Goal: Task Accomplishment & Management: Complete application form

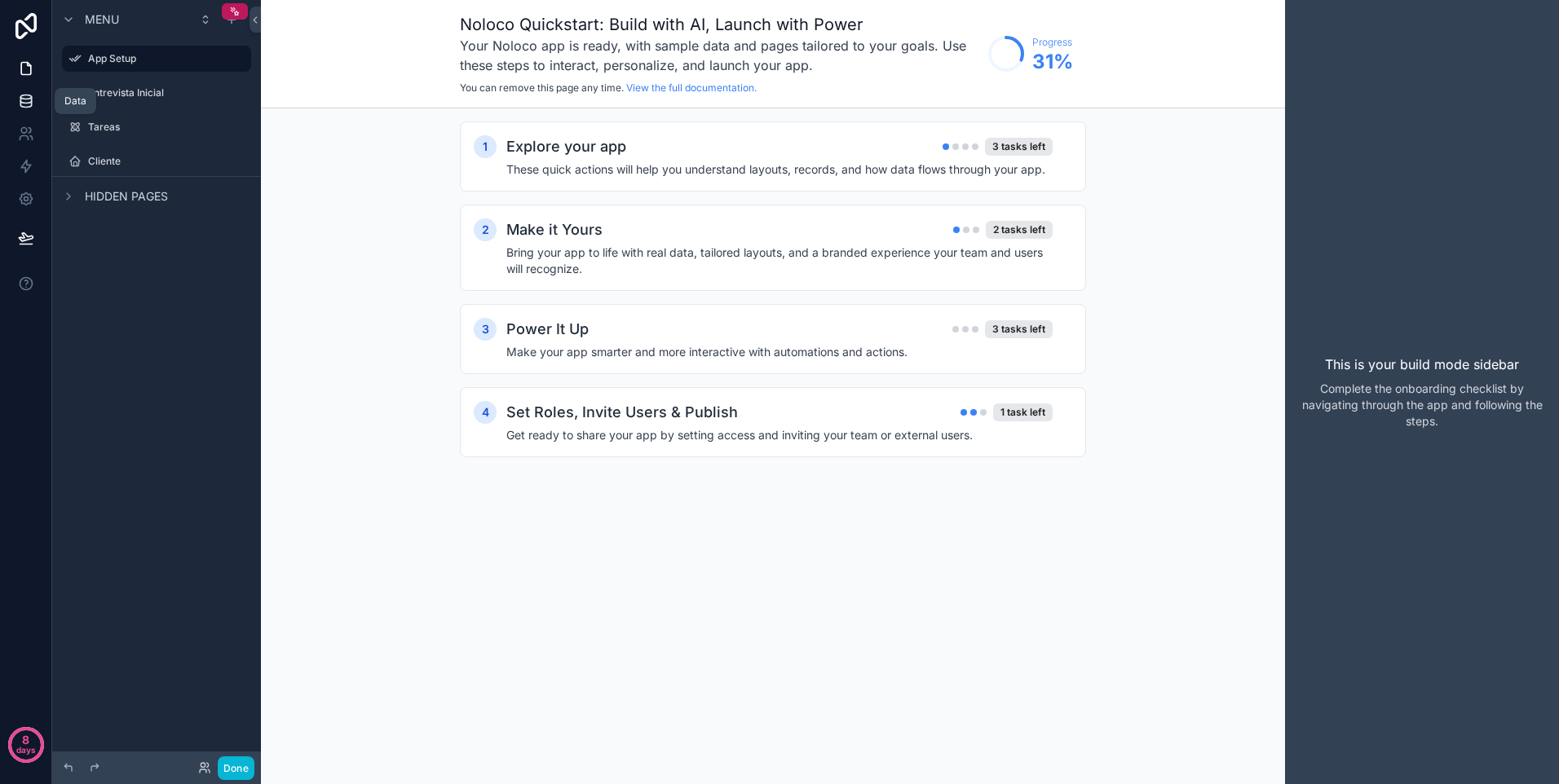
click at [17, 106] on link at bounding box center [26, 100] width 51 height 33
click at [25, 94] on icon at bounding box center [26, 101] width 17 height 17
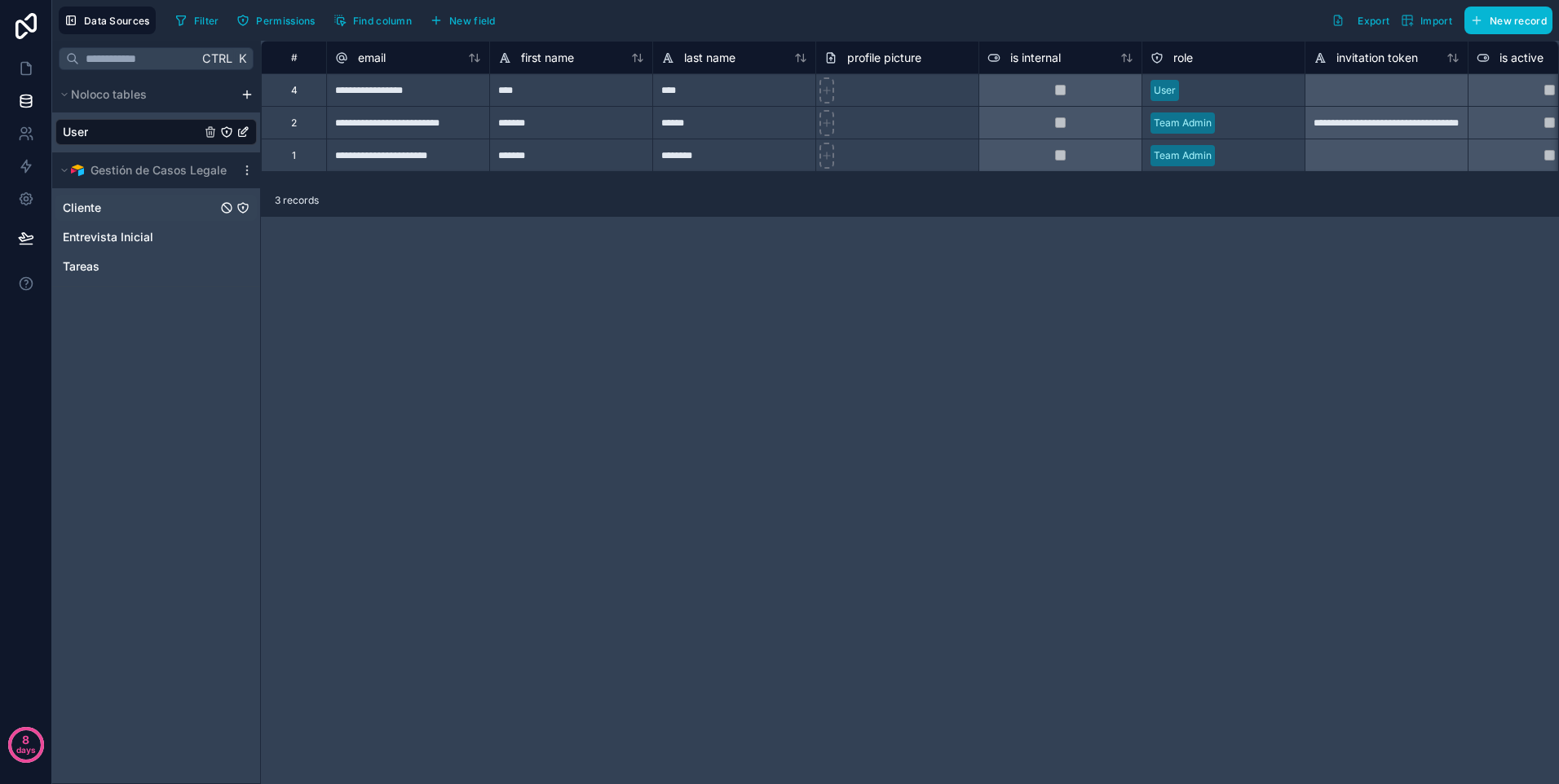
click at [141, 213] on link "Cliente" at bounding box center [156, 208] width 202 height 26
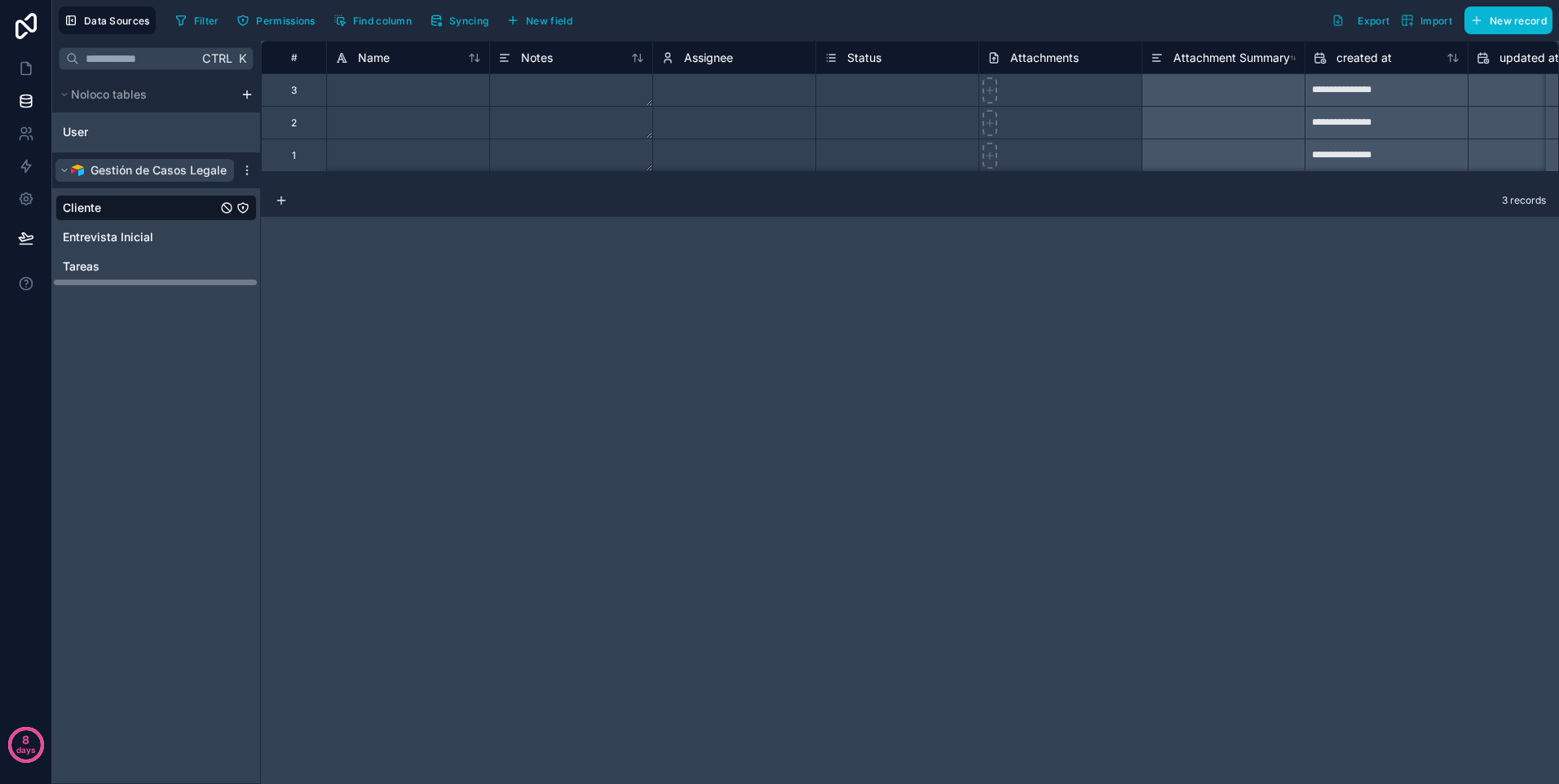
click at [149, 163] on span "Gestión de Casos Legales" at bounding box center [162, 170] width 143 height 17
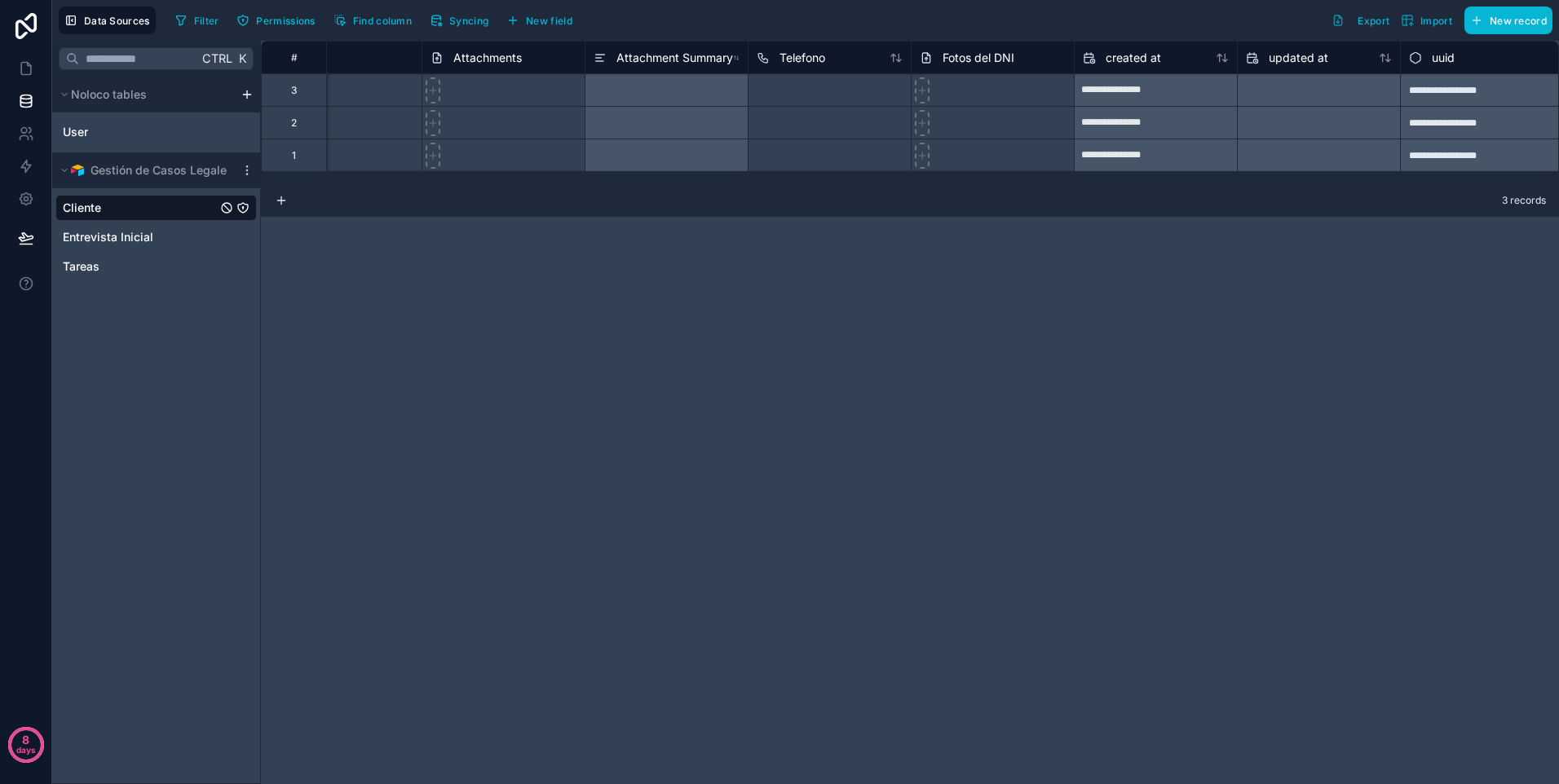
scroll to position [0, 562]
click at [797, 84] on div at bounding box center [824, 89] width 163 height 33
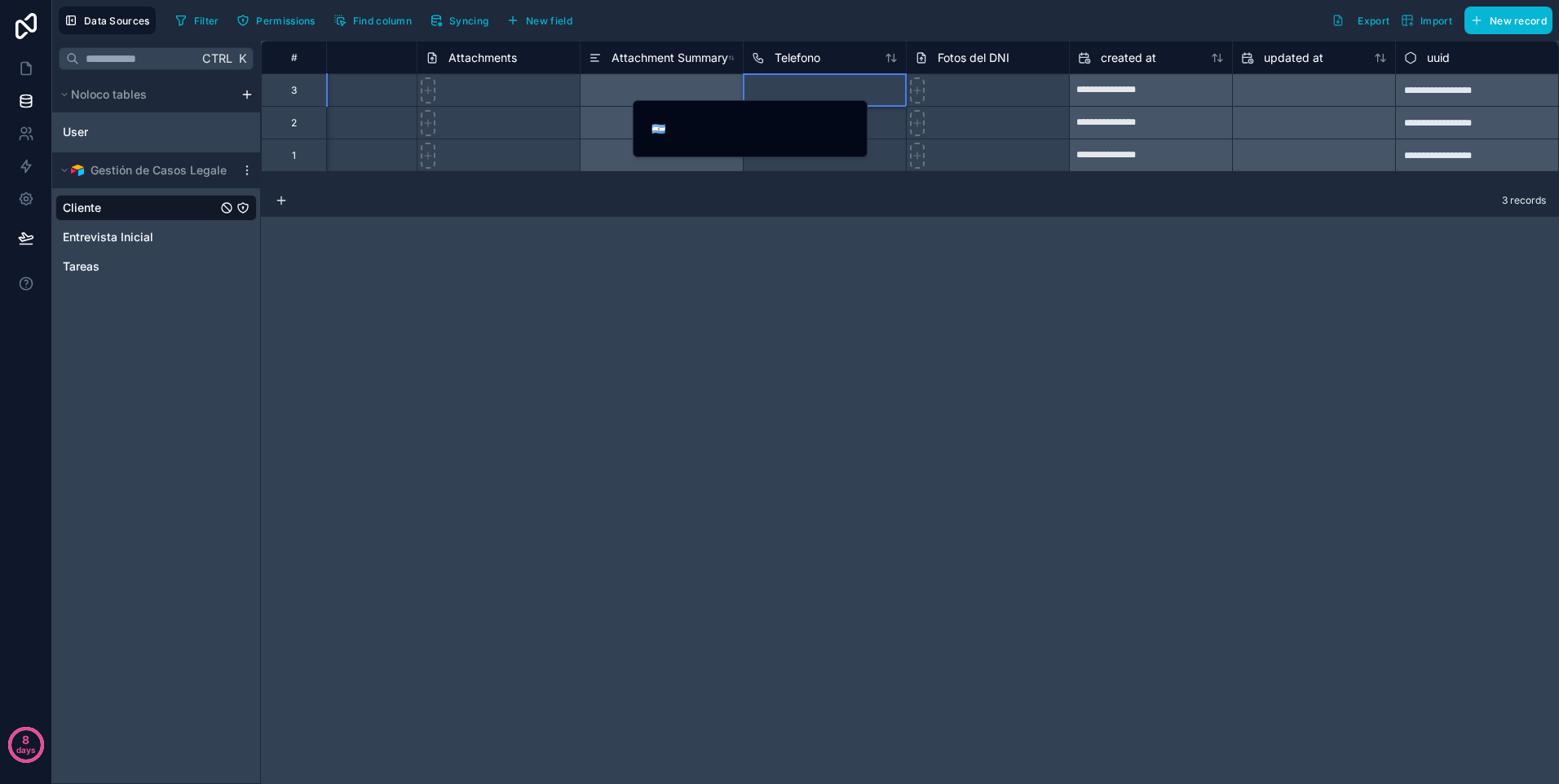
click at [798, 93] on div at bounding box center [824, 89] width 163 height 33
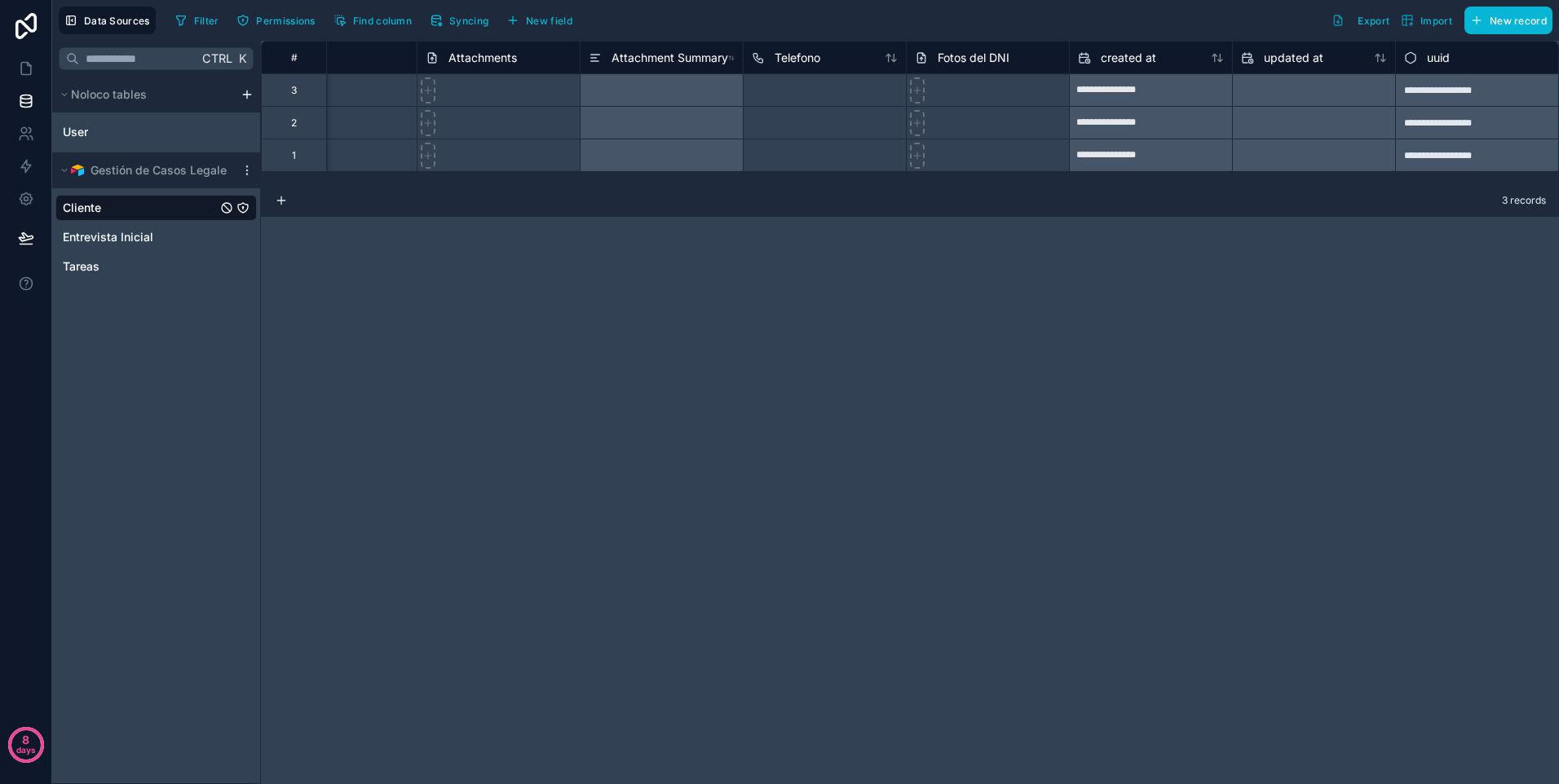
click at [890, 245] on div "**********" at bounding box center [909, 412] width 1298 height 744
click at [650, 82] on div at bounding box center [661, 89] width 163 height 33
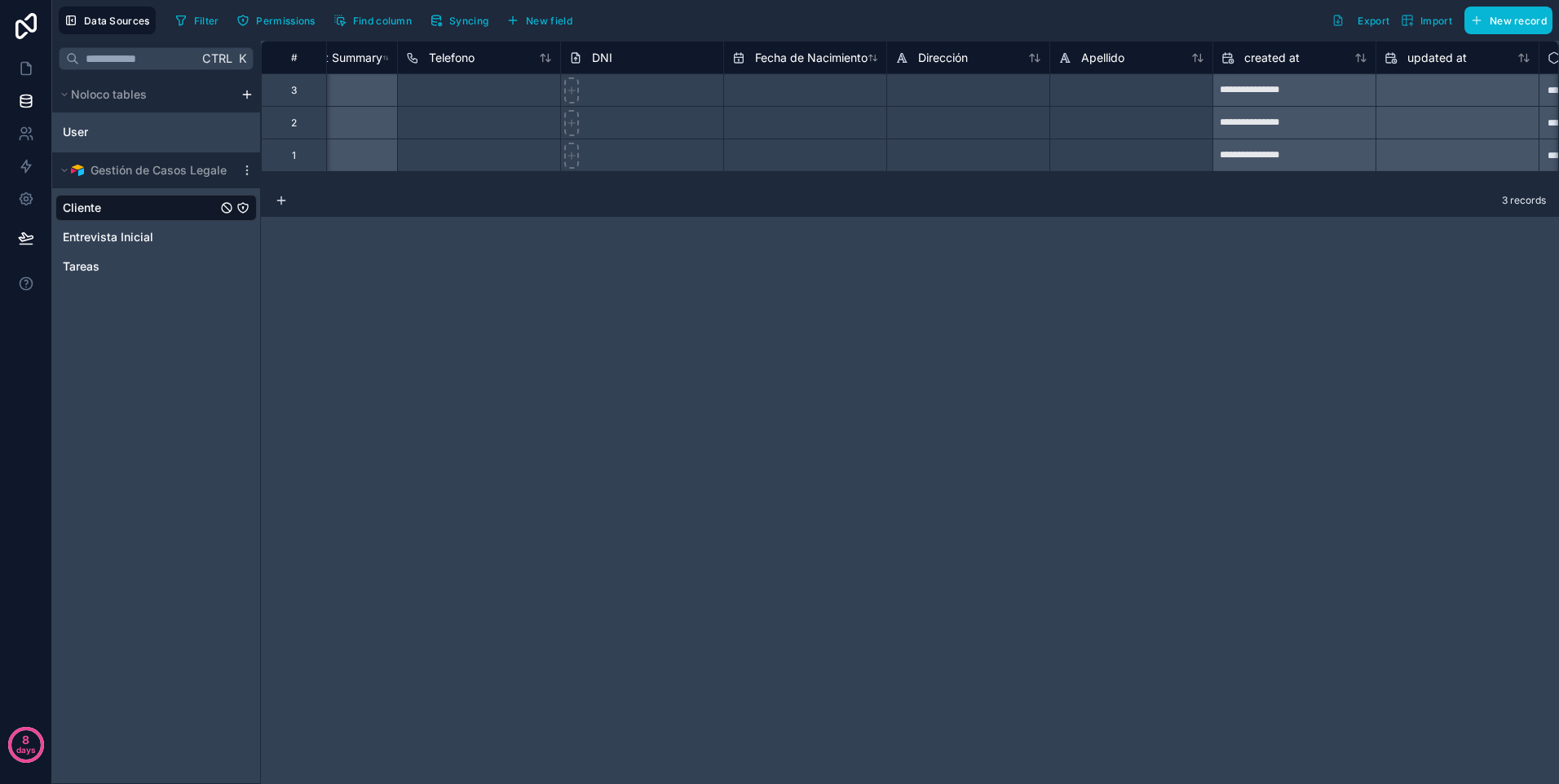
scroll to position [0, 856]
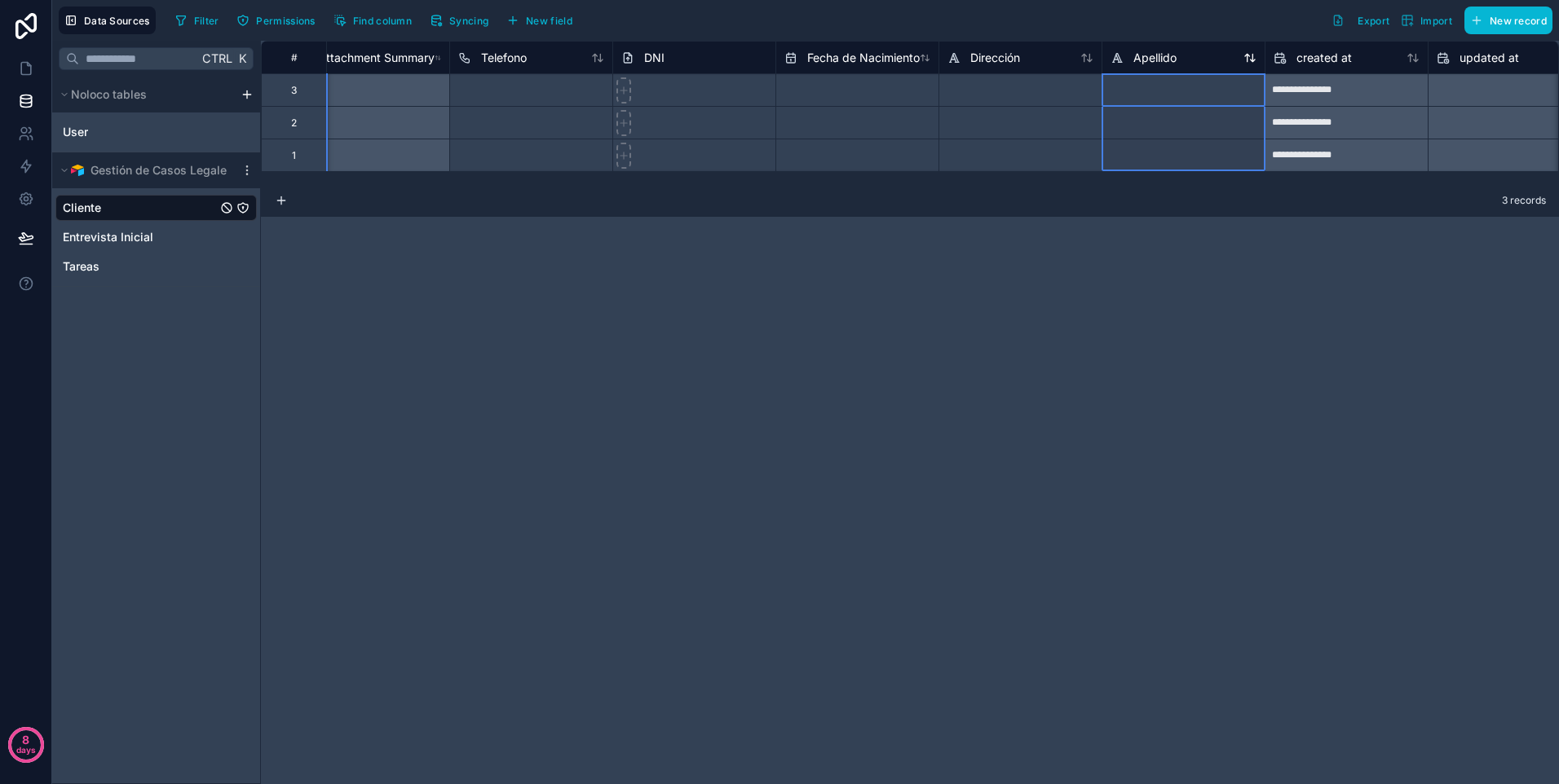
drag, startPoint x: 1171, startPoint y: 53, endPoint x: 1244, endPoint y: 52, distance: 73.0
click at [1244, 52] on div "Apellido" at bounding box center [1184, 58] width 146 height 19
drag, startPoint x: 1081, startPoint y: 308, endPoint x: 482, endPoint y: 111, distance: 630.6
click at [1079, 308] on div "**********" at bounding box center [909, 412] width 1298 height 744
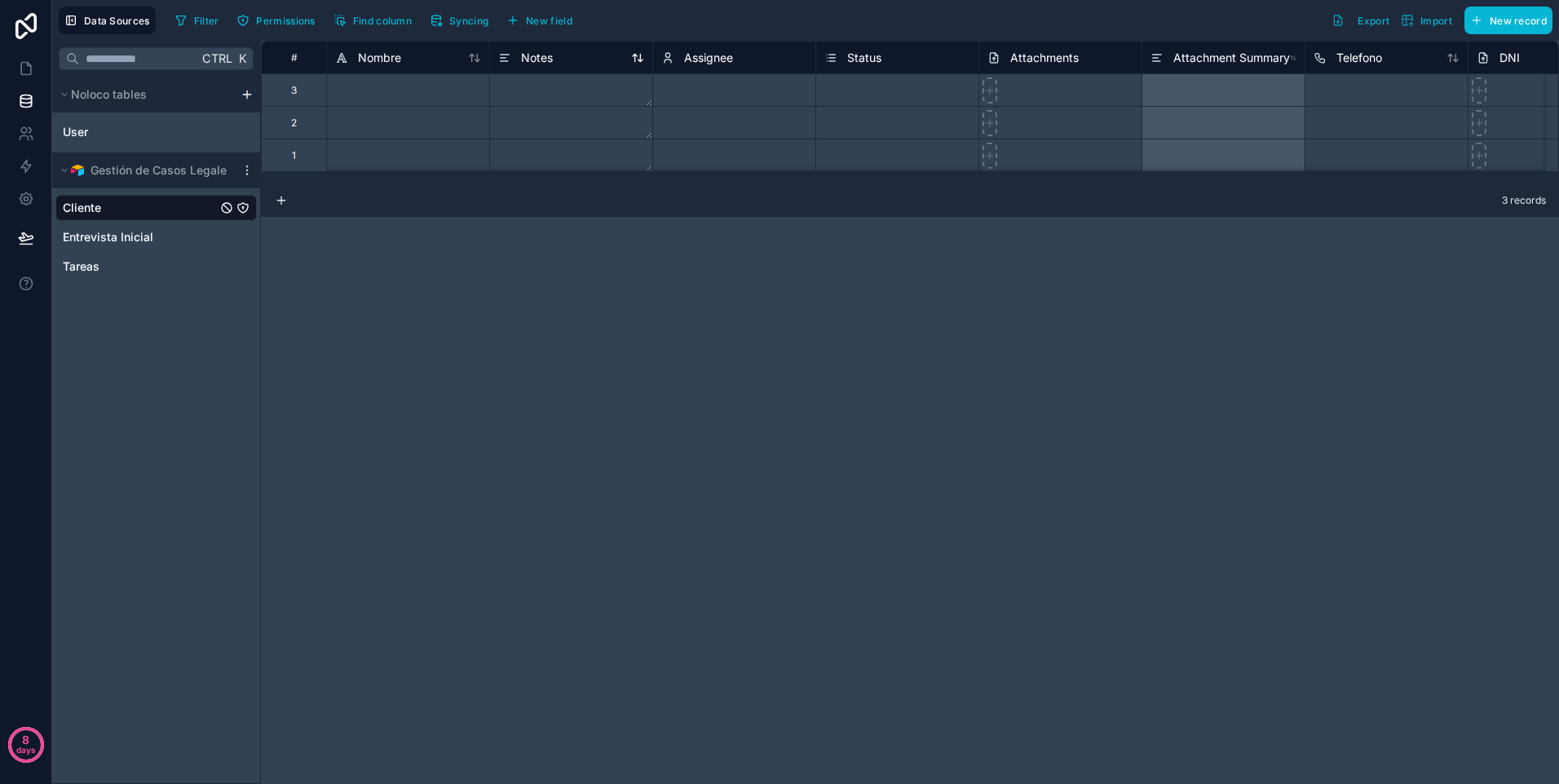
click at [572, 53] on div "Notes" at bounding box center [571, 58] width 146 height 19
drag, startPoint x: 884, startPoint y: 254, endPoint x: 844, endPoint y: 210, distance: 59.5
click at [883, 255] on div "# Nombre Notes Assignee Status Attachments Attachment Summary Telefono DNI Fech…" at bounding box center [909, 412] width 1298 height 744
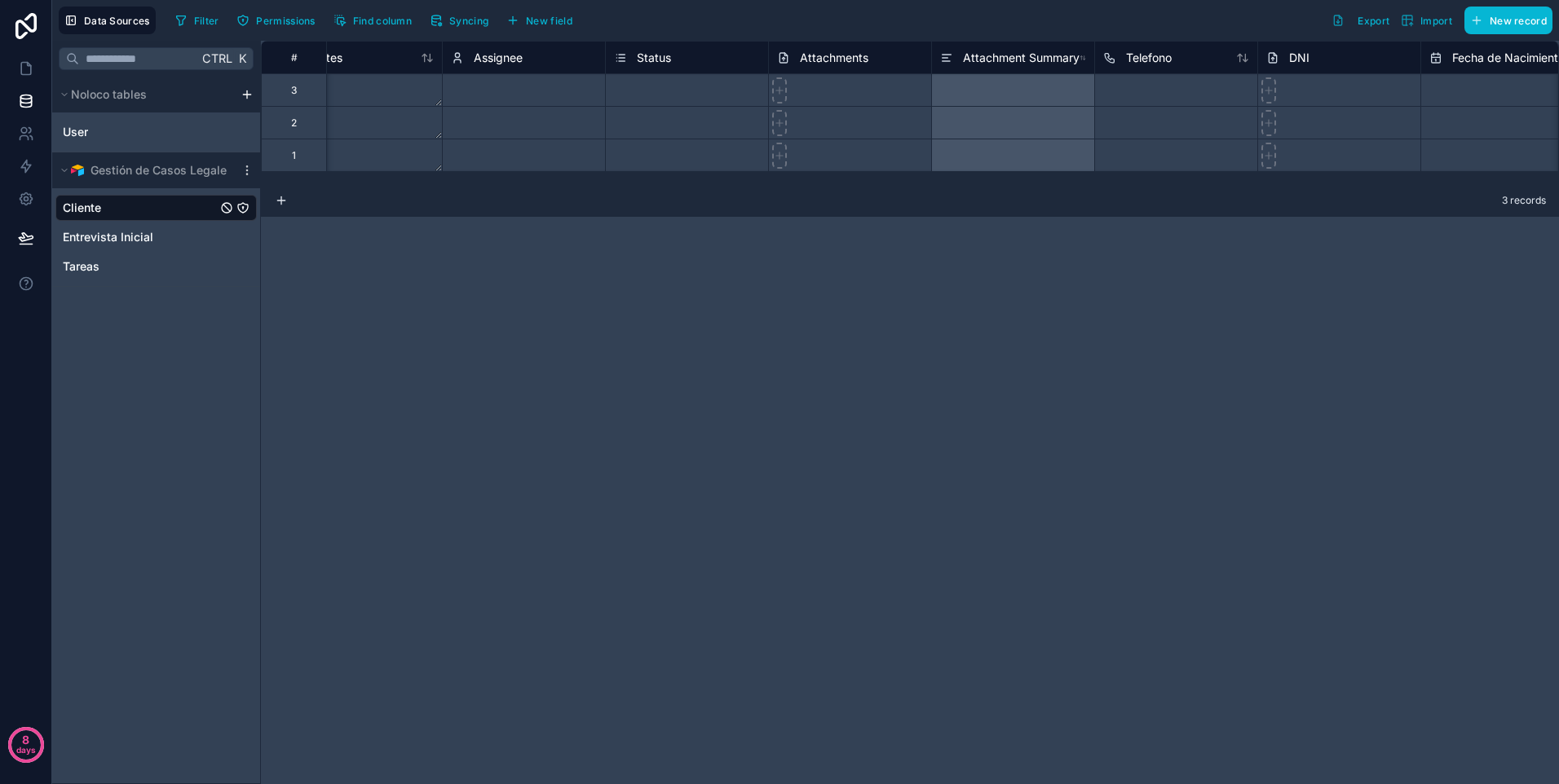
scroll to position [0, 0]
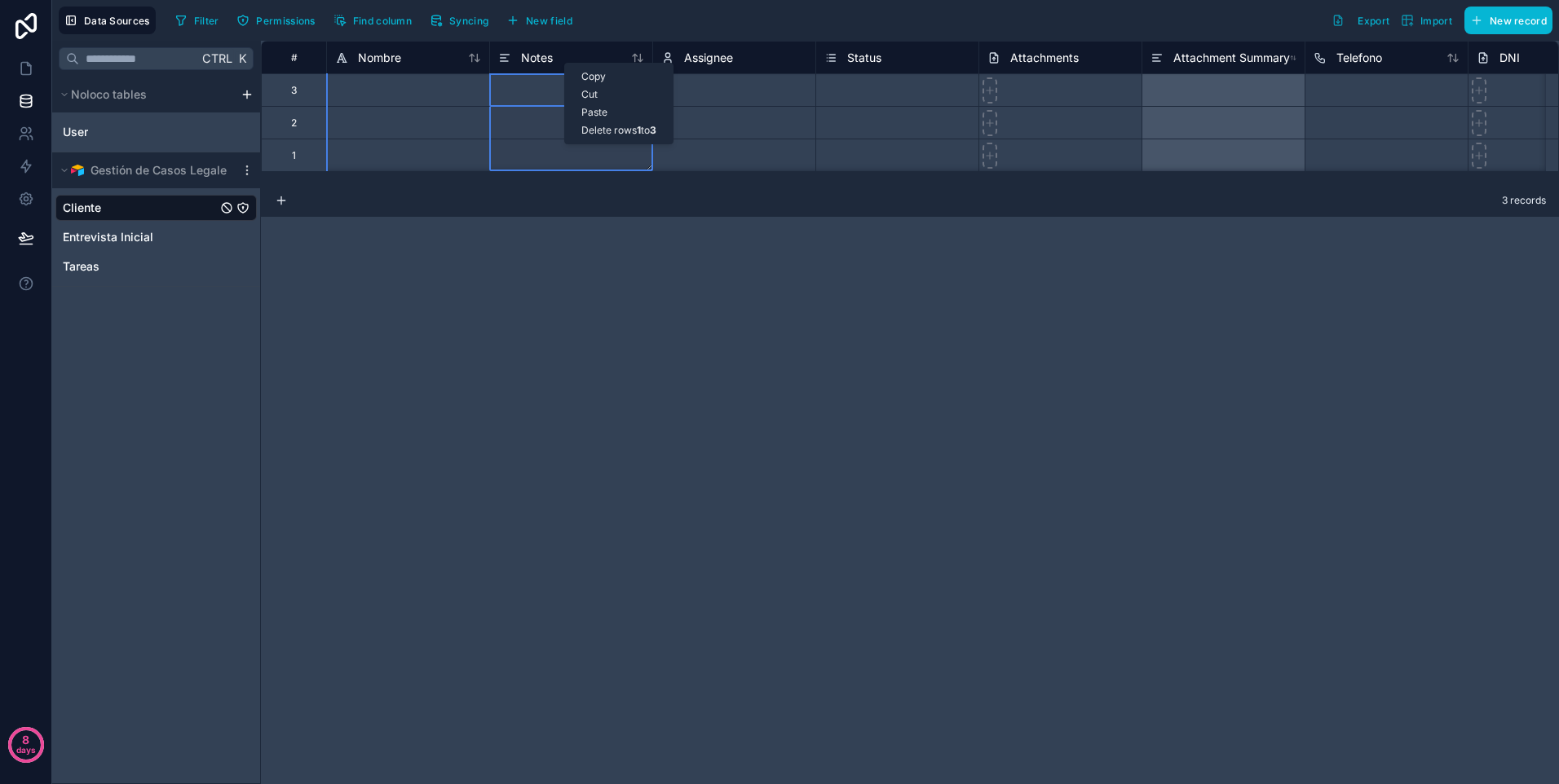
click at [636, 249] on div "# Nombre Notes Assignee Status Attachments Attachment Summary Telefono DNI Fech…" at bounding box center [909, 412] width 1298 height 744
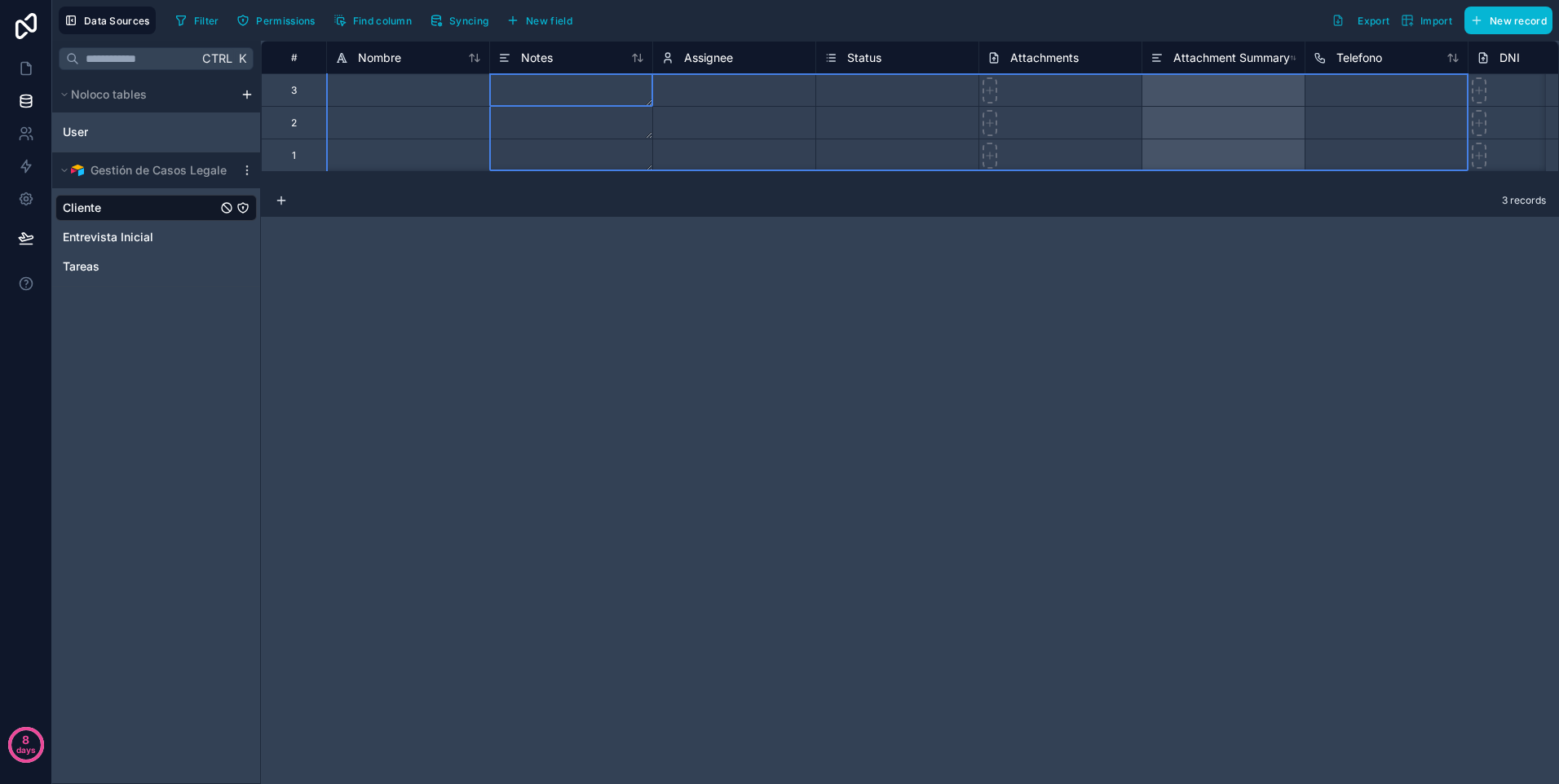
drag, startPoint x: 515, startPoint y: 50, endPoint x: 1308, endPoint y: 39, distance: 793.1
click at [1308, 39] on div "Data Sources Filter Permissions Find column Syncing New field Export Import New…" at bounding box center [805, 392] width 1507 height 784
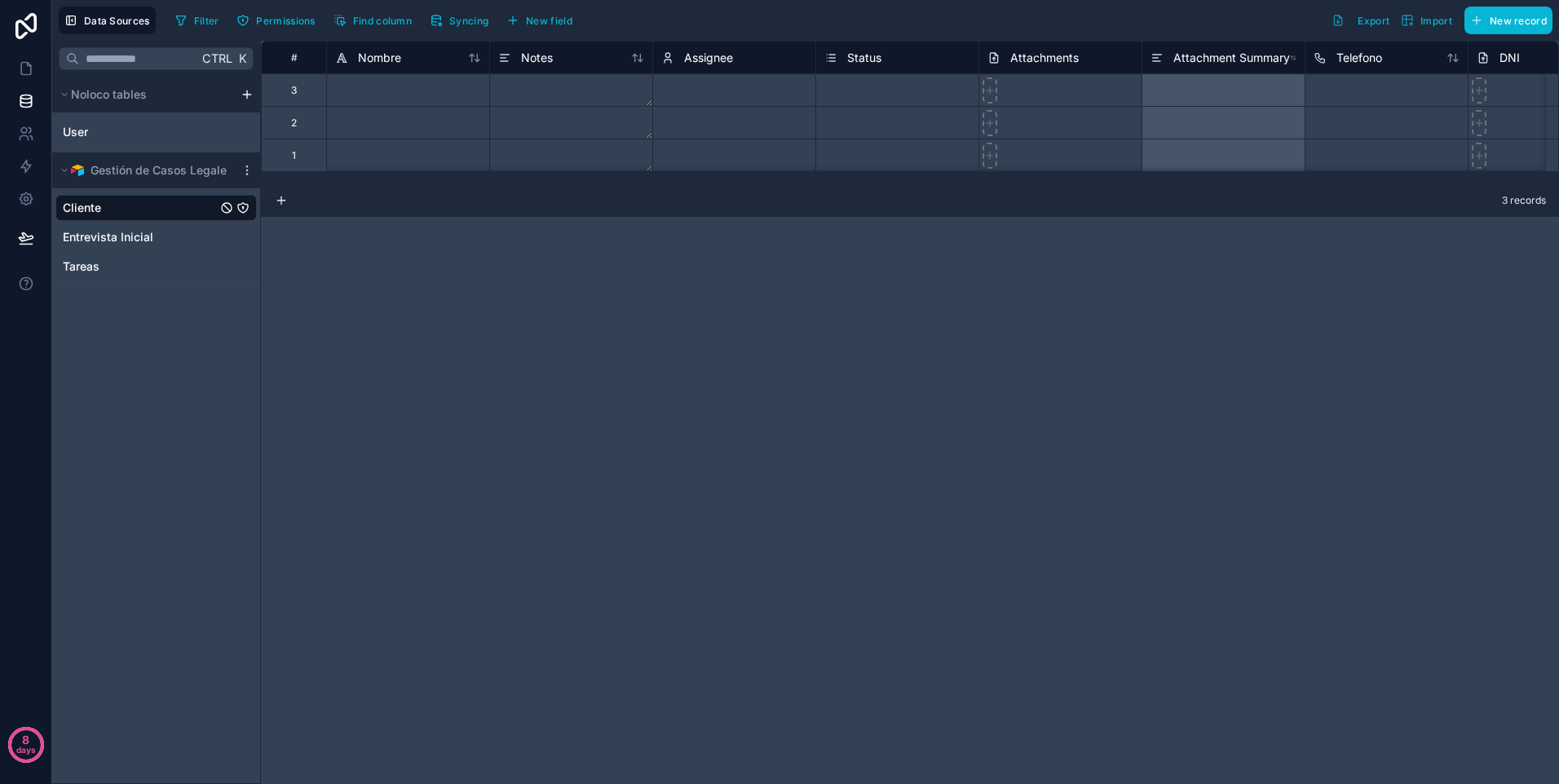
click at [1093, 307] on div "# Nombre Notes Assignee Status Attachments Attachment Summary Telefono DNI Fech…" at bounding box center [909, 412] width 1298 height 744
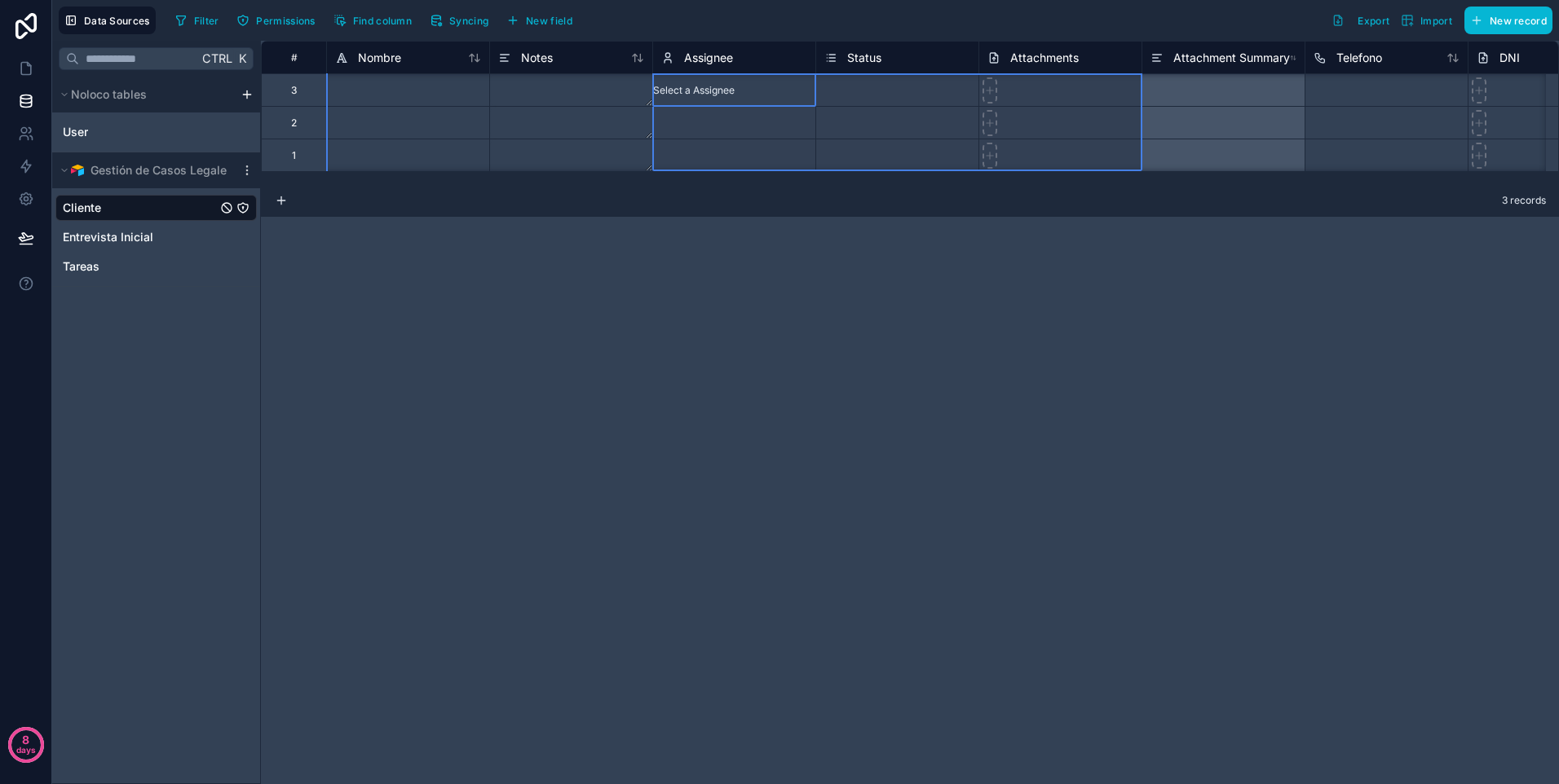
drag, startPoint x: 691, startPoint y: 92, endPoint x: 1092, endPoint y: 166, distance: 407.8
click at [1092, 166] on div "# Nombre Notes Assignee Status Attachments Attachment Summary Telefono DNI Fech…" at bounding box center [1435, 106] width 2349 height 130
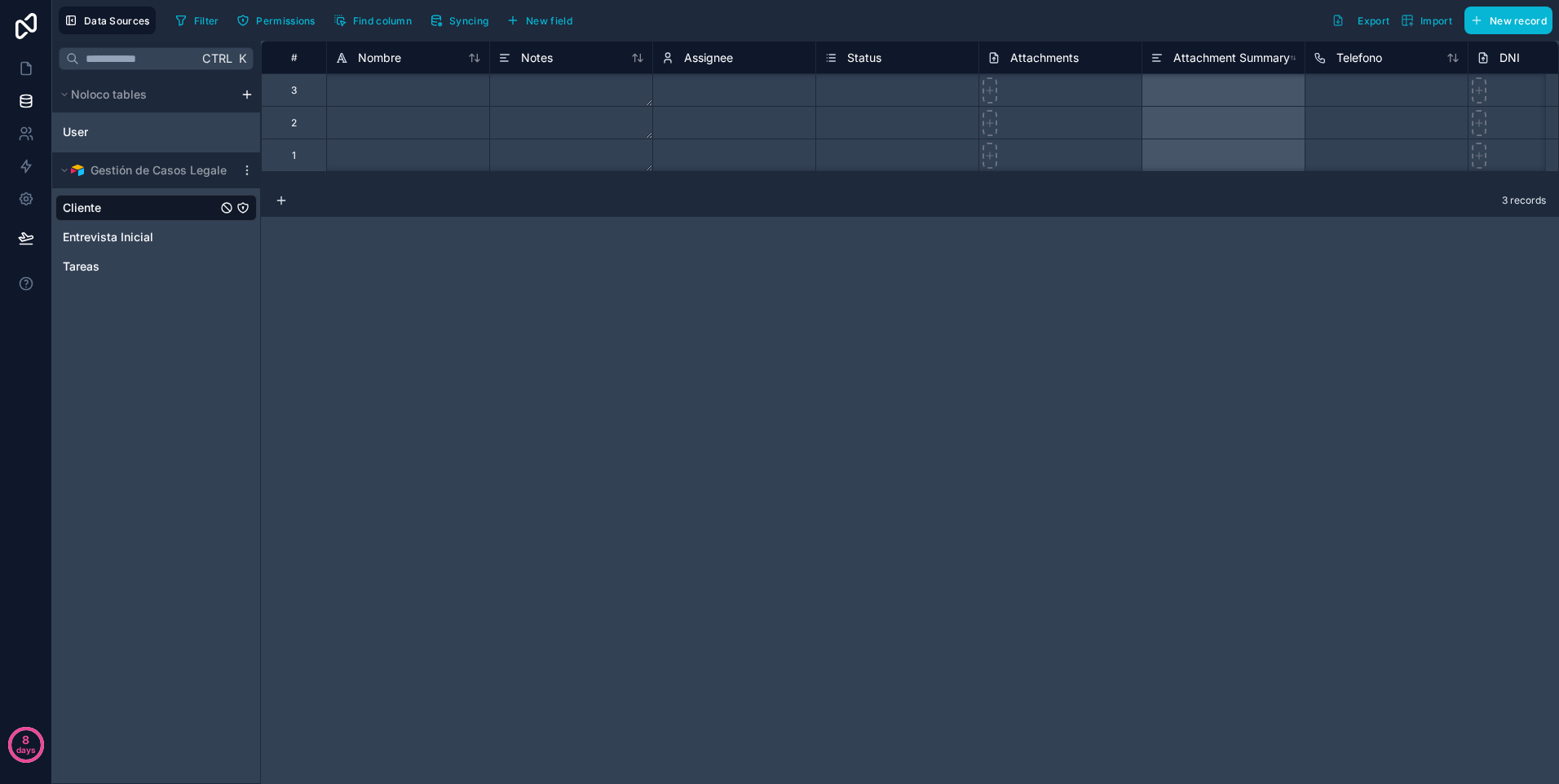
click at [967, 348] on div "# Nombre Notes Assignee Status Attachments Attachment Summary Telefono DNI Fech…" at bounding box center [909, 412] width 1298 height 744
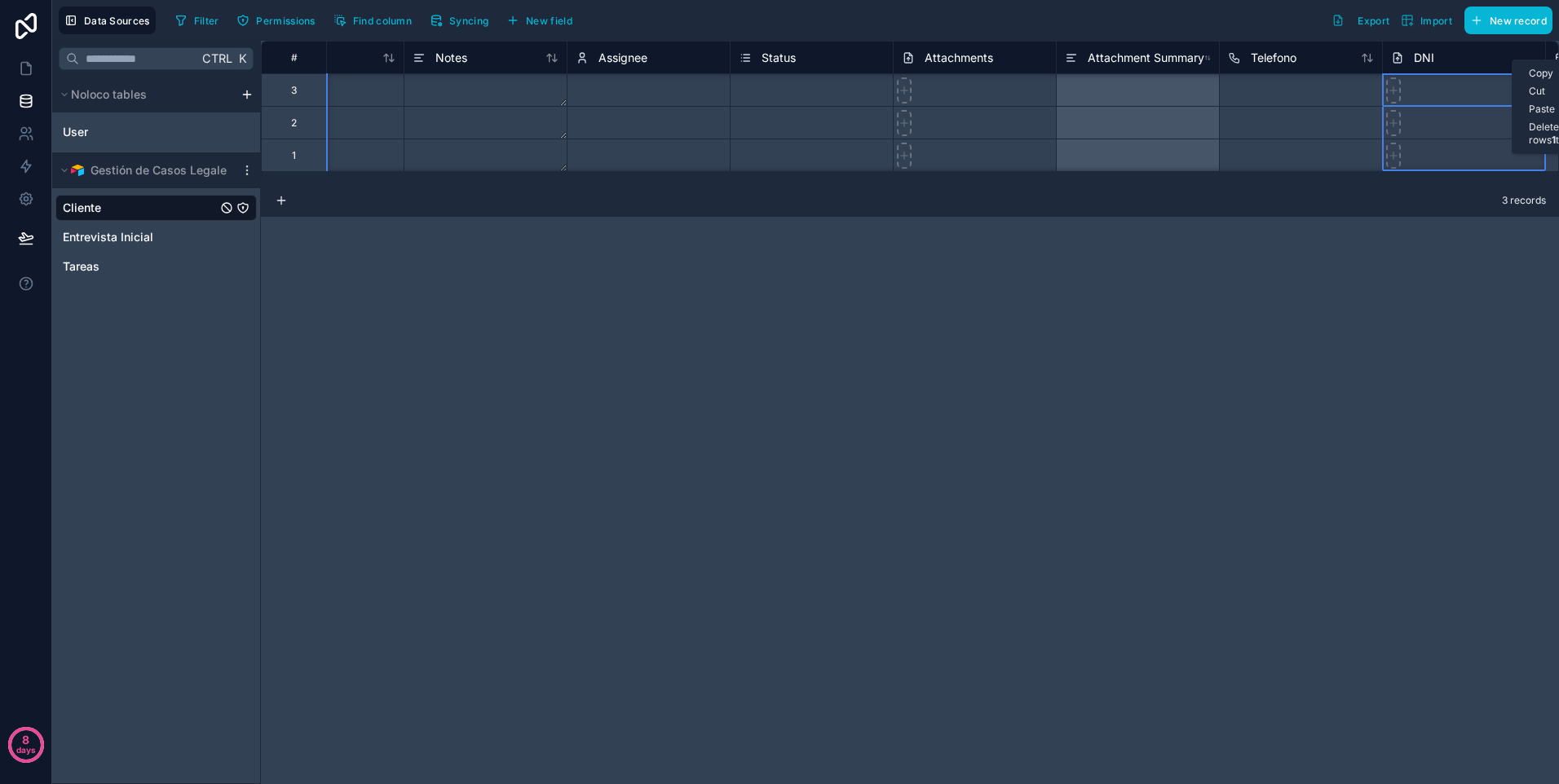
click at [1347, 219] on div "# Nombre Notes Assignee Status Attachments Attachment Summary Telefono DNI Fech…" at bounding box center [909, 412] width 1298 height 744
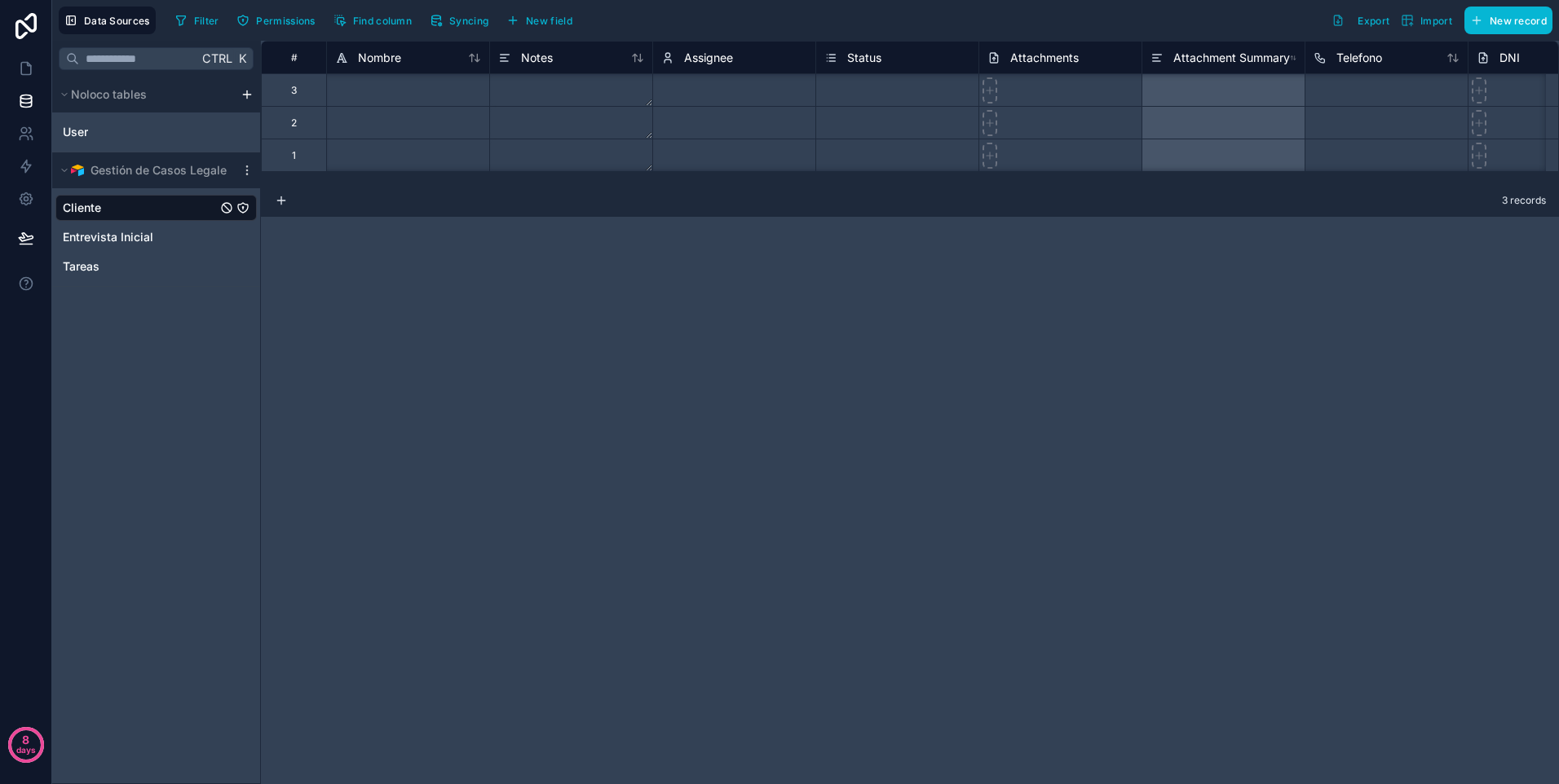
click at [636, 282] on div "# Nombre Notes Assignee Status Attachments Attachment Summary Telefono DNI Fech…" at bounding box center [909, 412] width 1298 height 744
drag, startPoint x: 359, startPoint y: 62, endPoint x: 527, endPoint y: 64, distance: 168.0
click at [527, 64] on div "# Nombre Notes Assignee Status Attachments Attachment Summary Telefono DNI Fech…" at bounding box center [1435, 56] width 2349 height 33
click at [301, 388] on div "# Nombre Notes Assignee Status Attachments Attachment Summary Telefono DNI Fech…" at bounding box center [909, 412] width 1298 height 744
click at [518, 520] on div "# Número del DNI Notes Assignee Status Attachments Attachment Summary Telefono …" at bounding box center [909, 412] width 1298 height 744
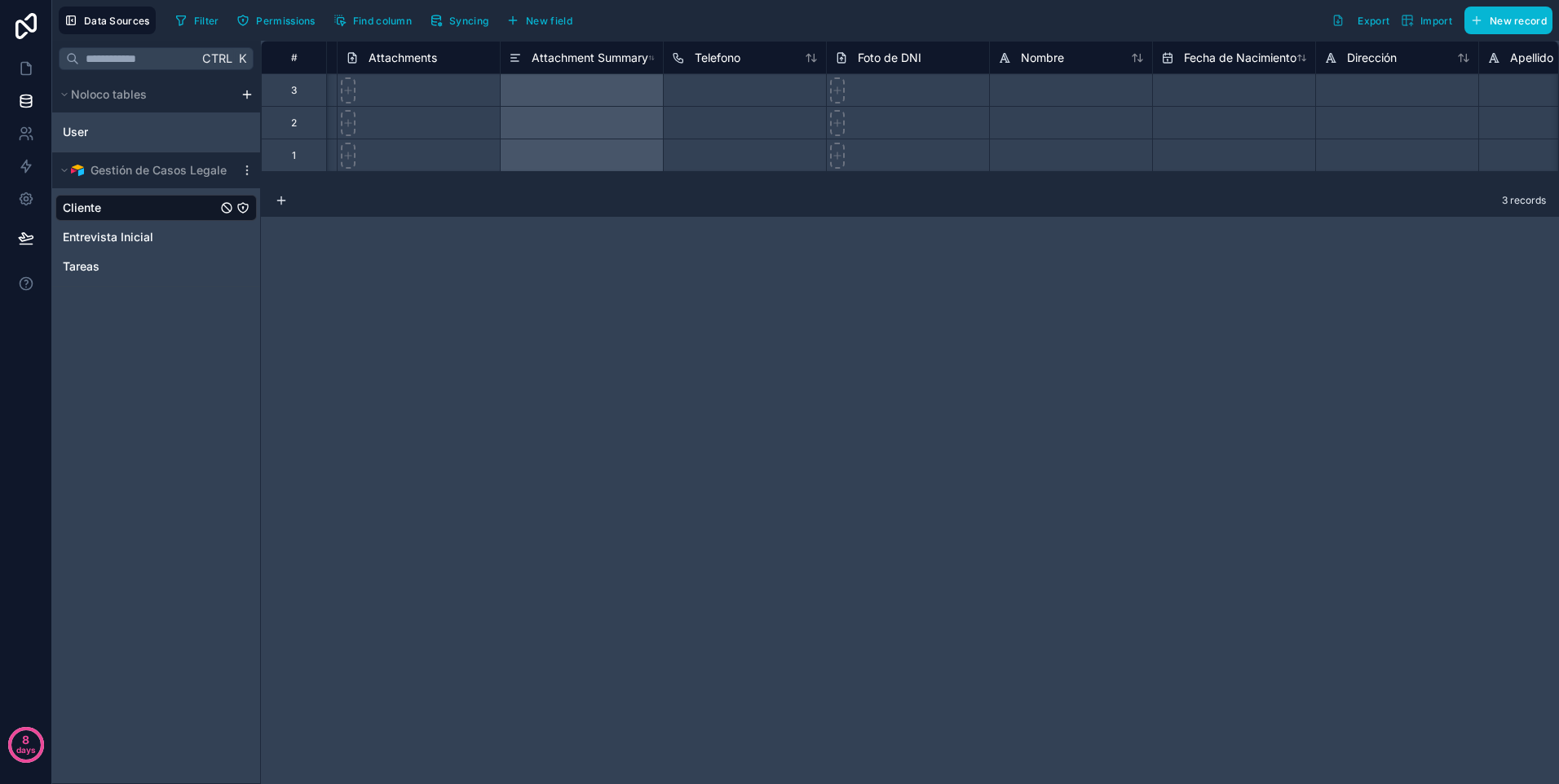
scroll to position [0, 724]
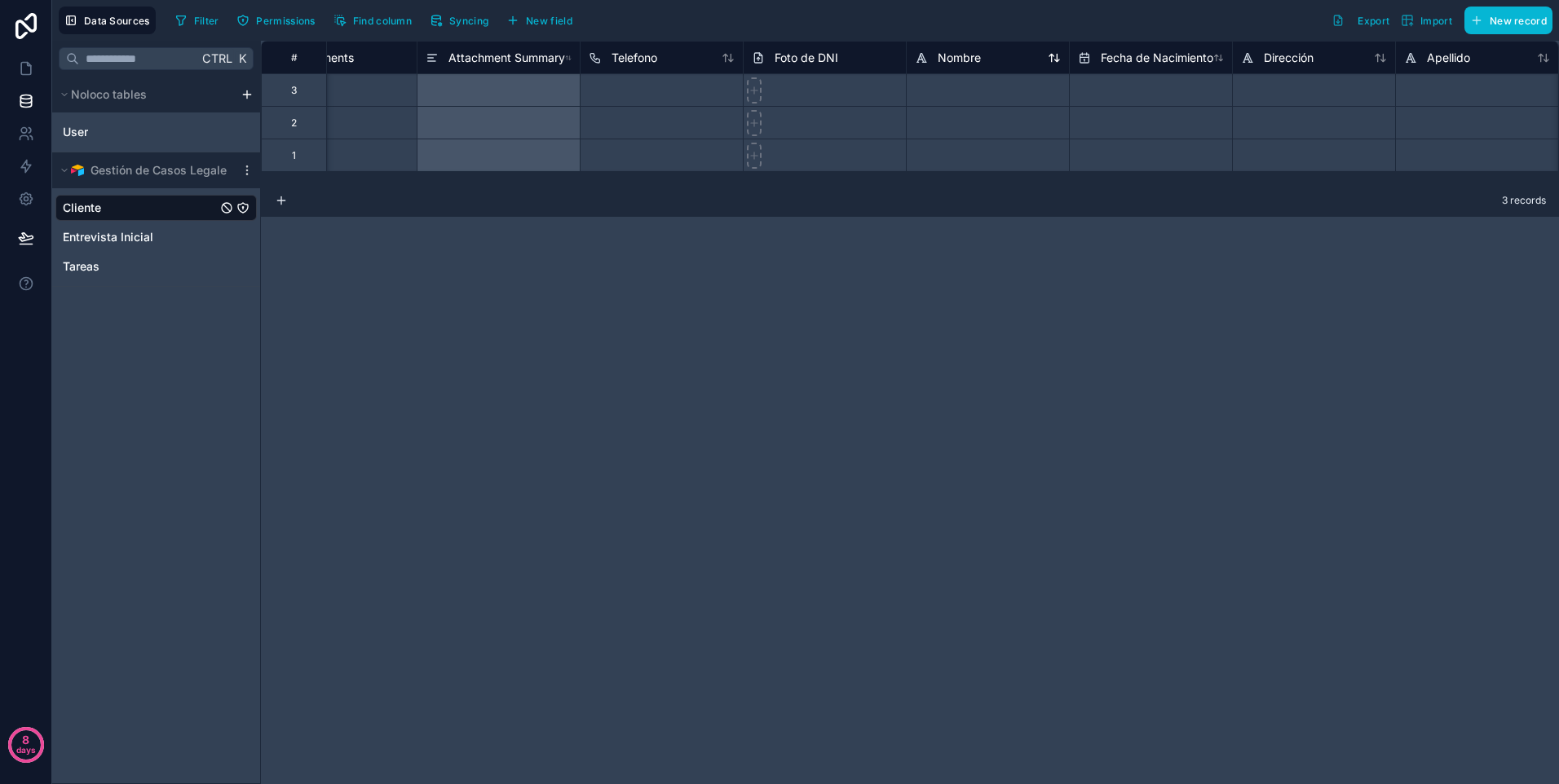
click at [957, 55] on span "Nombre" at bounding box center [959, 58] width 43 height 17
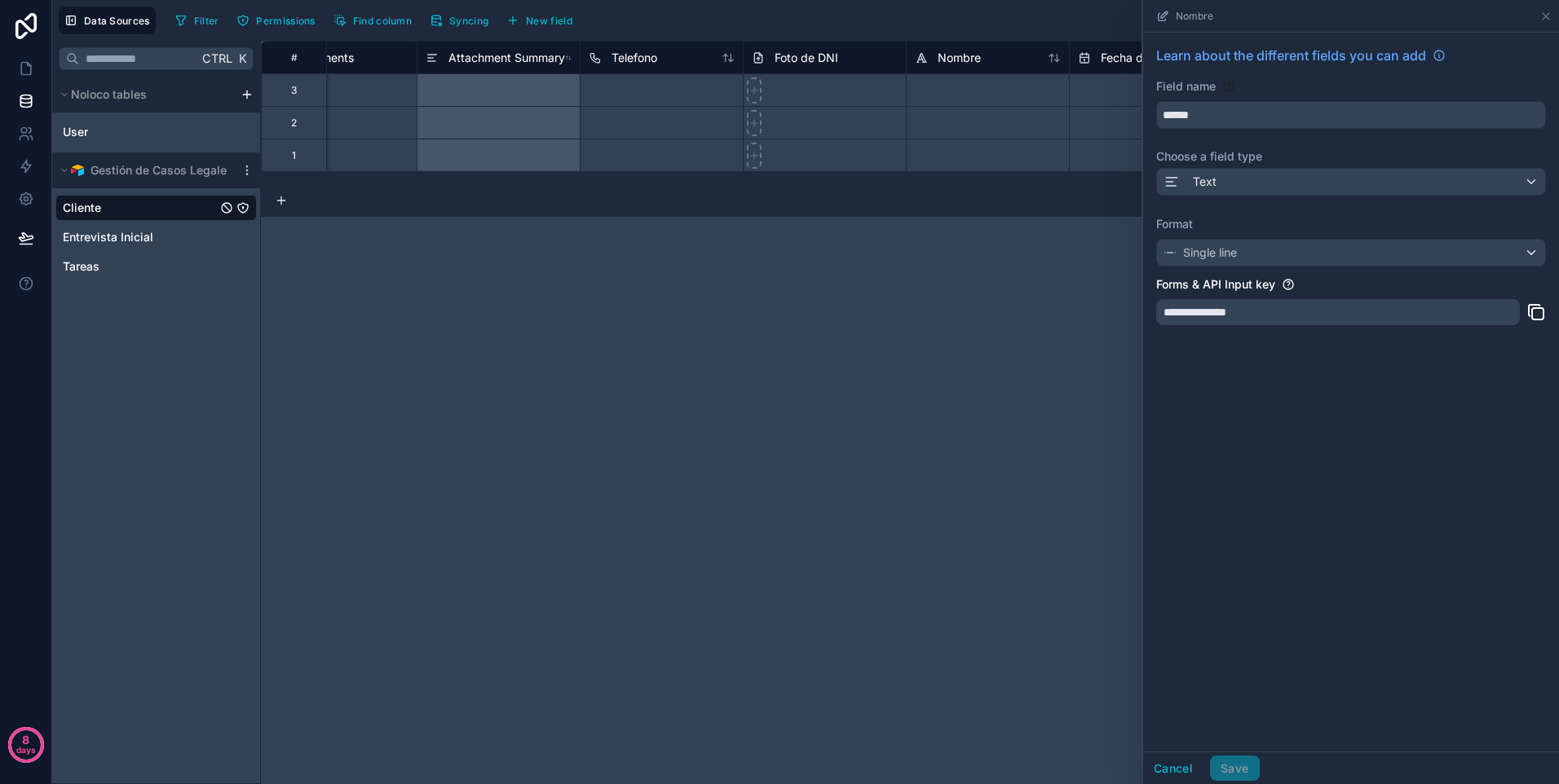
click at [1046, 322] on div "**********" at bounding box center [909, 412] width 1298 height 744
click at [1266, 315] on div "**********" at bounding box center [1337, 312] width 364 height 26
click at [1546, 17] on icon at bounding box center [1545, 16] width 6 height 6
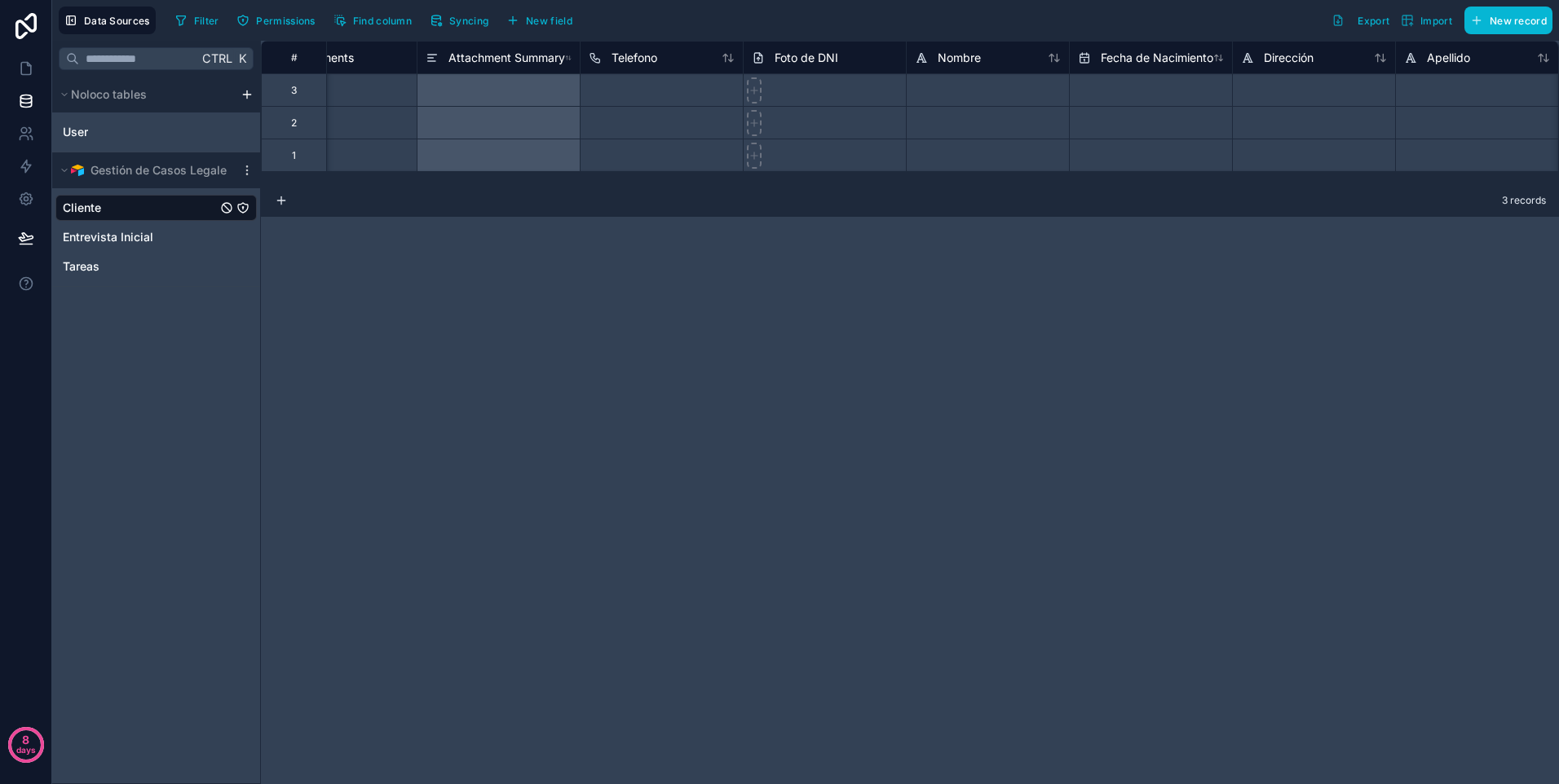
click at [811, 365] on div "**********" at bounding box center [909, 412] width 1298 height 744
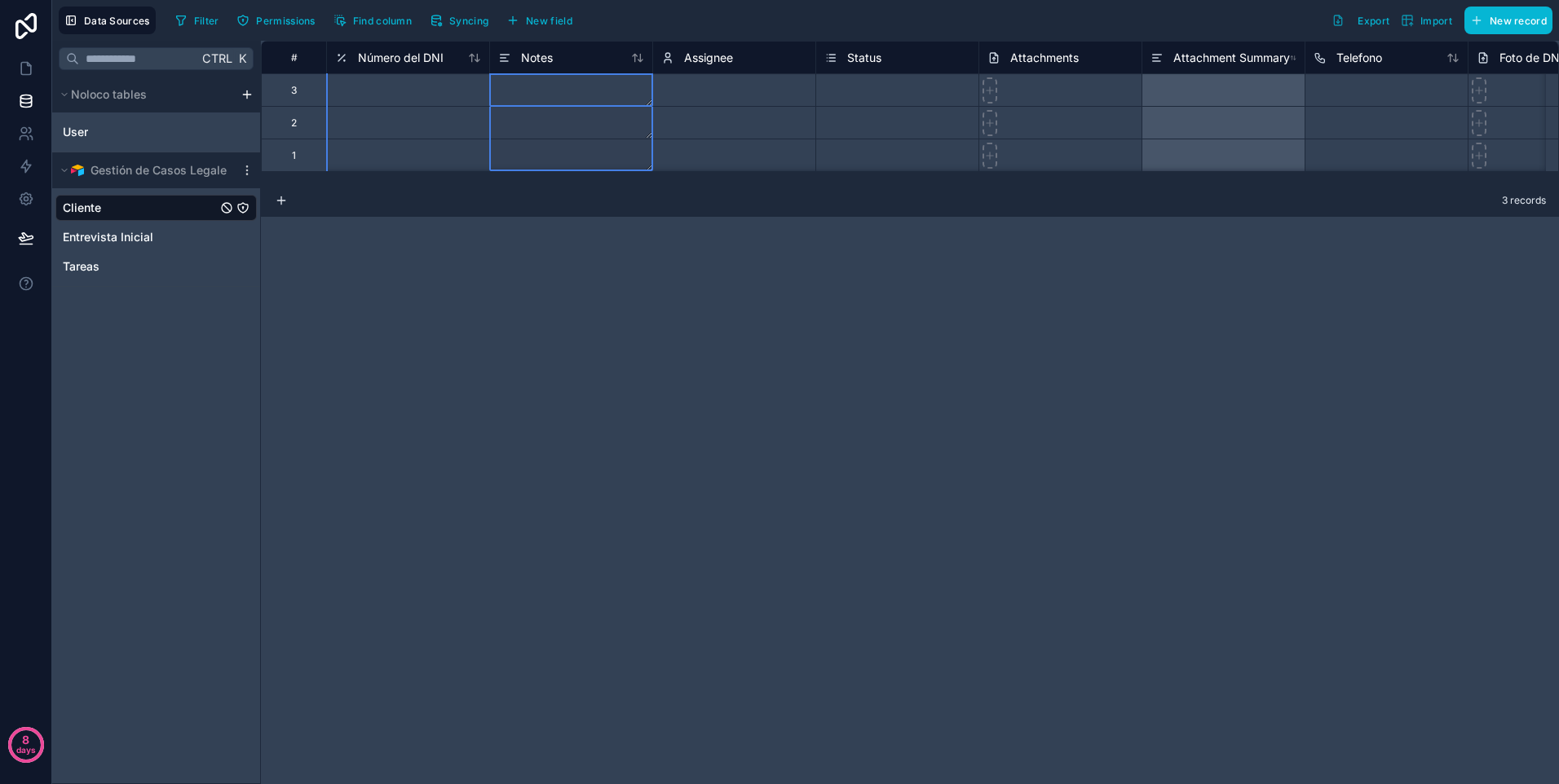
drag, startPoint x: 579, startPoint y: 247, endPoint x: 952, endPoint y: 143, distance: 387.2
click at [597, 246] on div "# Número del DNI Notes Assignee Status Attachments Attachment Summary Telefono …" at bounding box center [909, 412] width 1298 height 744
click at [373, 51] on span "Número del DNI" at bounding box center [401, 58] width 85 height 17
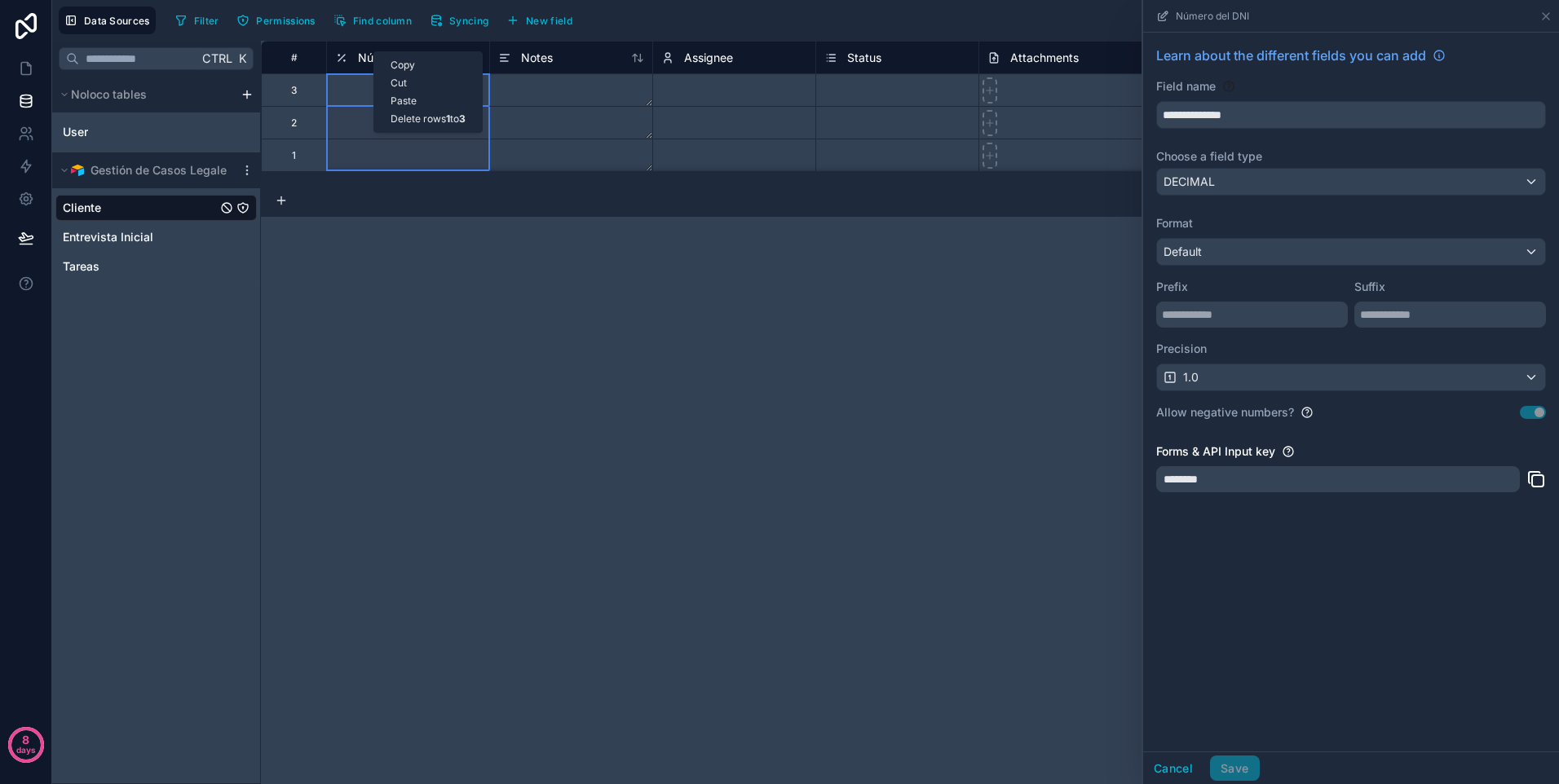
click at [472, 273] on div "# Número del DNI Notes Assignee Status Attachments Attachment Summary Telefono …" at bounding box center [909, 412] width 1298 height 744
click at [1548, 14] on icon at bounding box center [1545, 16] width 6 height 6
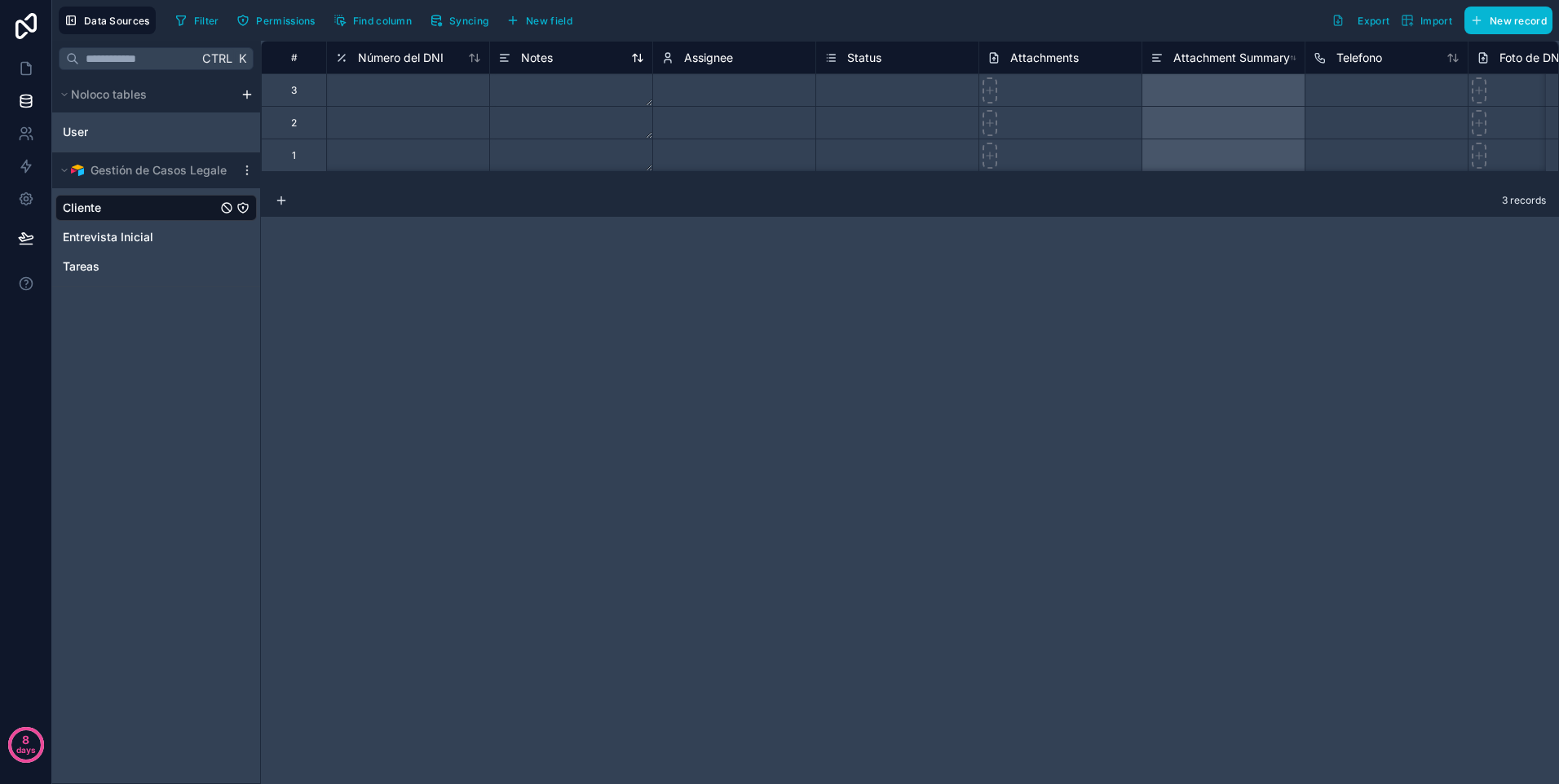
click at [572, 66] on div "Notes" at bounding box center [571, 58] width 146 height 19
click at [566, 52] on div "Notes" at bounding box center [571, 58] width 146 height 19
drag, startPoint x: 548, startPoint y: 294, endPoint x: 519, endPoint y: 260, distance: 44.7
click at [548, 295] on div "# Número del DNI Notes Assignee Status Attachments Attachment Summary Telefono …" at bounding box center [909, 412] width 1298 height 744
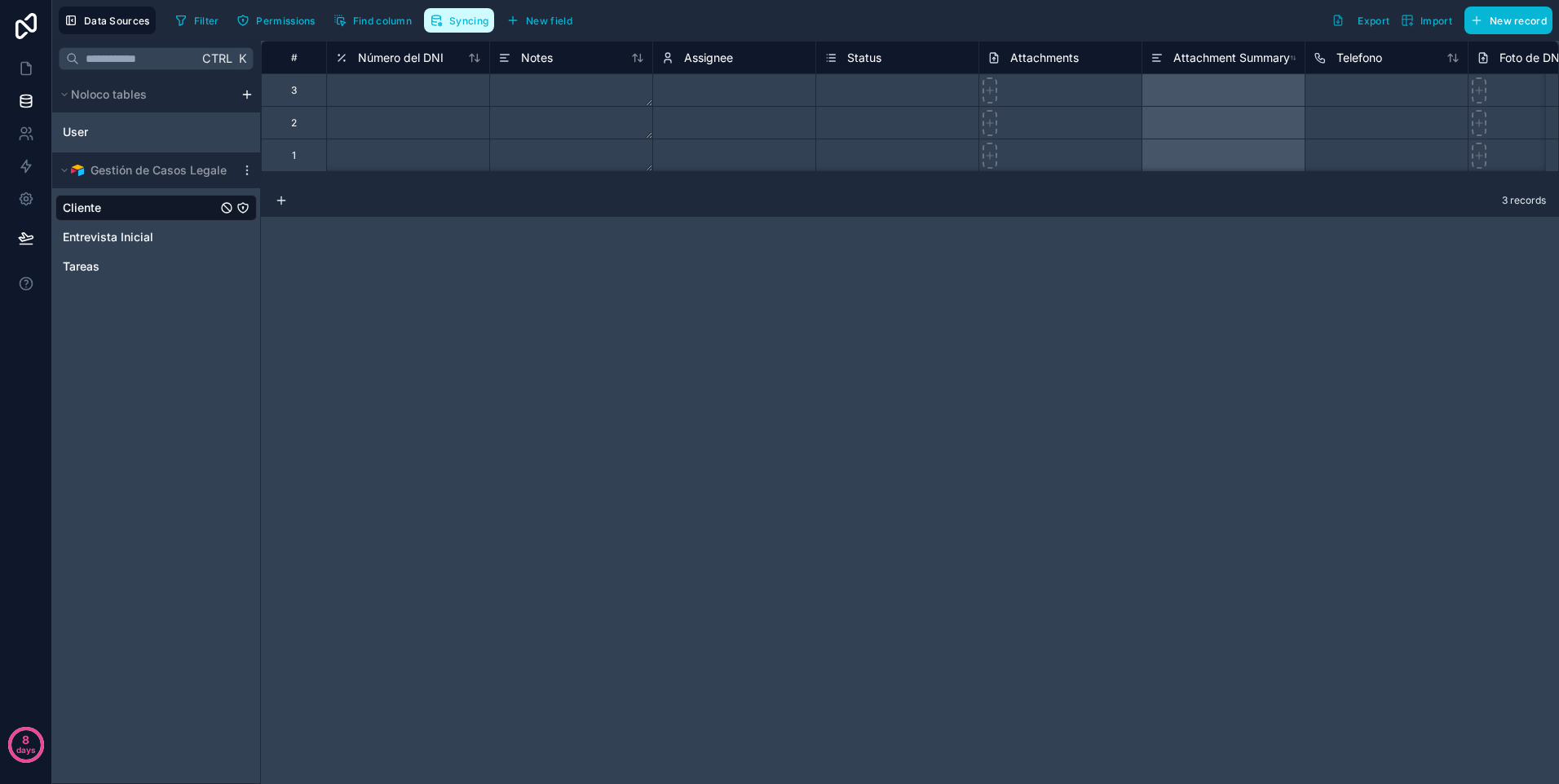
click at [426, 26] on button "Syncing" at bounding box center [460, 20] width 70 height 25
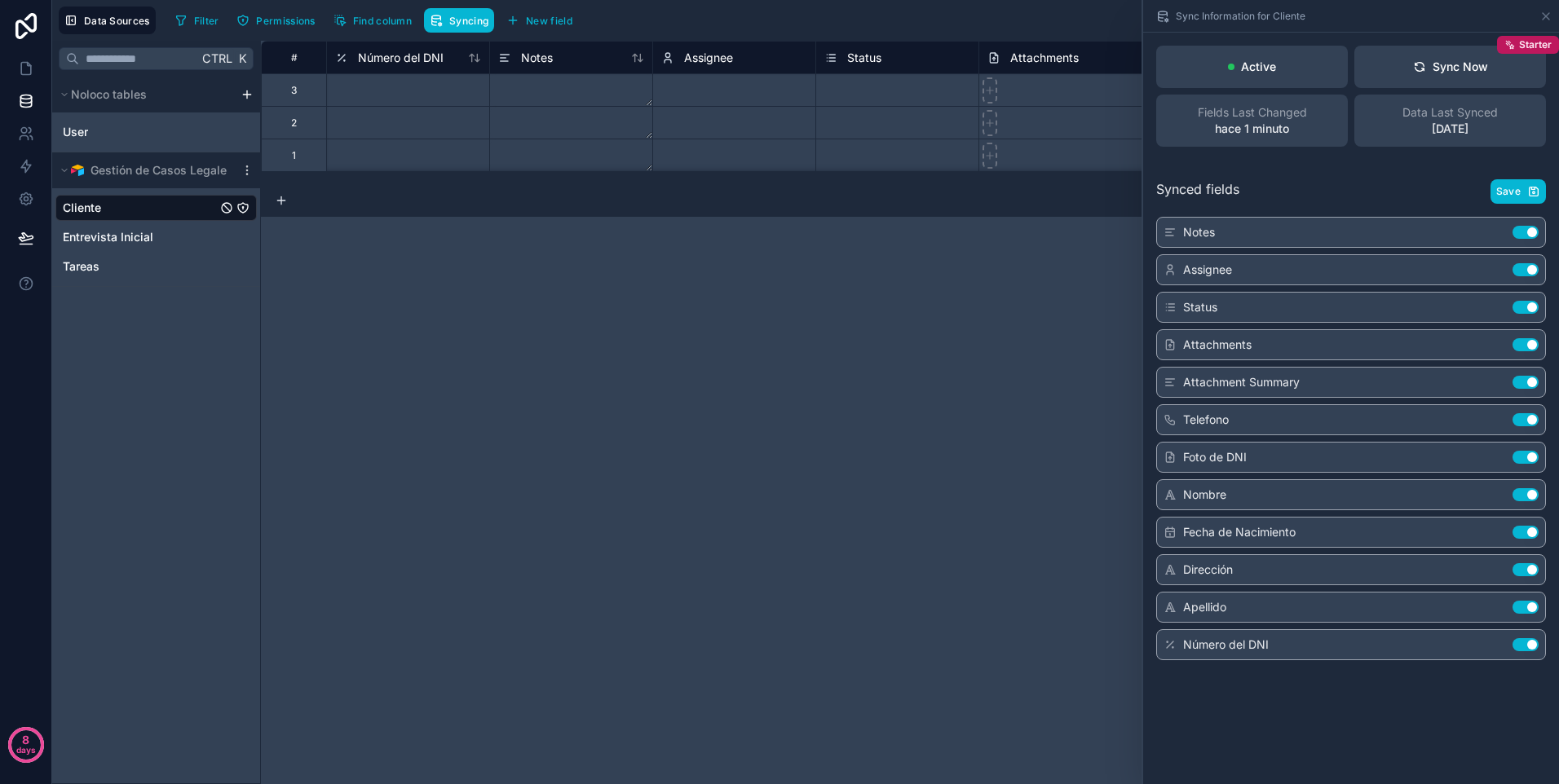
click at [1526, 234] on button "Use setting" at bounding box center [1526, 232] width 26 height 13
click at [1529, 237] on button "Use setting" at bounding box center [1526, 232] width 26 height 13
click at [1530, 240] on div "Notes Use setting" at bounding box center [1350, 231] width 390 height 31
click at [1522, 267] on button "Use setting" at bounding box center [1526, 269] width 26 height 13
click at [1525, 307] on button "Use setting" at bounding box center [1526, 307] width 26 height 13
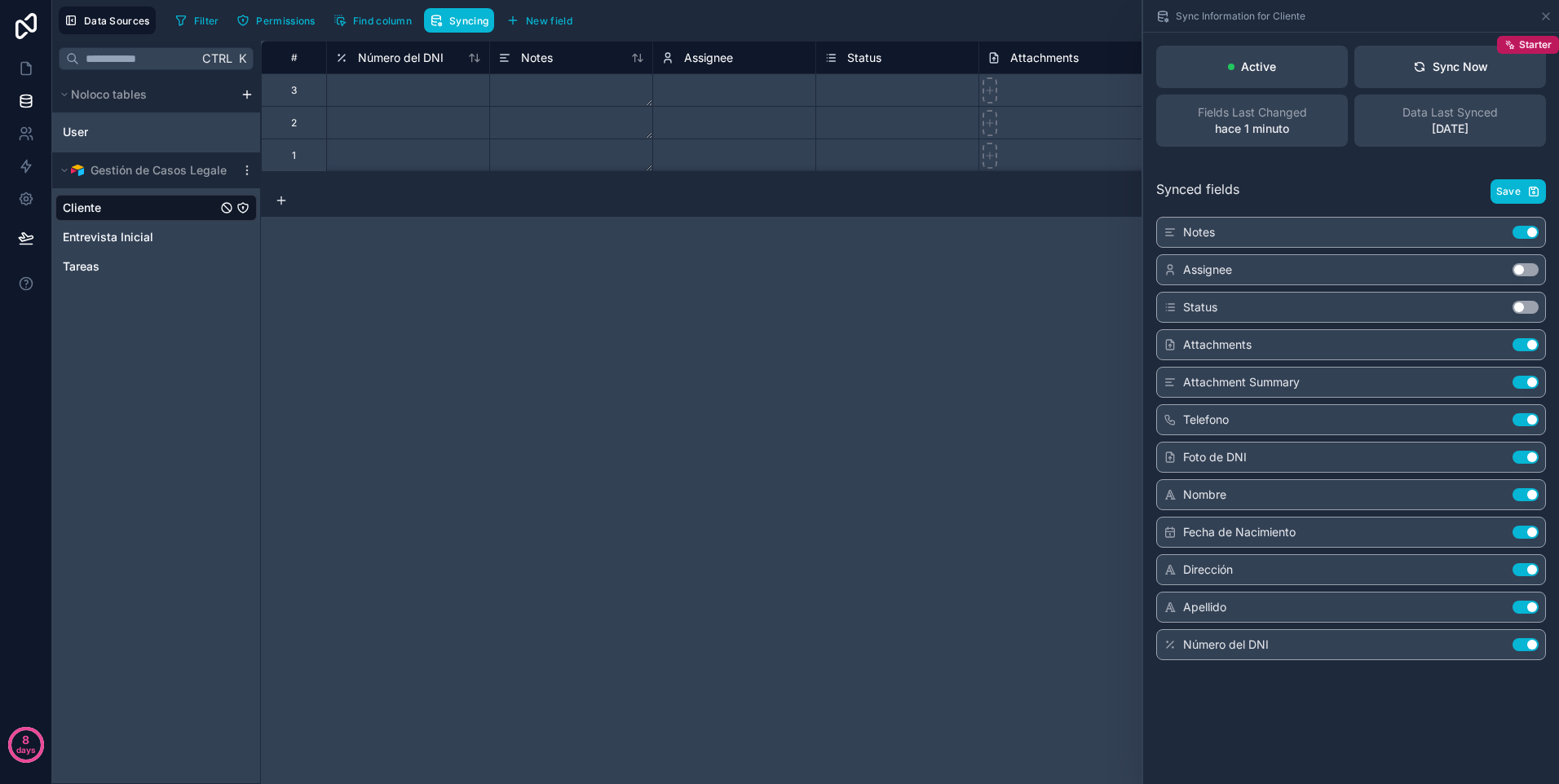
drag, startPoint x: 1530, startPoint y: 233, endPoint x: 1525, endPoint y: 282, distance: 49.3
click at [1528, 234] on button "Use setting" at bounding box center [1526, 232] width 26 height 13
click at [1525, 347] on button "Use setting" at bounding box center [1526, 344] width 26 height 13
click at [1525, 371] on div "Attachment Summary Use setting" at bounding box center [1350, 382] width 390 height 31
click at [1526, 383] on button "Use setting" at bounding box center [1526, 382] width 26 height 13
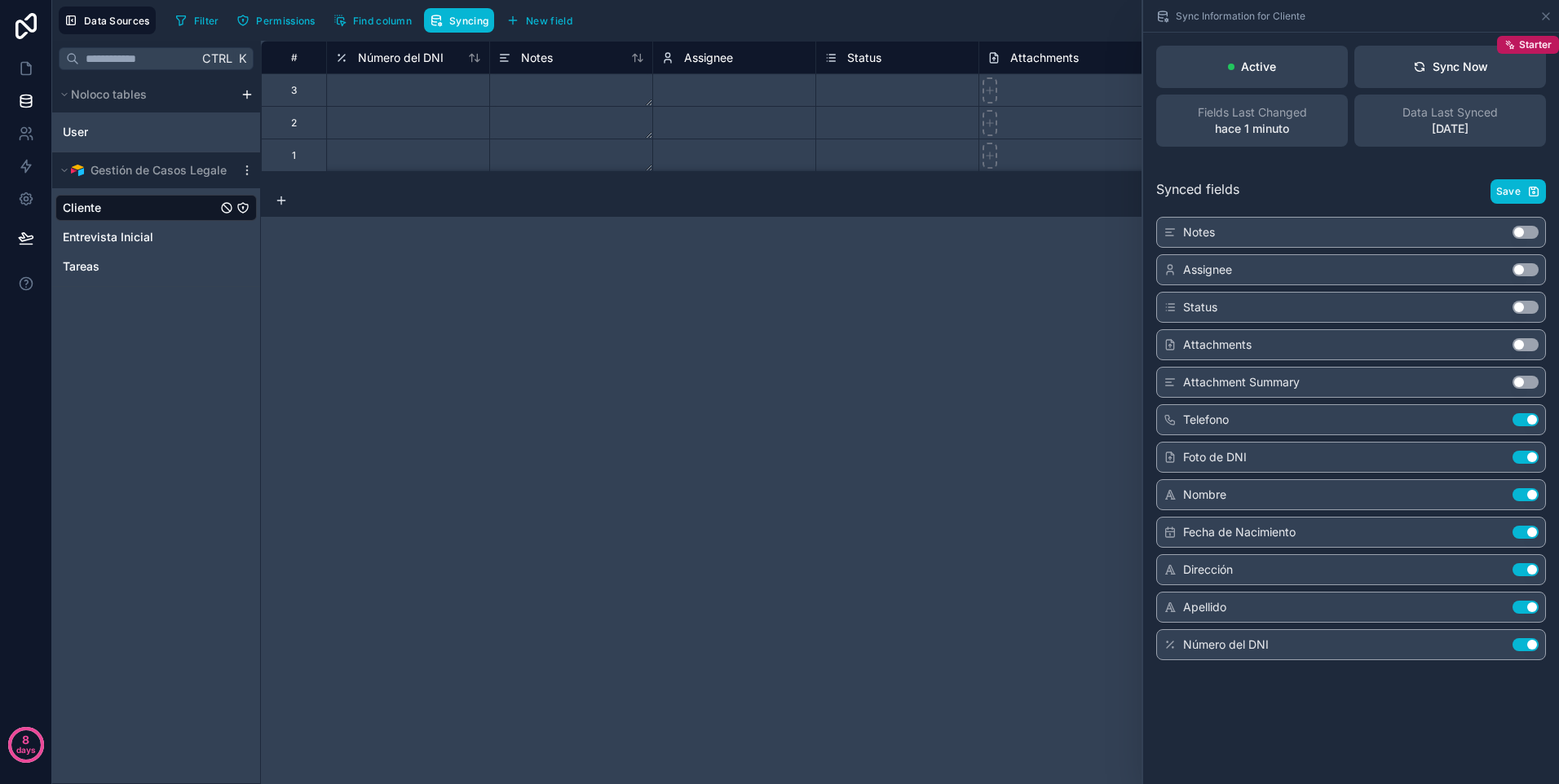
click at [959, 391] on div "# Número del DNI Notes Assignee Status Attachments Attachment Summary Telefono …" at bounding box center [909, 412] width 1298 height 744
click at [1453, 85] on button "Sync Now Starter" at bounding box center [1450, 67] width 192 height 42
click at [953, 374] on div "# Número del DNI Notes Assignee Status Attachments Attachment Summary Telefono …" at bounding box center [909, 412] width 1298 height 744
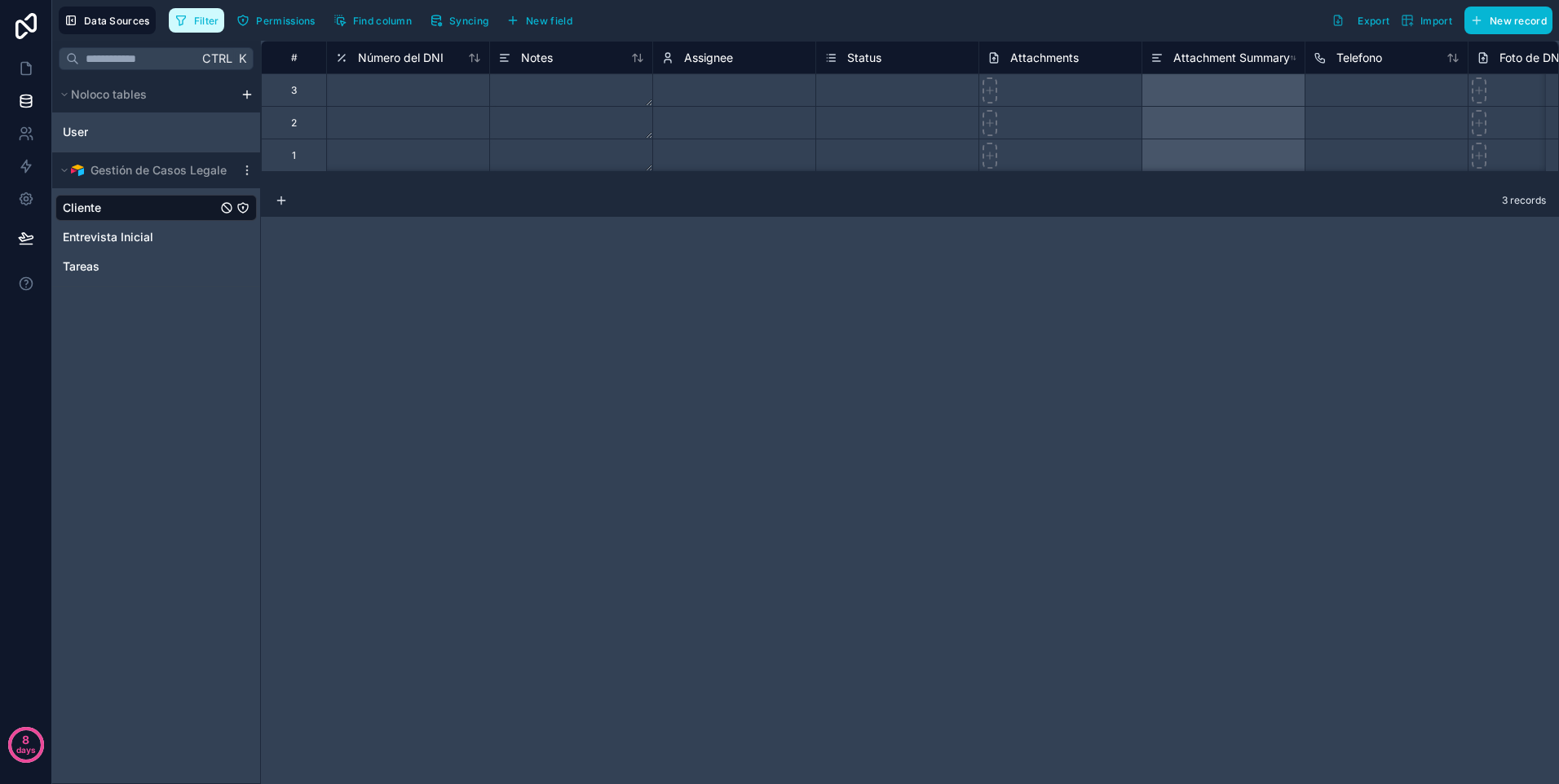
click at [204, 24] on span "Filter" at bounding box center [206, 21] width 26 height 12
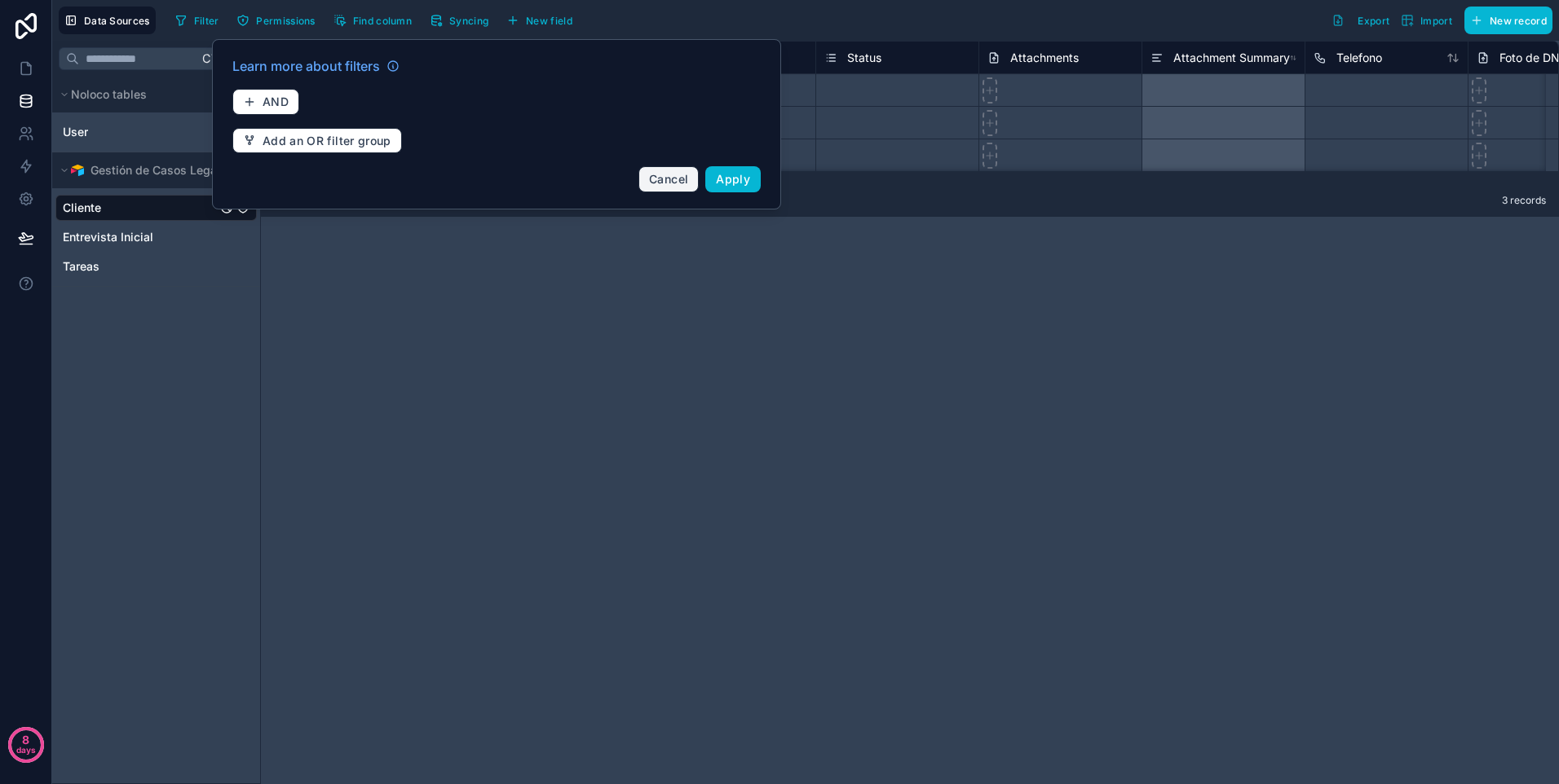
click at [667, 182] on span "Cancel" at bounding box center [668, 179] width 39 height 14
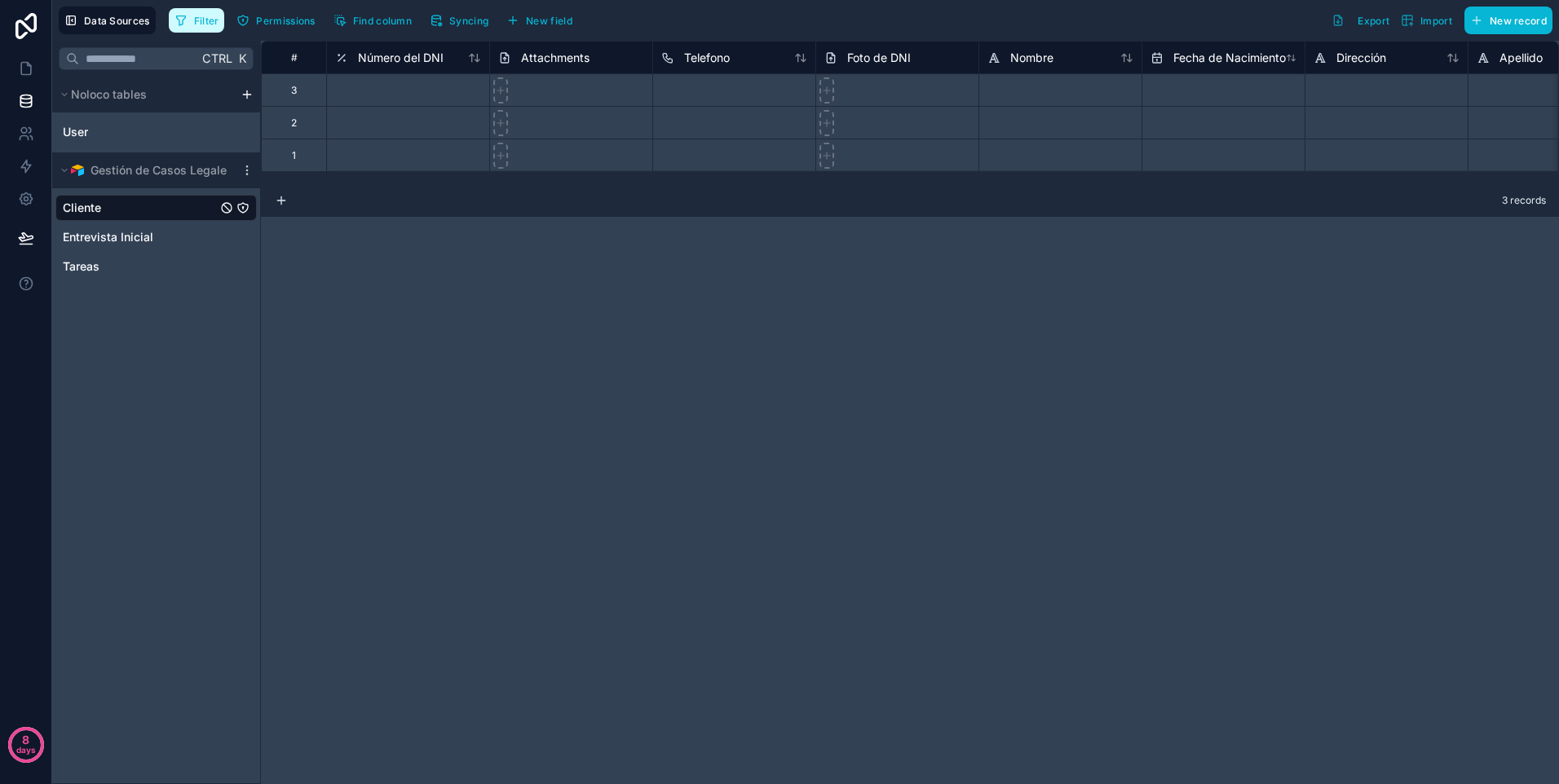
click at [216, 21] on span "Filter" at bounding box center [206, 21] width 26 height 12
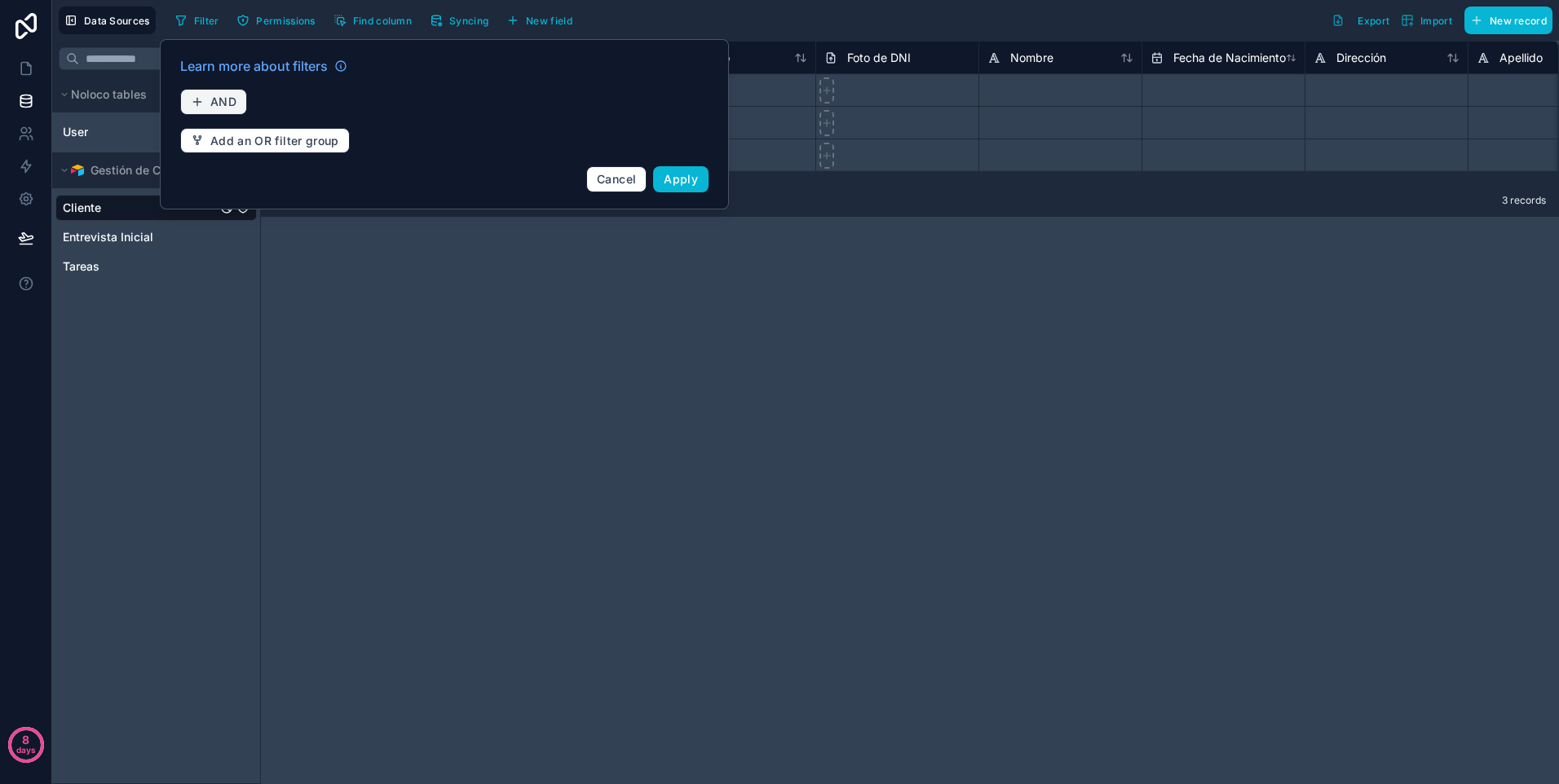
click at [232, 105] on span "AND" at bounding box center [224, 101] width 26 height 15
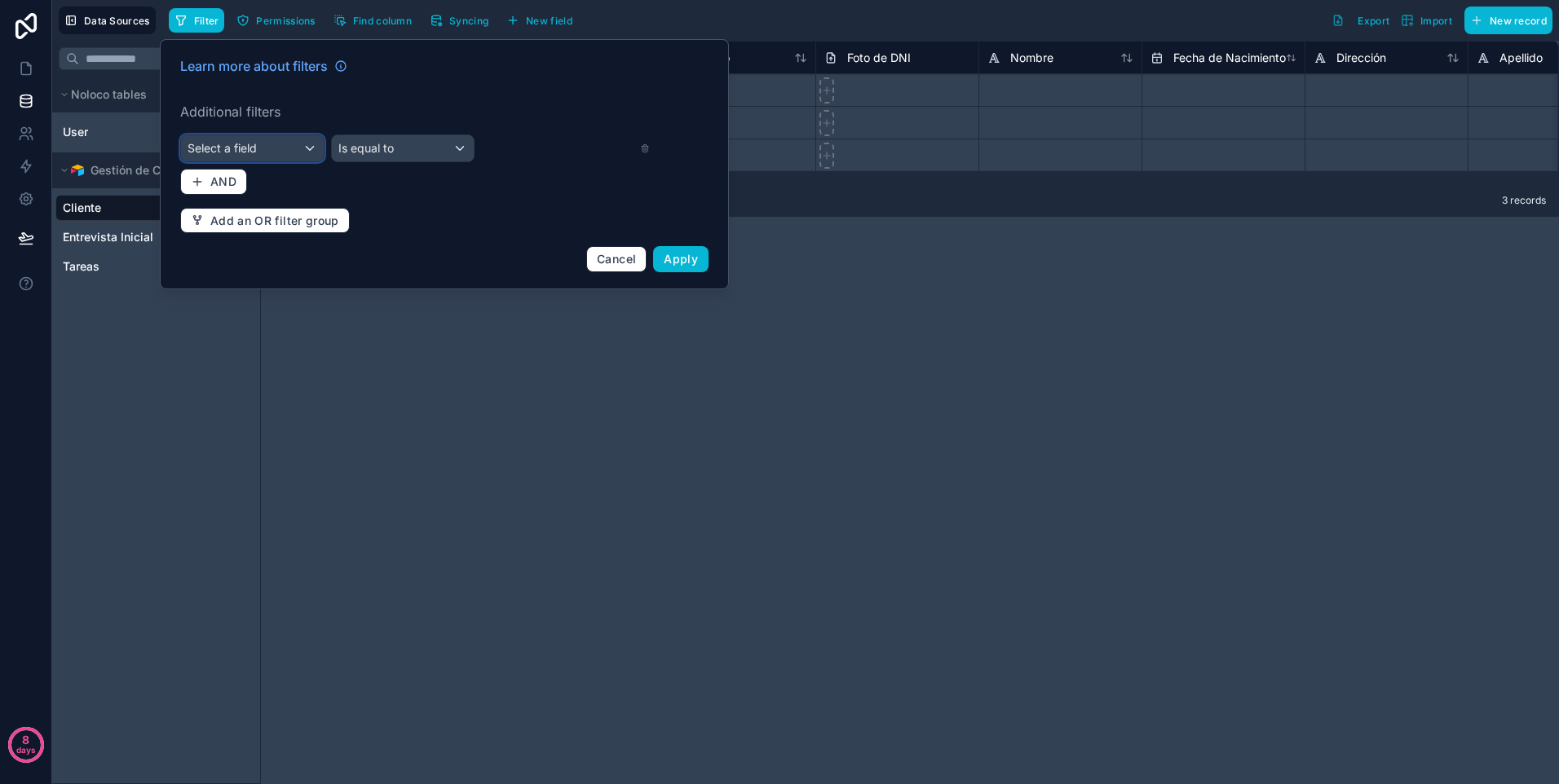
click at [296, 143] on div "Select a field" at bounding box center [253, 149] width 143 height 26
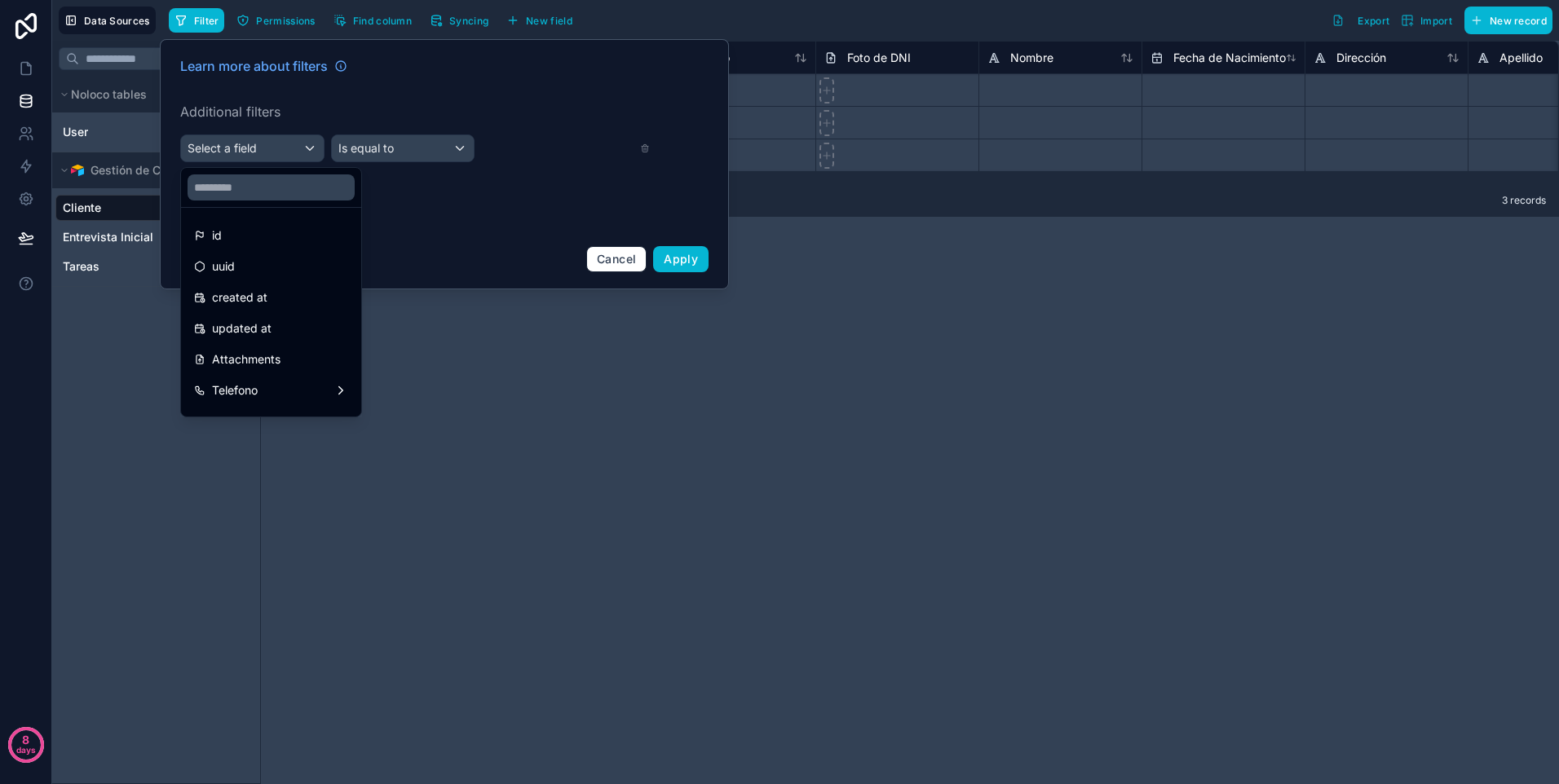
click at [441, 222] on div at bounding box center [445, 164] width 570 height 250
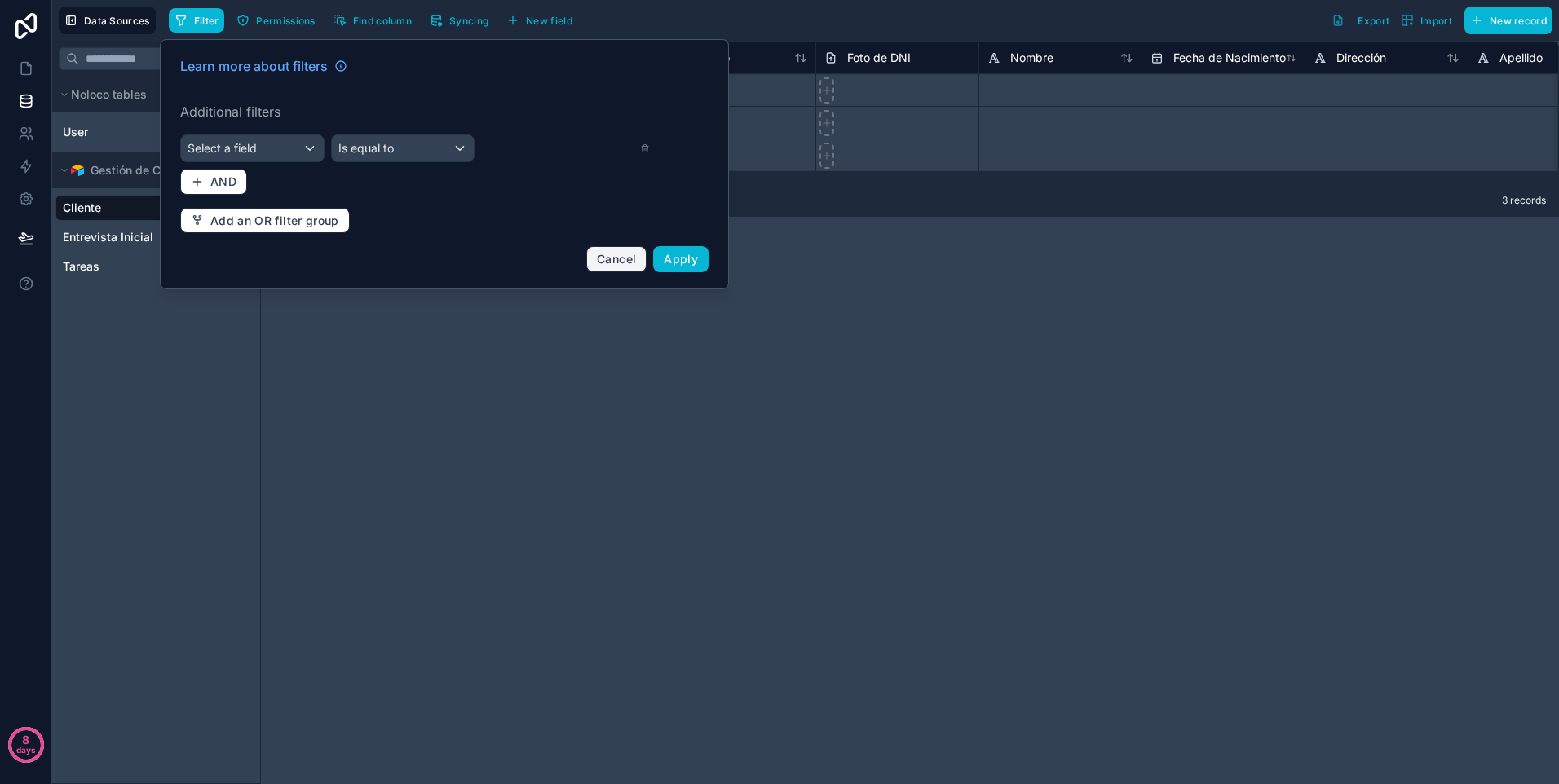
click at [614, 263] on span "Cancel" at bounding box center [616, 259] width 39 height 14
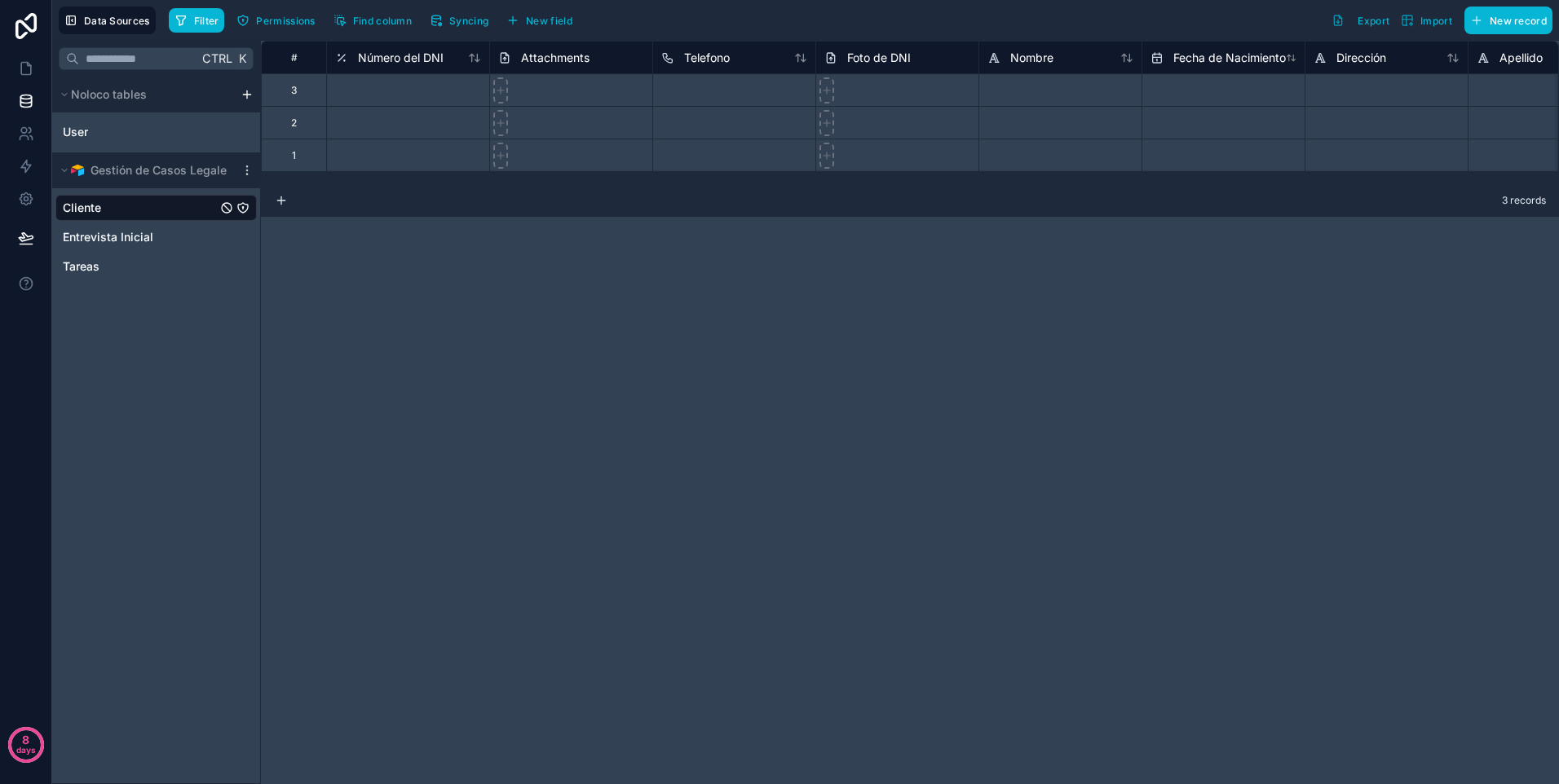
click at [426, 305] on div "**********" at bounding box center [909, 412] width 1298 height 744
click at [364, 27] on button "Find column" at bounding box center [372, 20] width 90 height 25
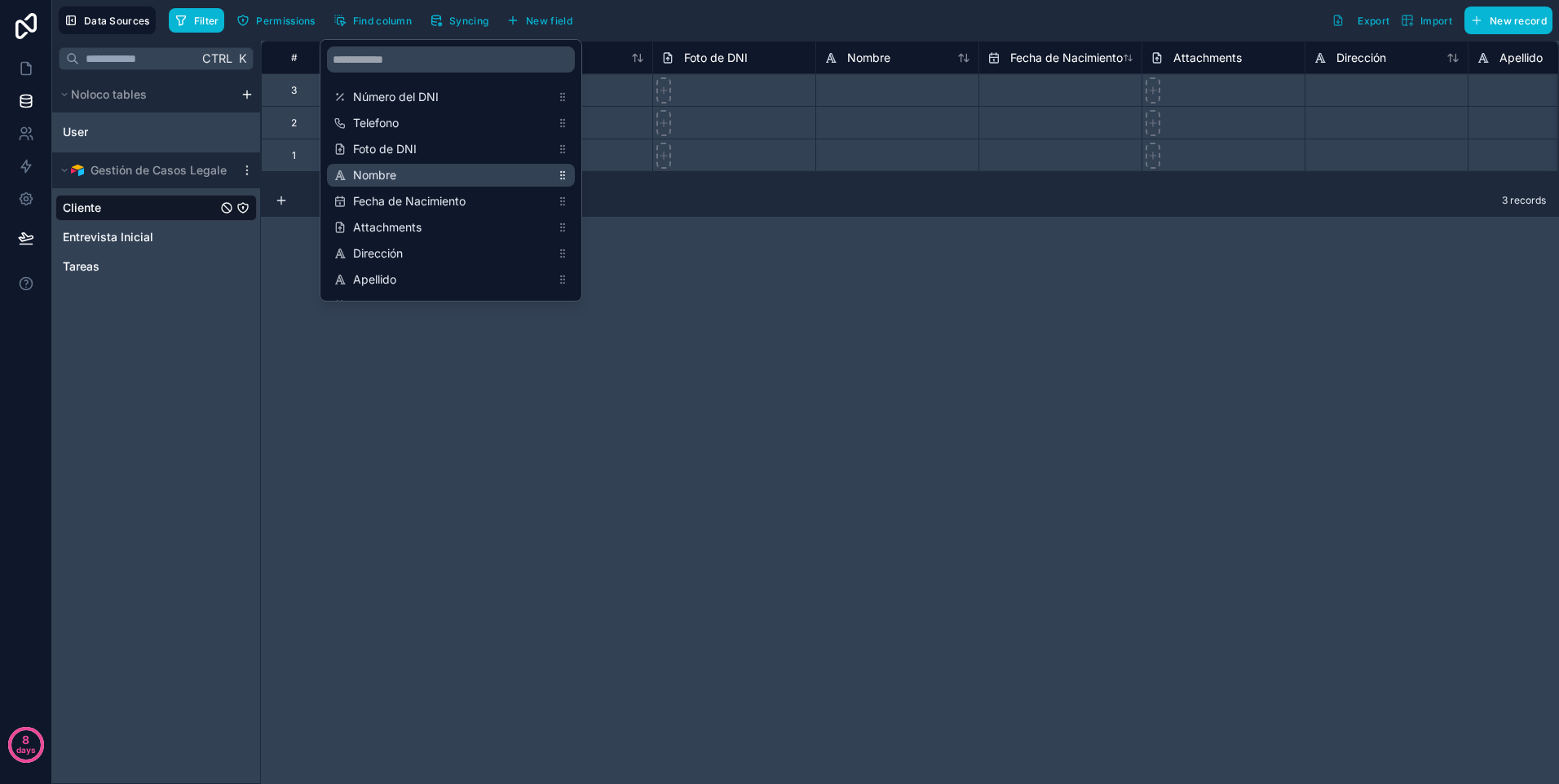
drag, startPoint x: 562, startPoint y: 176, endPoint x: 563, endPoint y: 168, distance: 8.1
click at [563, 168] on div "Nombre" at bounding box center [451, 175] width 248 height 23
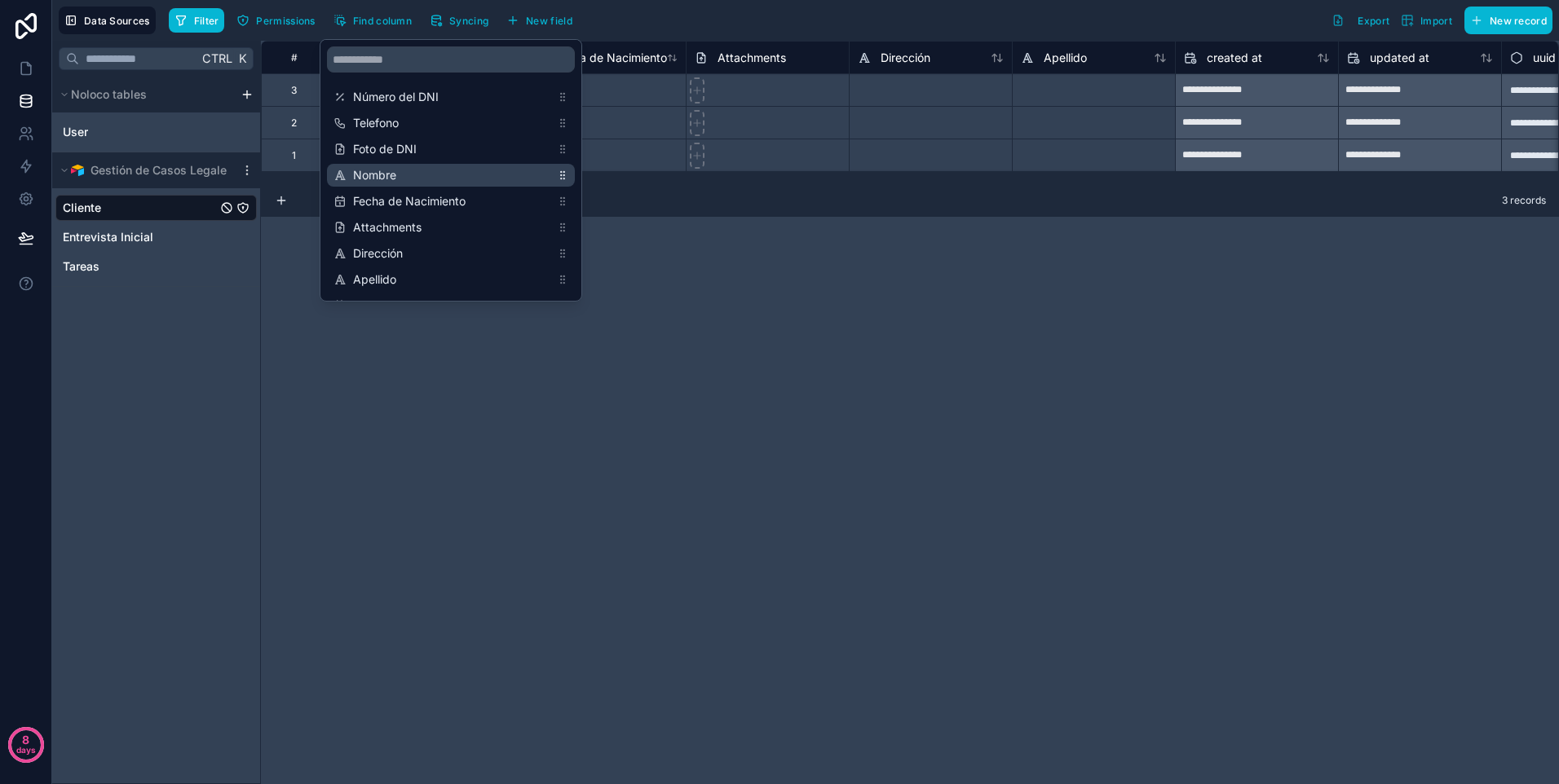
scroll to position [0, 489]
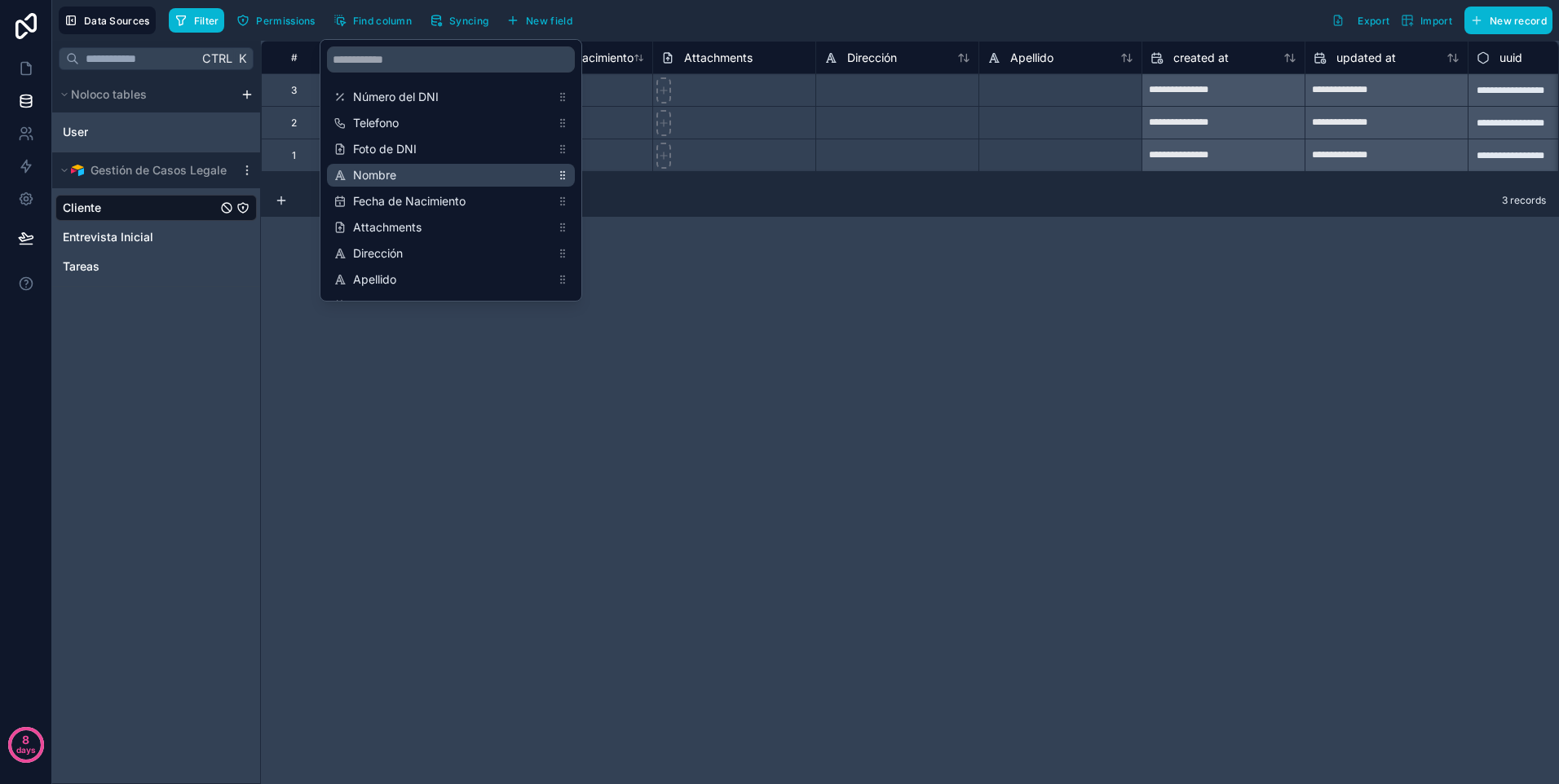
click at [561, 172] on icon "scrollable content" at bounding box center [561, 172] width 1 height 1
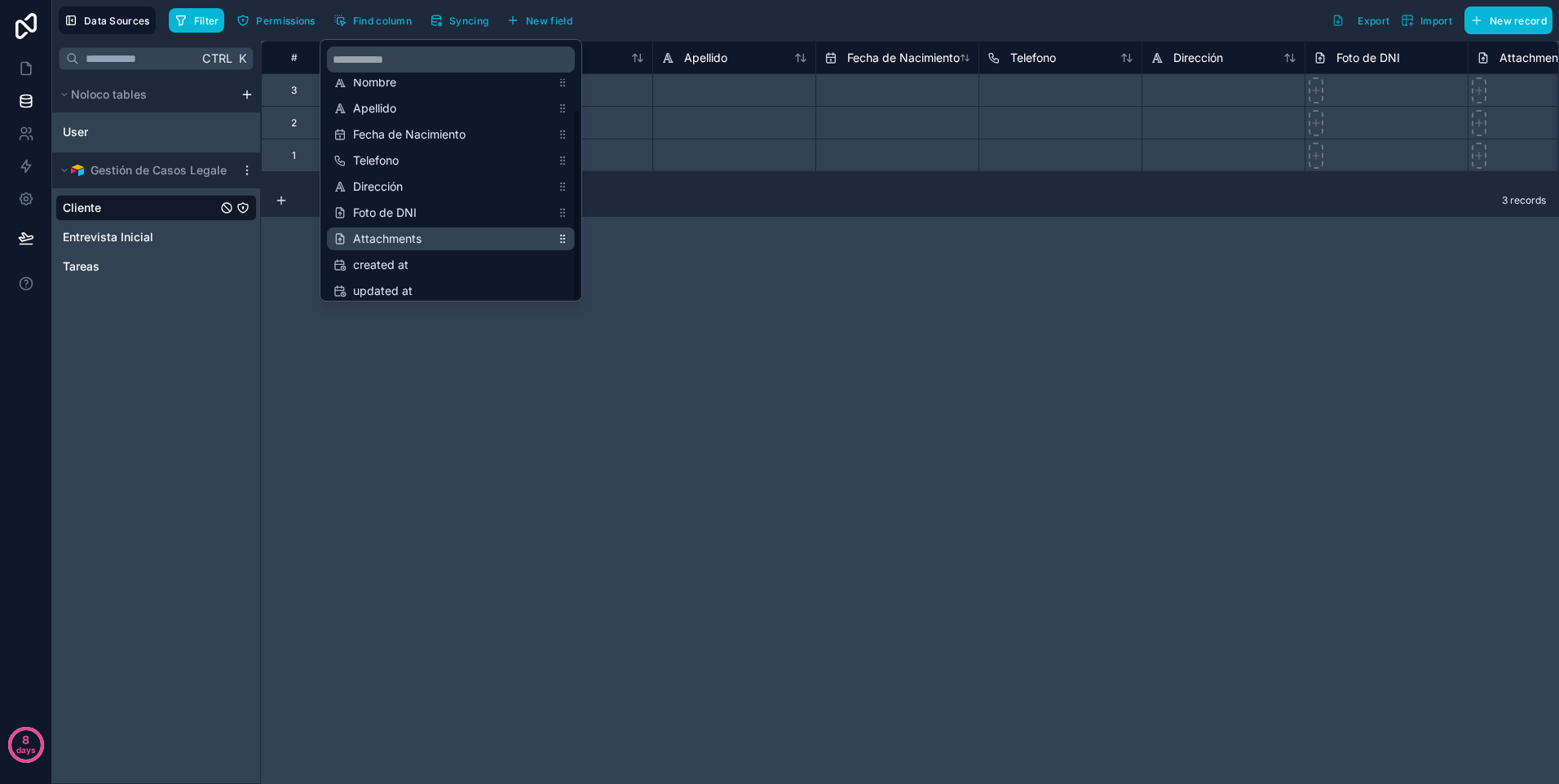
scroll to position [78, 0]
click at [696, 357] on div "**********" at bounding box center [909, 412] width 1298 height 744
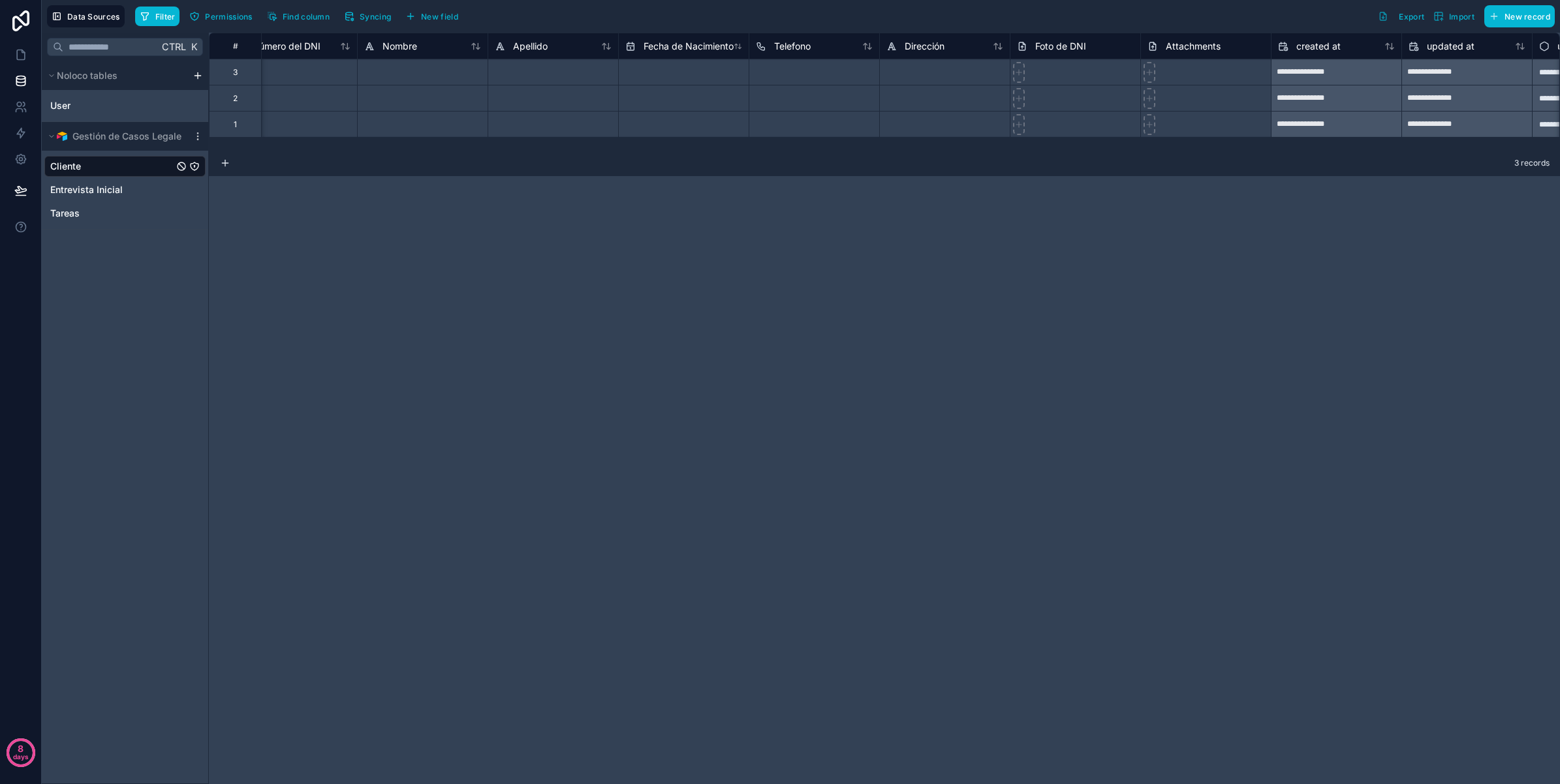
scroll to position [0, 0]
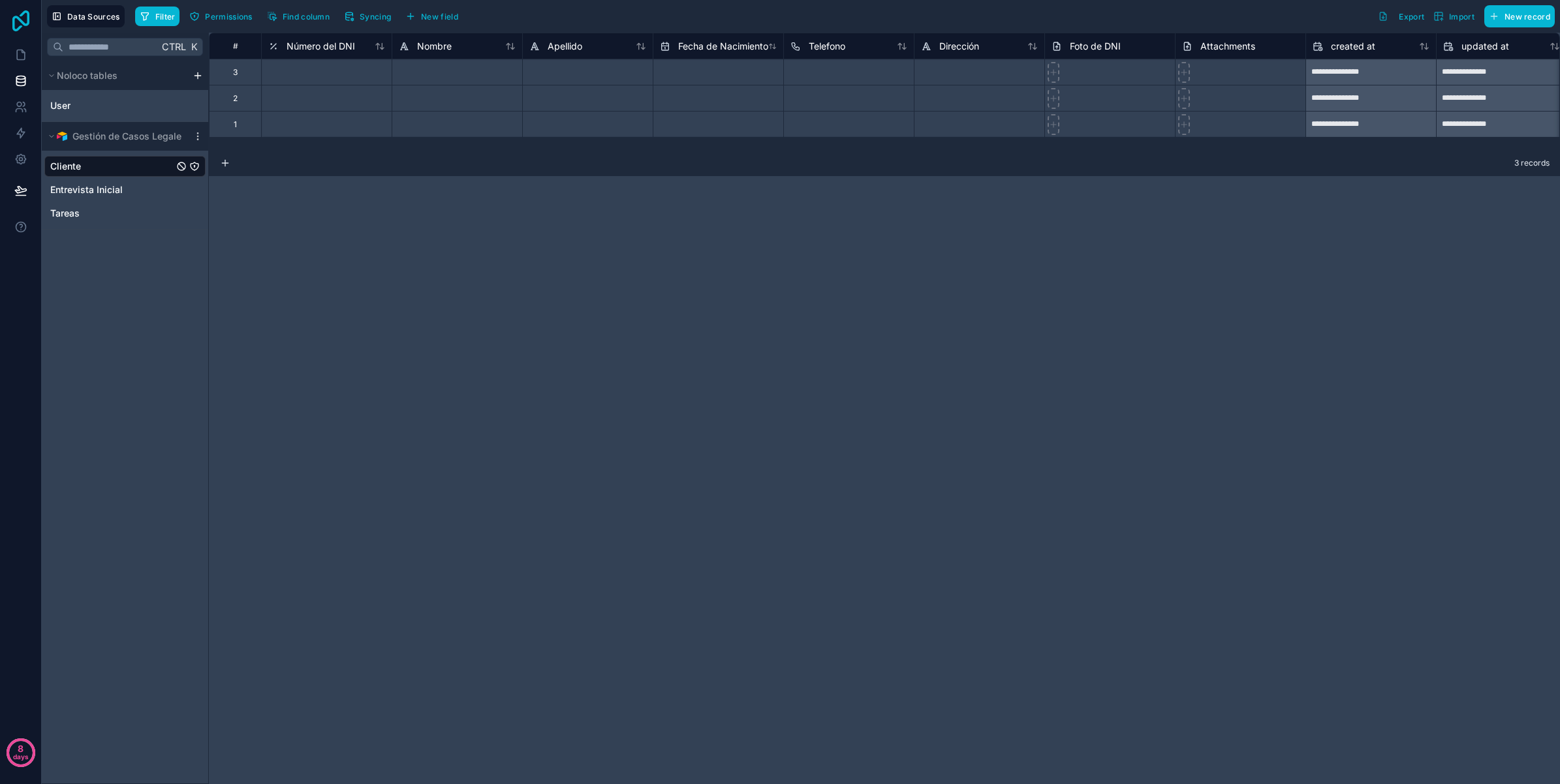
click at [17, 15] on icon at bounding box center [20, 21] width 26 height 21
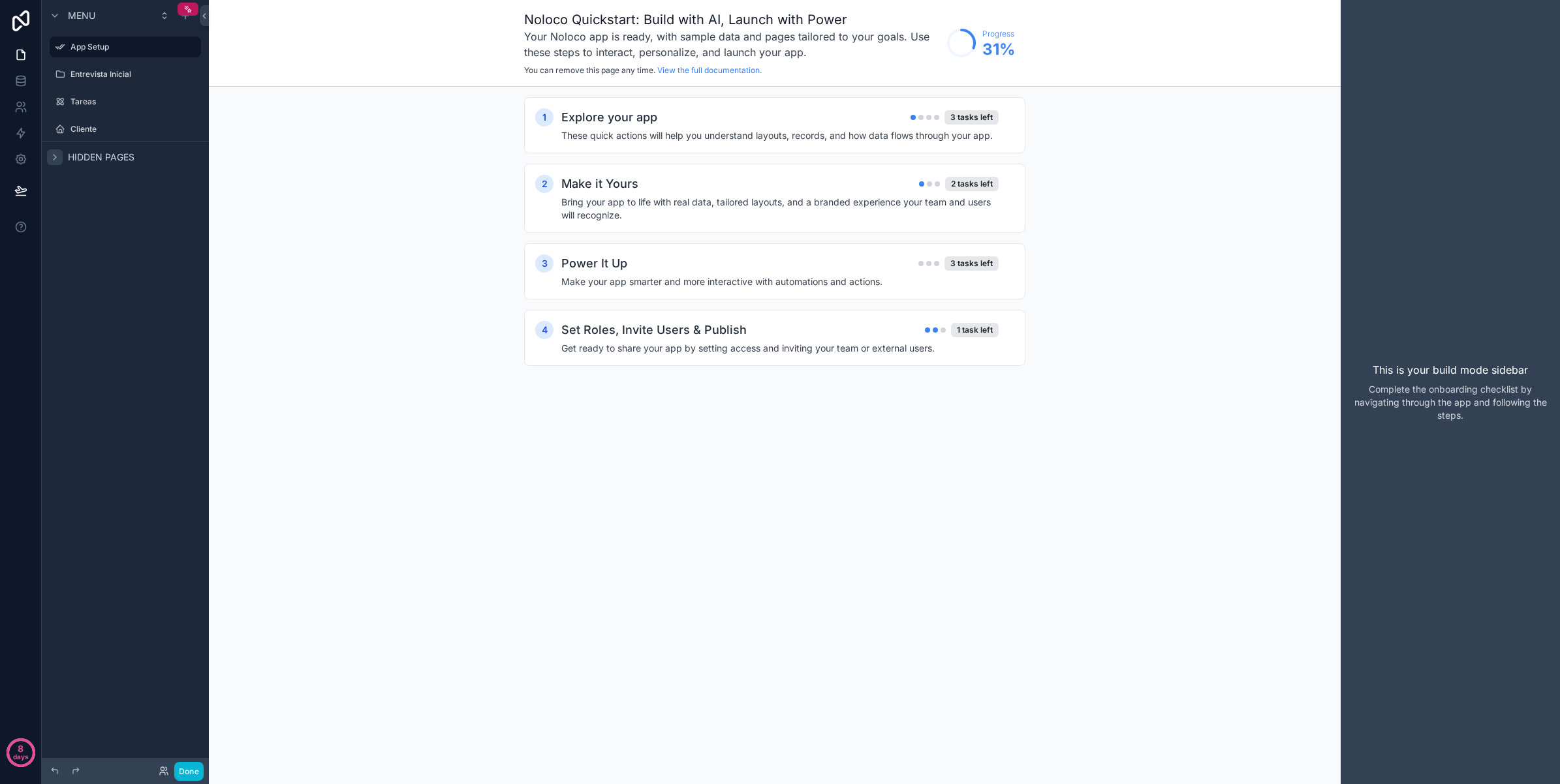
click at [58, 157] on icon "scrollable content" at bounding box center [54, 157] width 11 height 11
click at [54, 12] on icon "scrollable content" at bounding box center [54, 15] width 11 height 11
click at [109, 73] on label "Entrevista Inicial" at bounding box center [123, 74] width 104 height 11
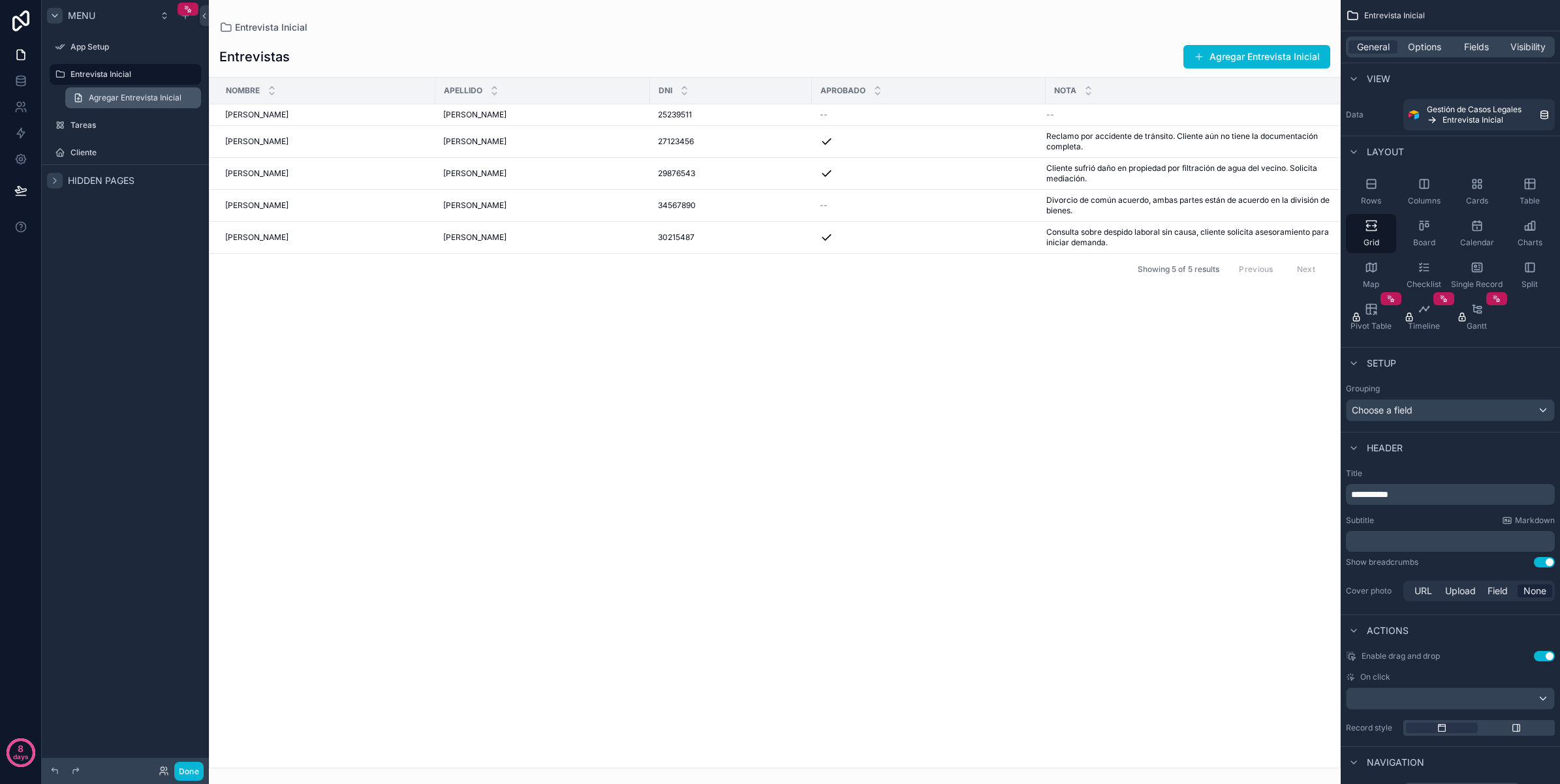
click at [120, 95] on span "Agregar Entrevista Inicial" at bounding box center [135, 98] width 93 height 11
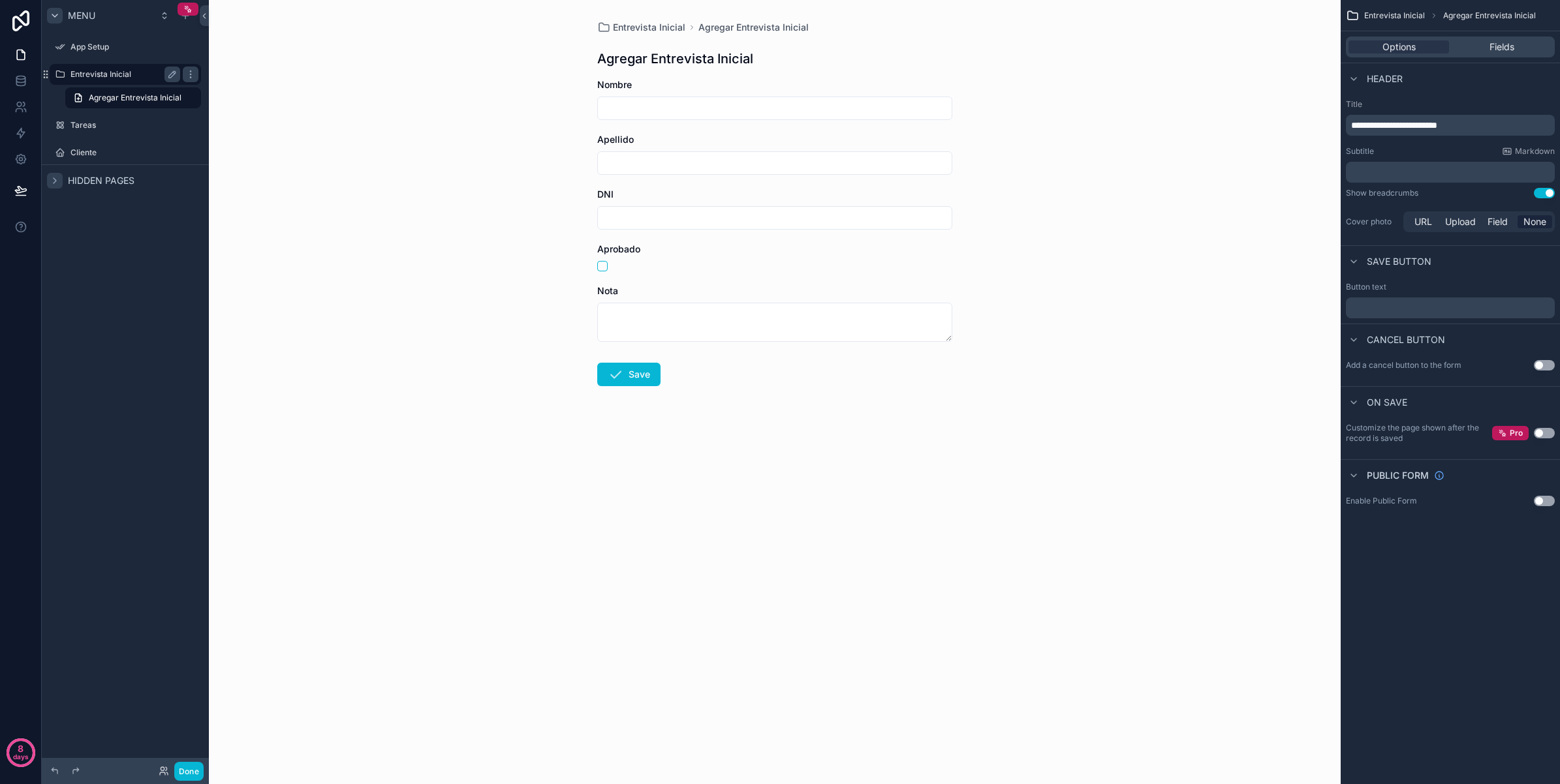
click at [111, 75] on label "Entrevista Inicial" at bounding box center [123, 74] width 104 height 11
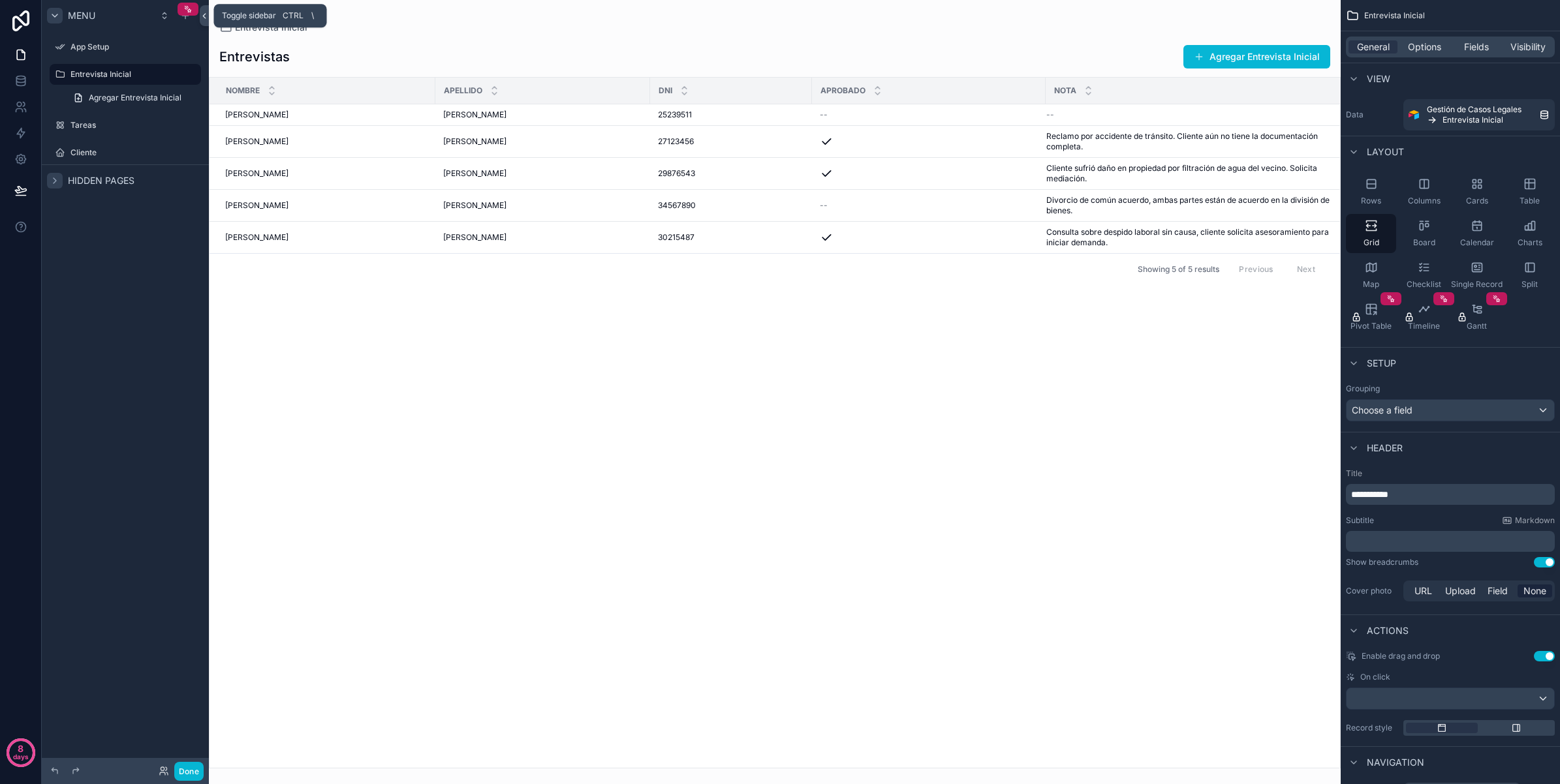
click at [206, 22] on button at bounding box center [204, 15] width 9 height 21
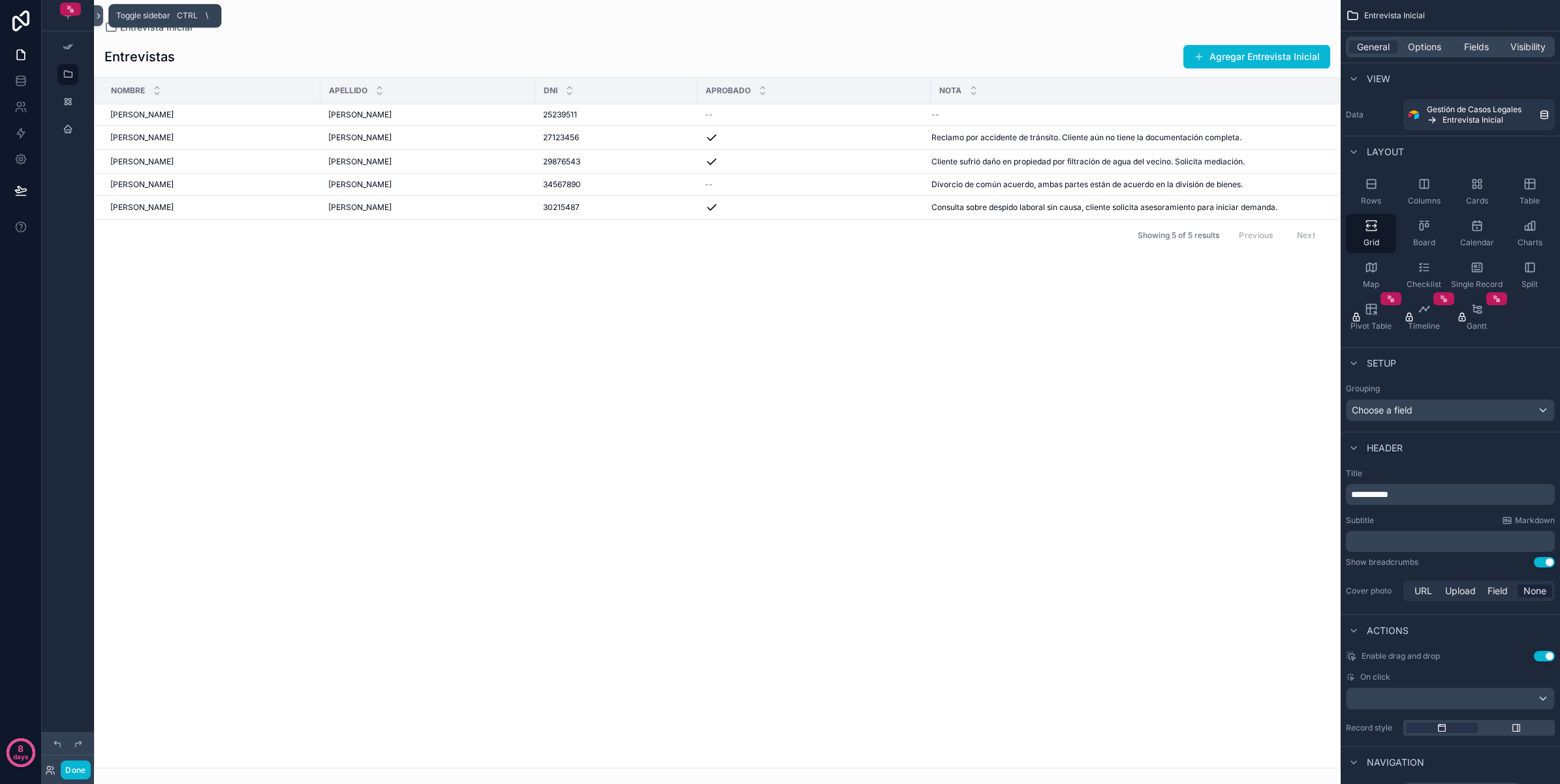
click at [99, 16] on icon at bounding box center [99, 15] width 3 height 4
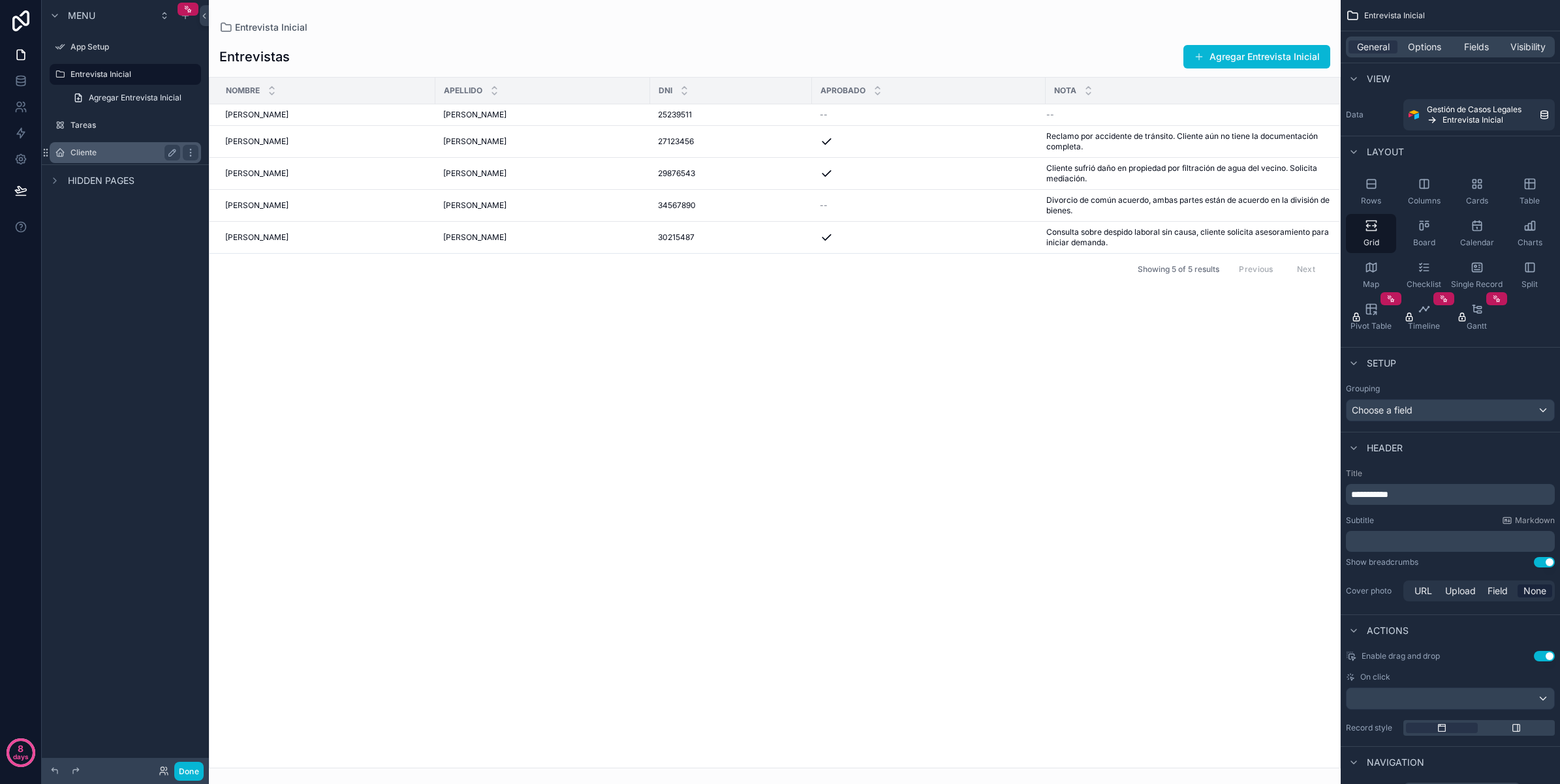
click at [116, 147] on label "Cliente" at bounding box center [123, 152] width 104 height 11
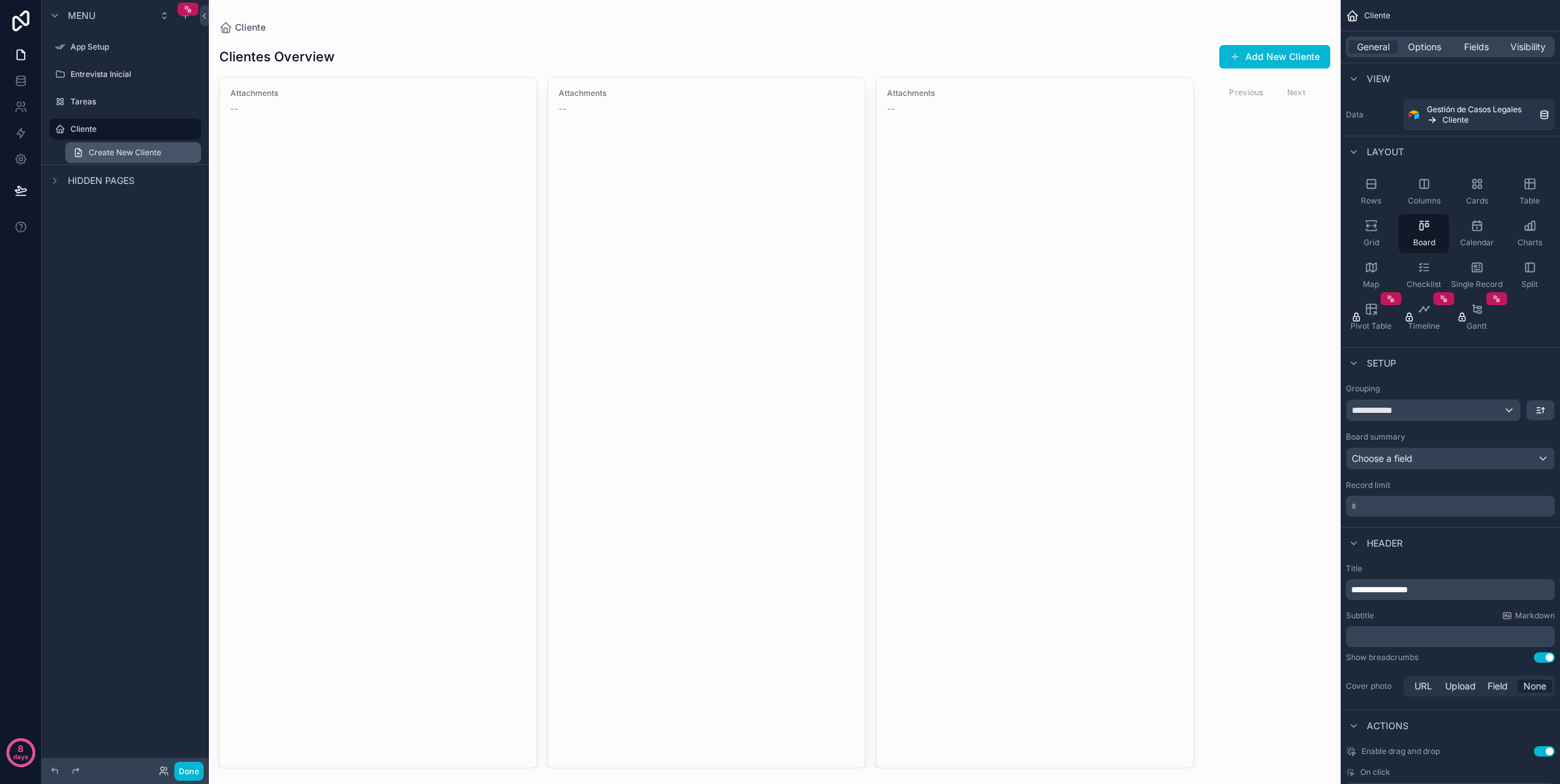
click at [151, 151] on span "Create New Cliente" at bounding box center [125, 152] width 73 height 11
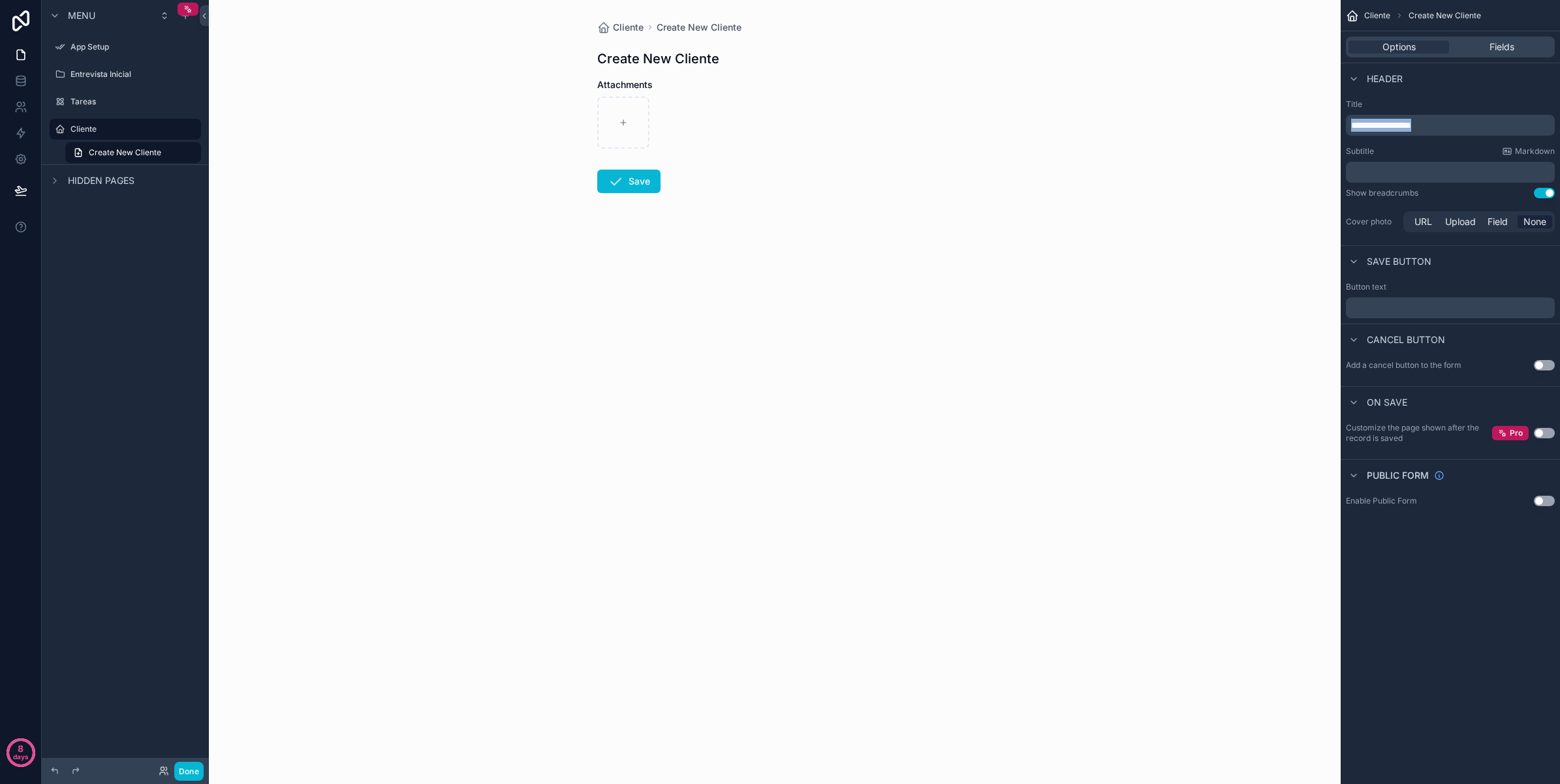
drag, startPoint x: 1454, startPoint y: 120, endPoint x: 1306, endPoint y: 130, distance: 148.3
click at [1306, 130] on div "**********" at bounding box center [884, 392] width 1351 height 784
click at [979, 206] on div "Cliente Agregar Cliente Agregar Cliente Attachments Save" at bounding box center [774, 392] width 1132 height 784
click at [1544, 367] on button "Use setting" at bounding box center [1544, 365] width 21 height 11
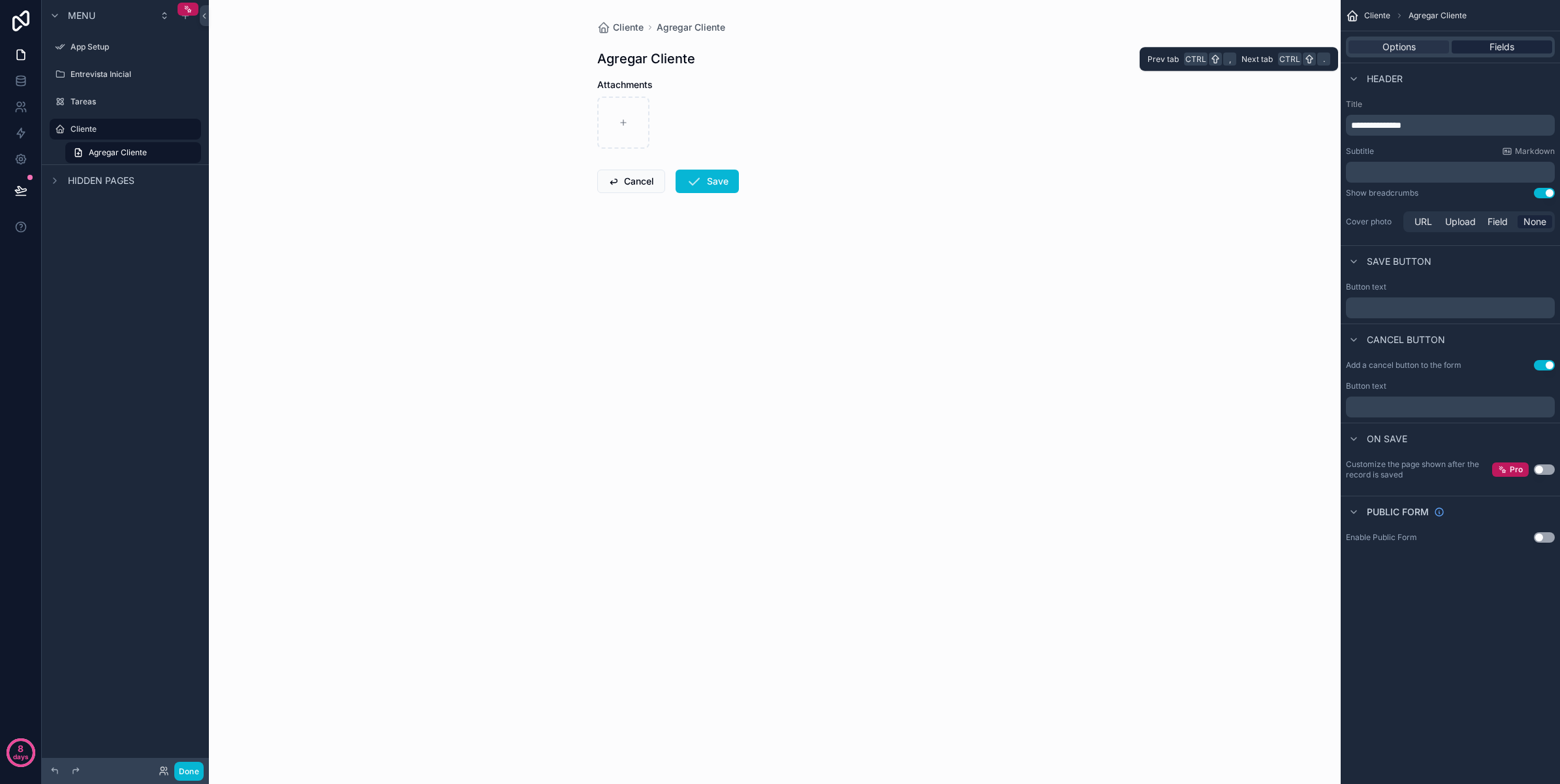
click at [1495, 41] on span "Fields" at bounding box center [1502, 46] width 25 height 13
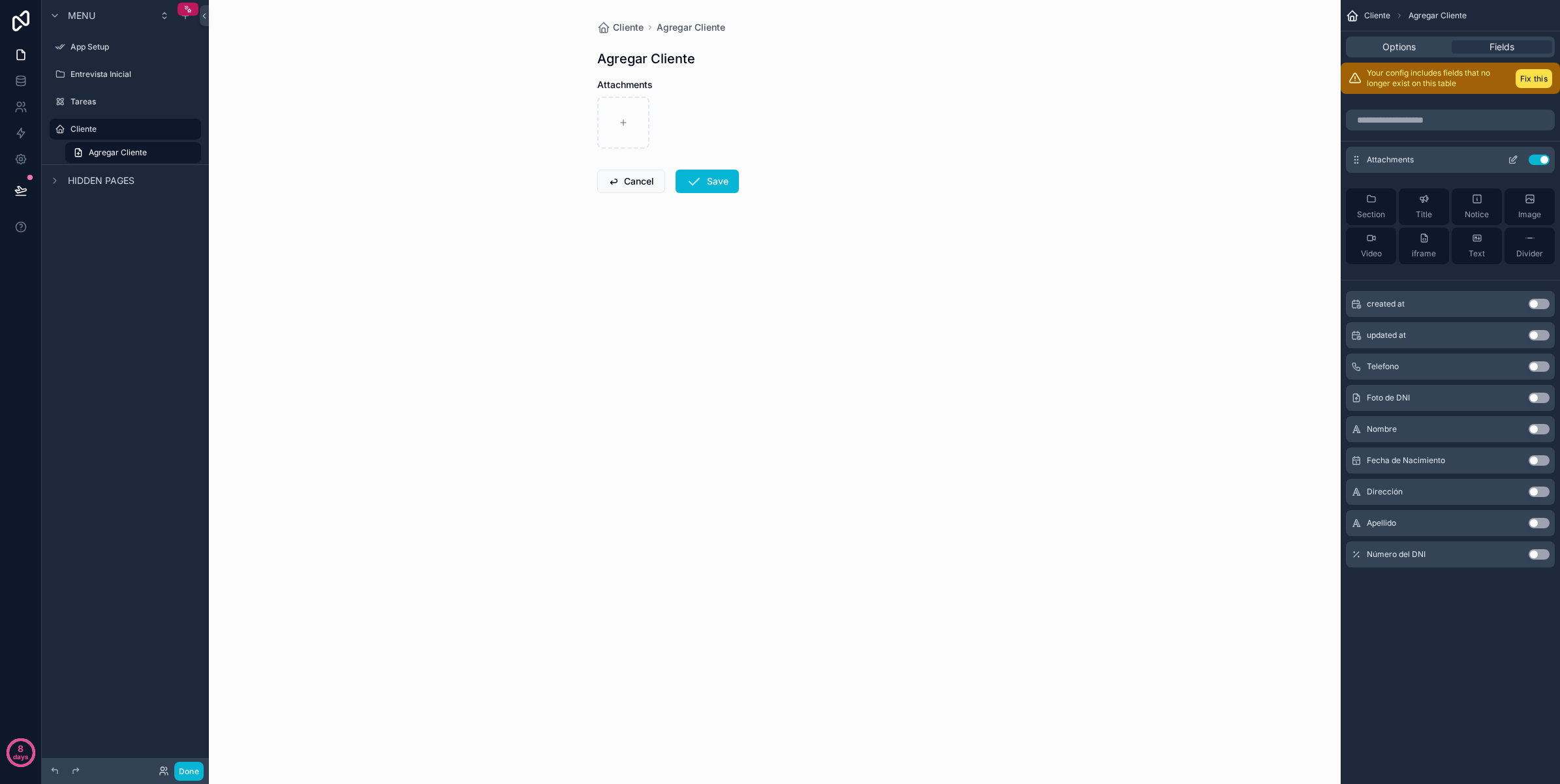
click at [1540, 157] on button "Use setting" at bounding box center [1539, 160] width 21 height 11
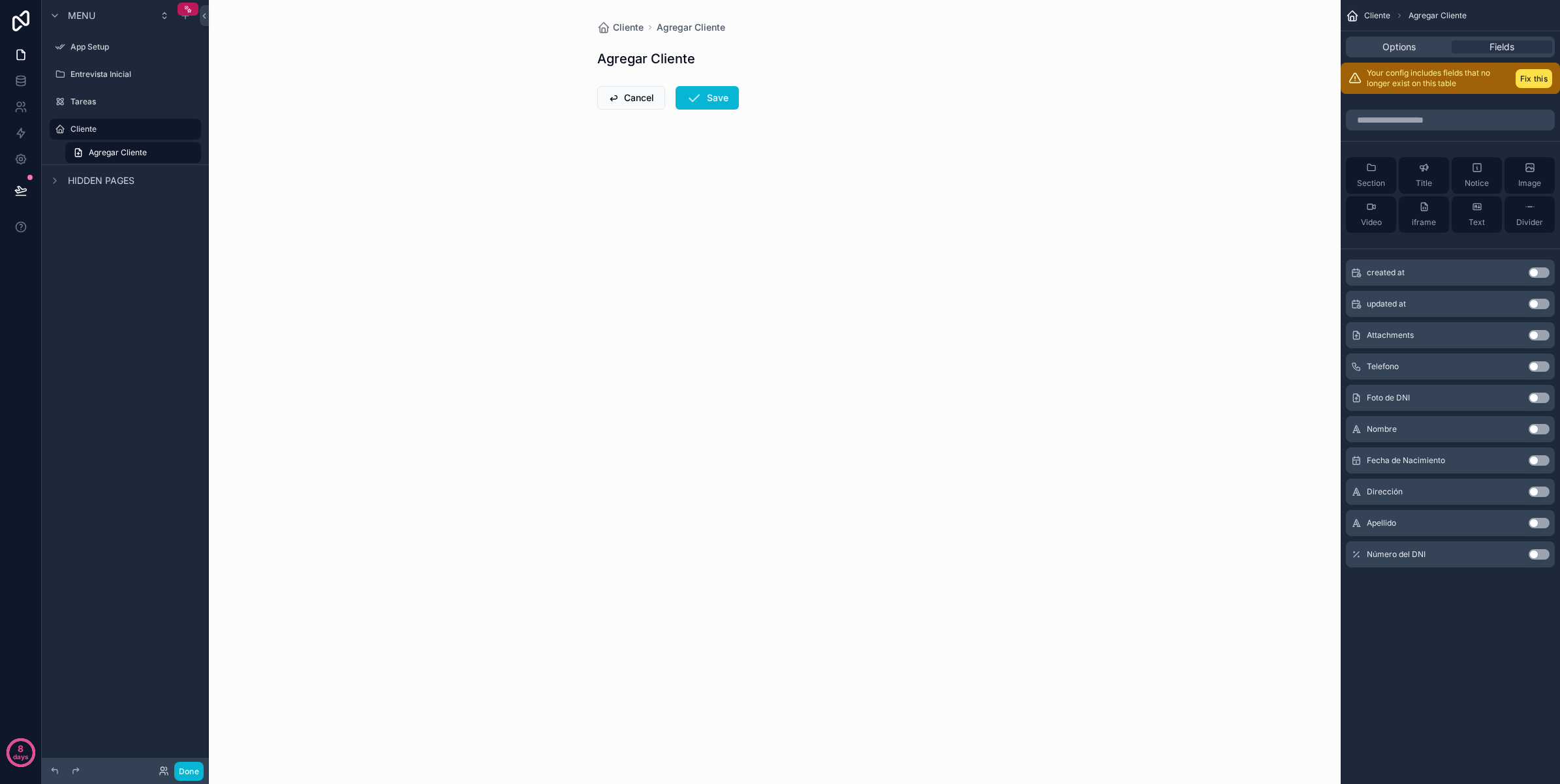
click at [1535, 553] on button "Use setting" at bounding box center [1539, 554] width 21 height 11
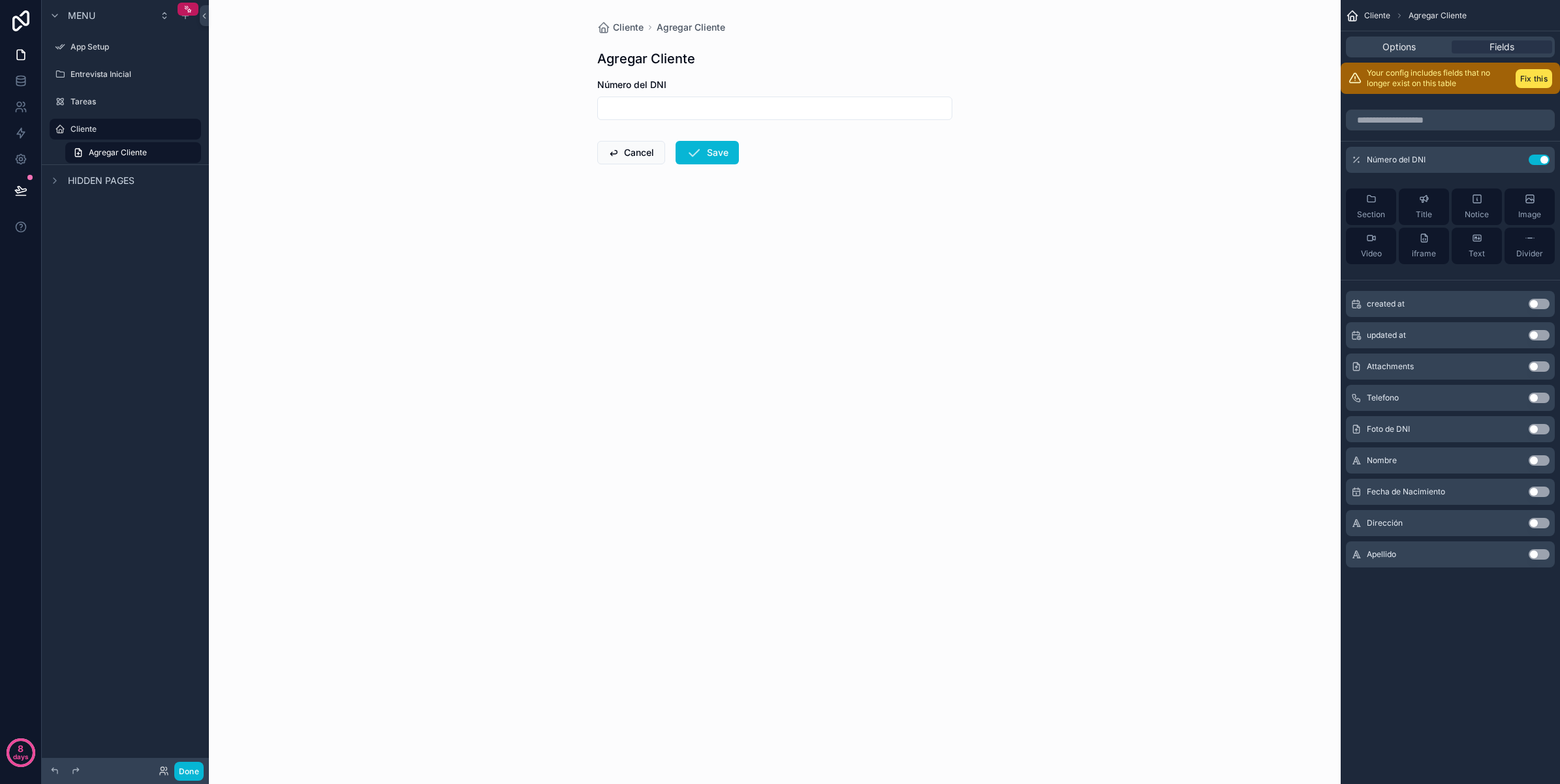
click at [1539, 556] on button "Use setting" at bounding box center [1539, 554] width 21 height 11
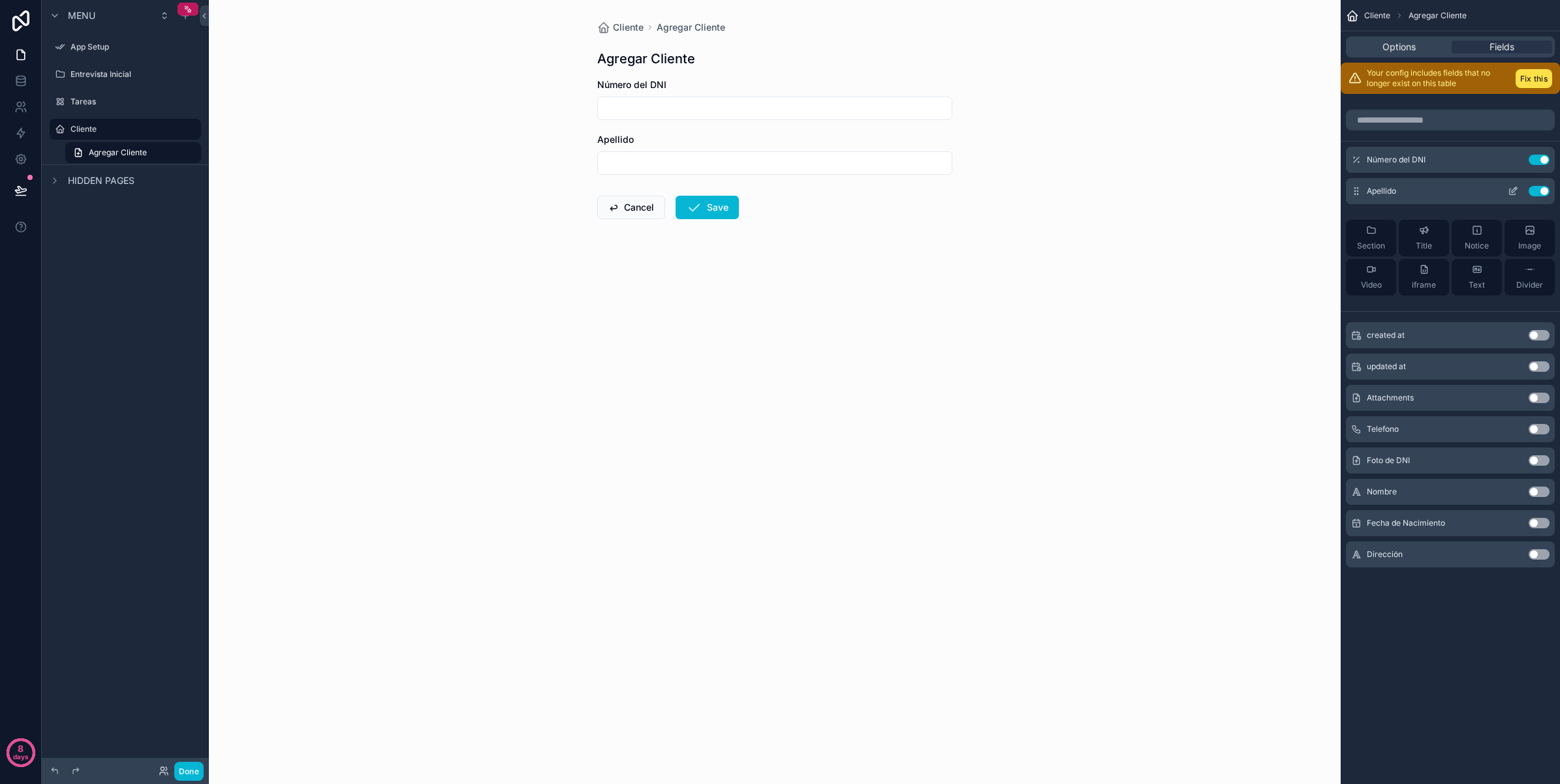
click at [1539, 191] on button "Use setting" at bounding box center [1539, 191] width 21 height 11
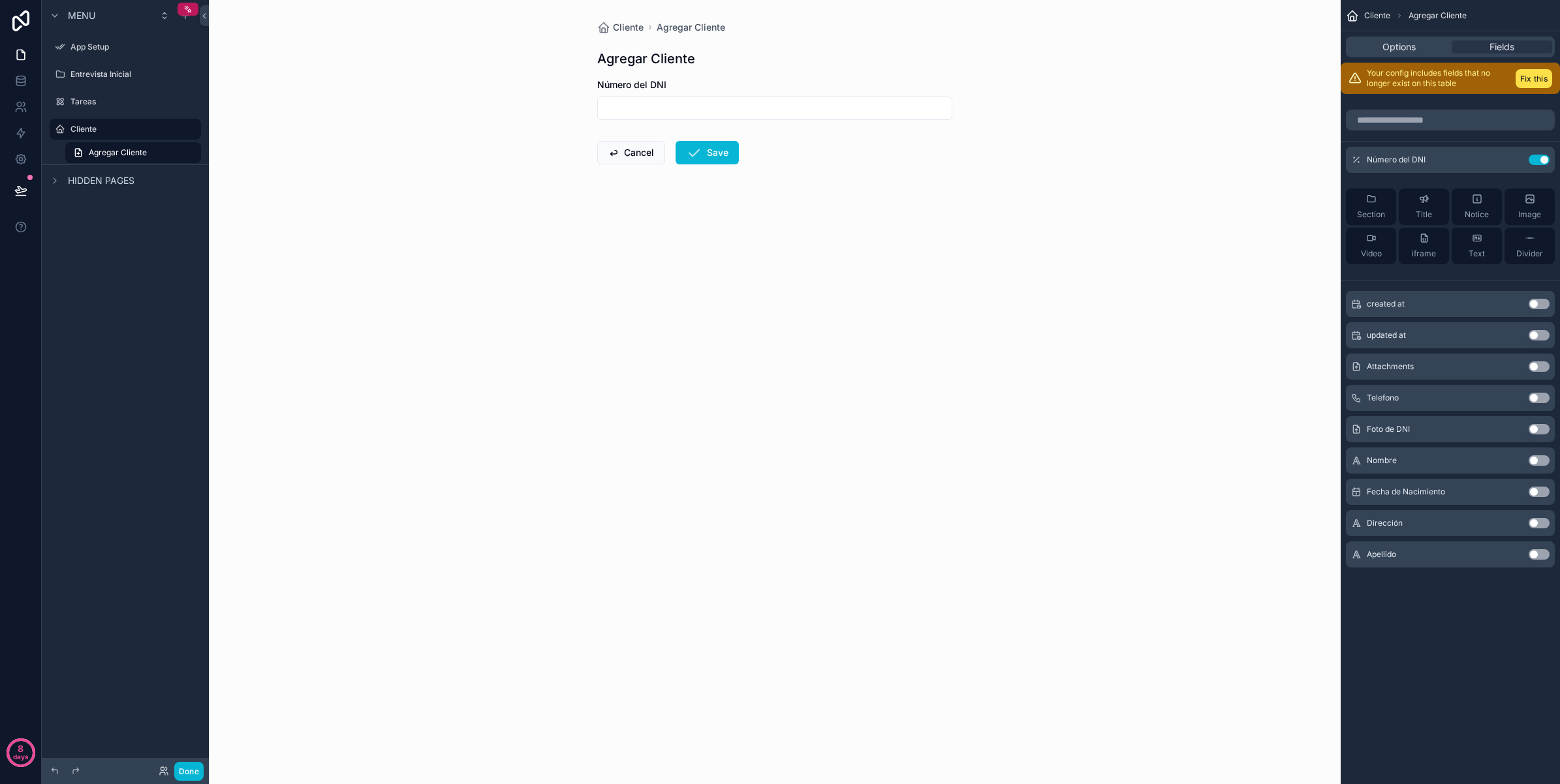
click at [1537, 461] on button "Use setting" at bounding box center [1539, 461] width 21 height 11
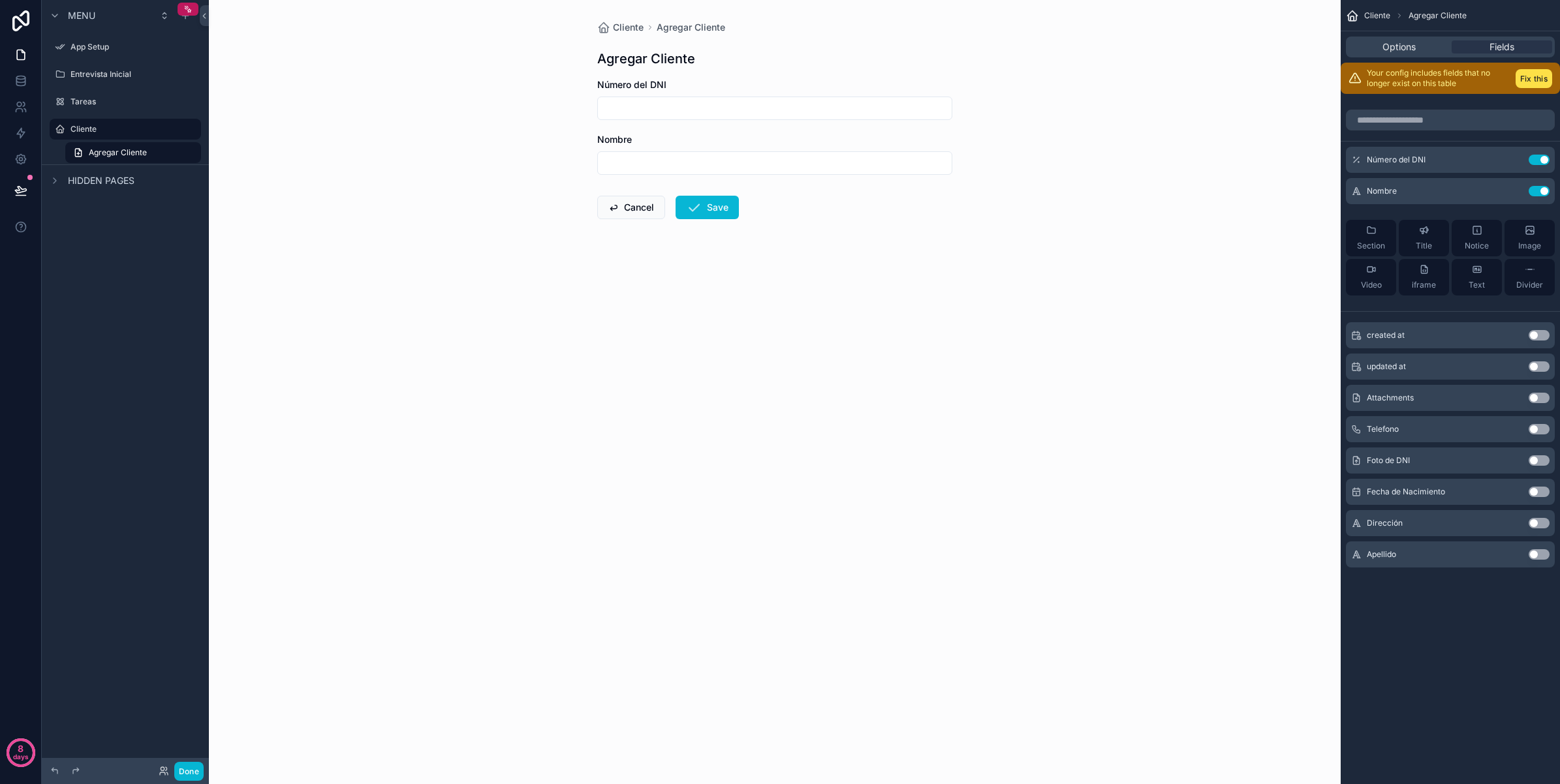
click at [1537, 556] on button "Use setting" at bounding box center [1539, 554] width 21 height 11
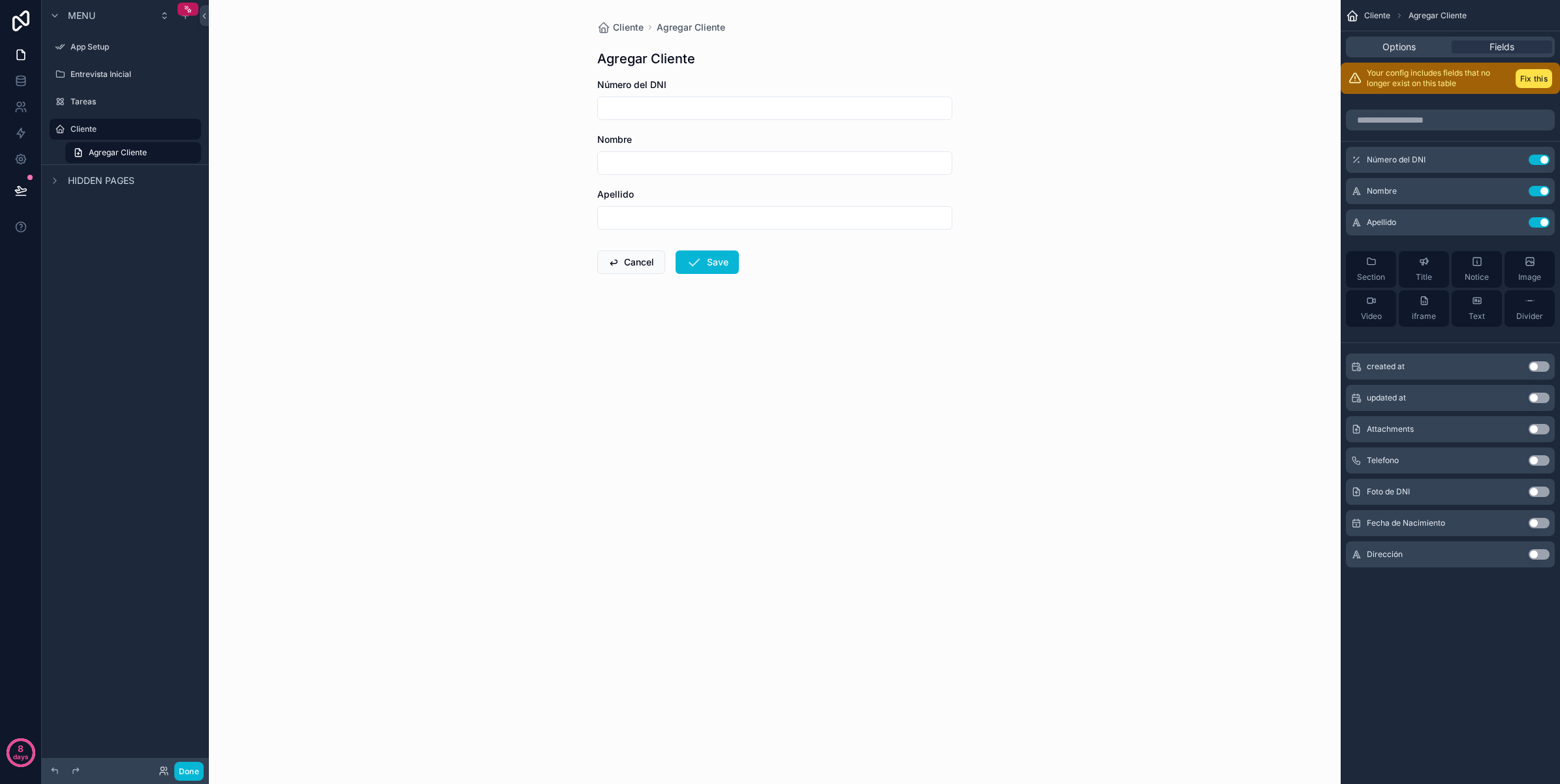
click at [1544, 523] on button "Use setting" at bounding box center [1539, 523] width 21 height 11
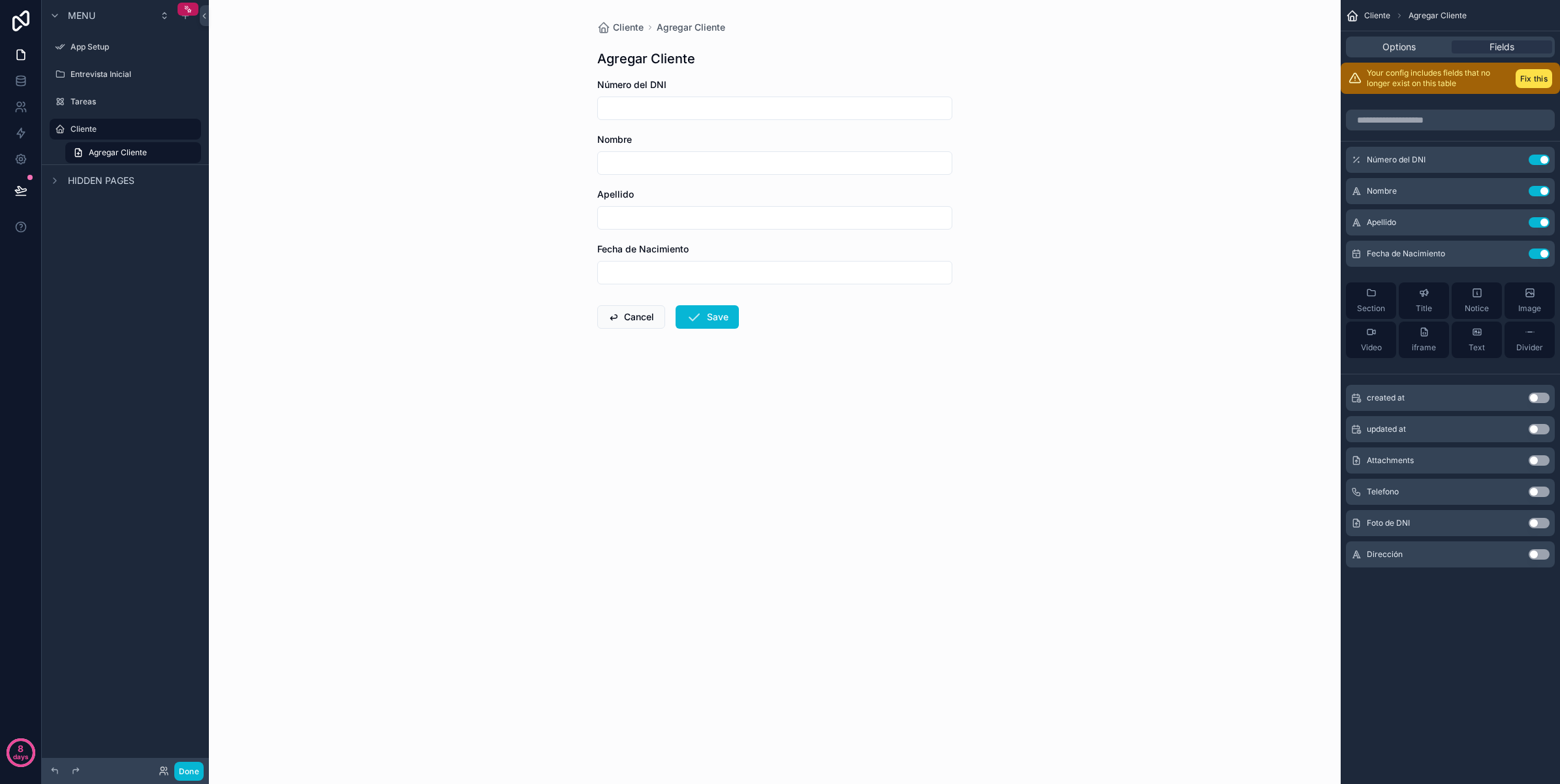
click at [1542, 487] on button "Use setting" at bounding box center [1539, 492] width 21 height 11
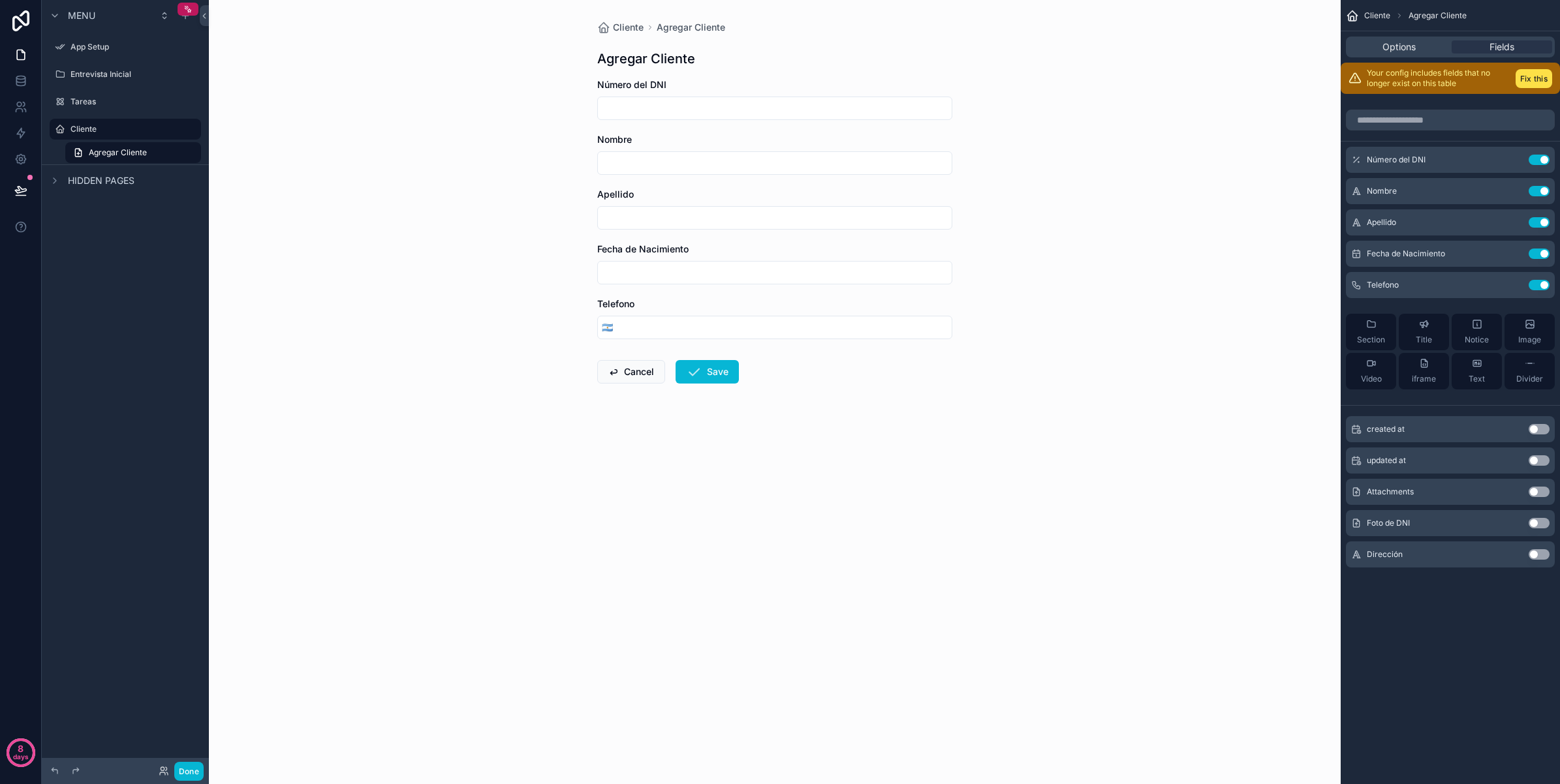
click at [1539, 552] on button "Use setting" at bounding box center [1539, 554] width 21 height 11
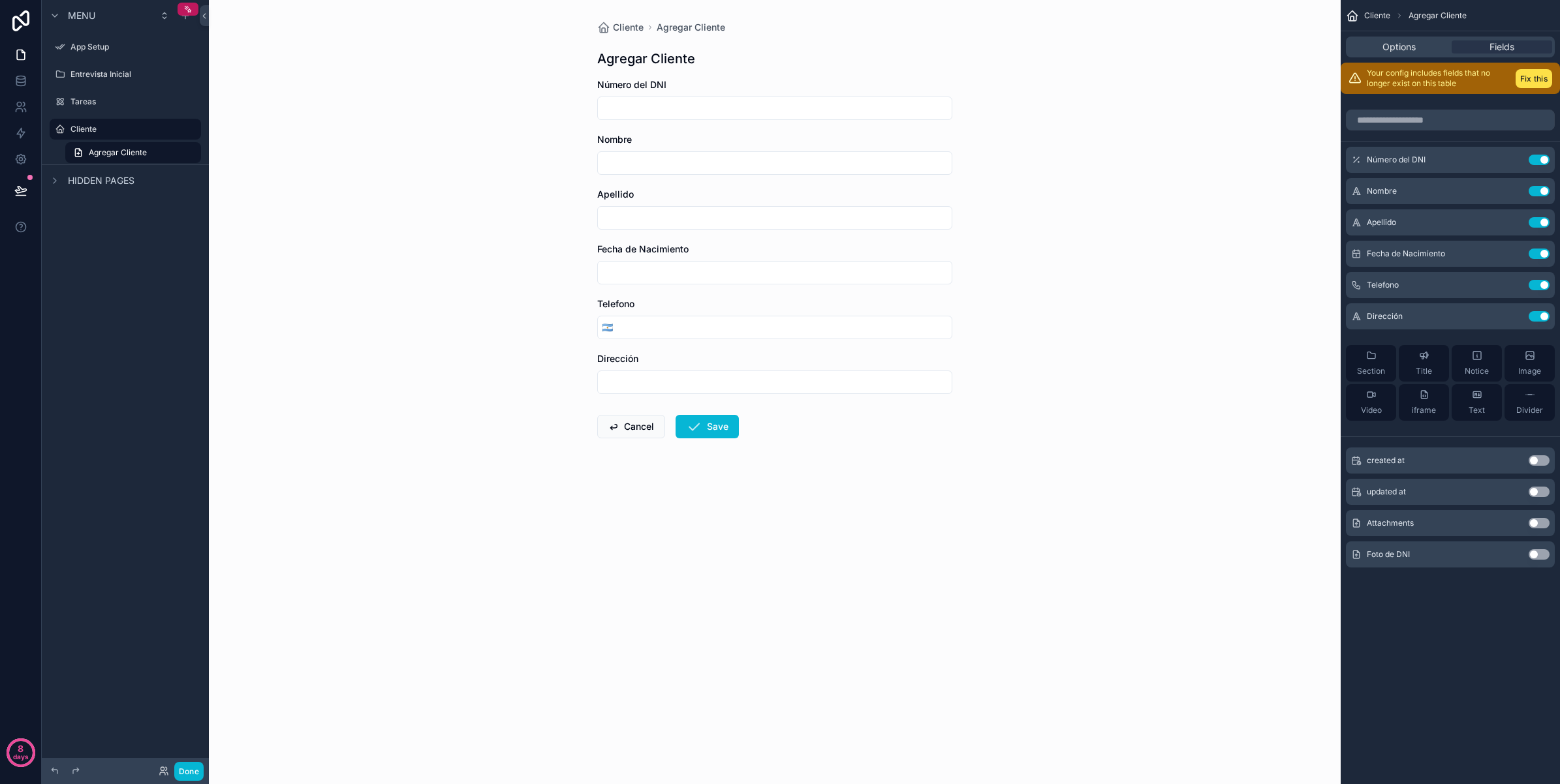
click at [1539, 553] on button "Use setting" at bounding box center [1539, 554] width 21 height 11
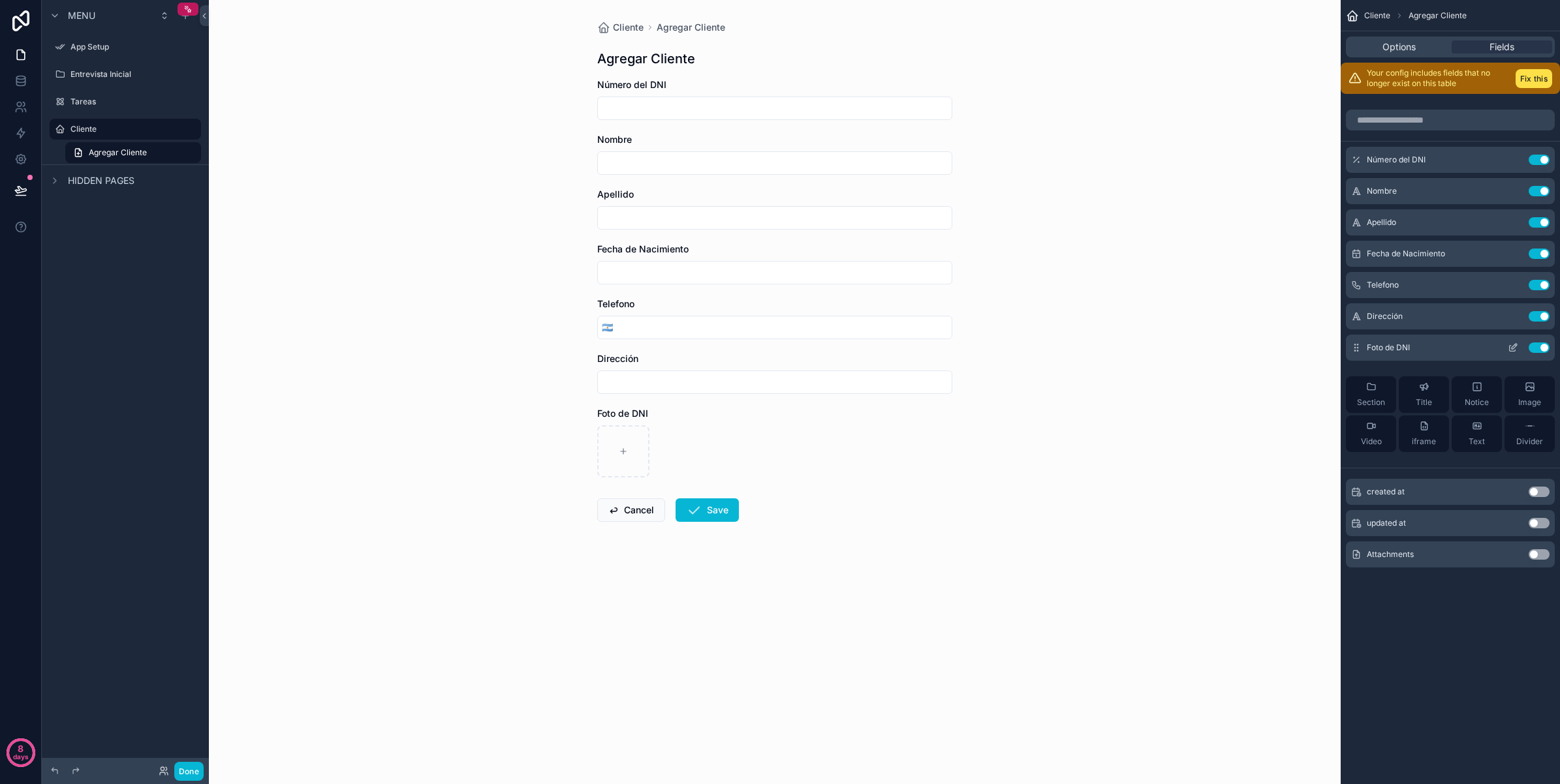
click at [1512, 347] on icon "scrollable content" at bounding box center [1513, 347] width 11 height 11
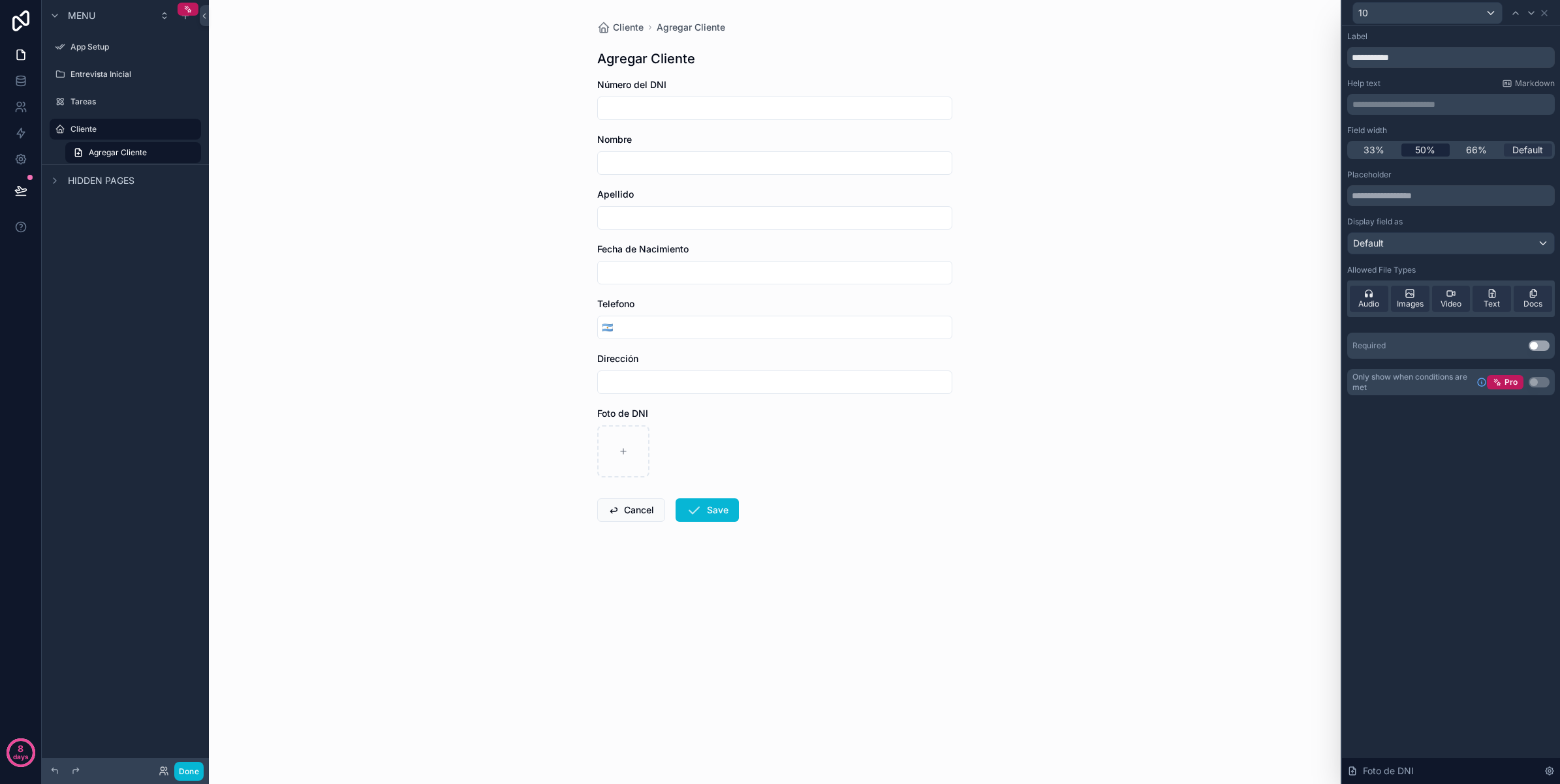
click at [1427, 150] on span "50%" at bounding box center [1425, 150] width 20 height 13
click at [1381, 151] on span "33%" at bounding box center [1374, 150] width 21 height 13
click at [1528, 146] on span "Default" at bounding box center [1528, 150] width 31 height 13
click at [1407, 297] on icon at bounding box center [1409, 293] width 8 height 8
click at [1376, 301] on span "Audio" at bounding box center [1369, 304] width 21 height 11
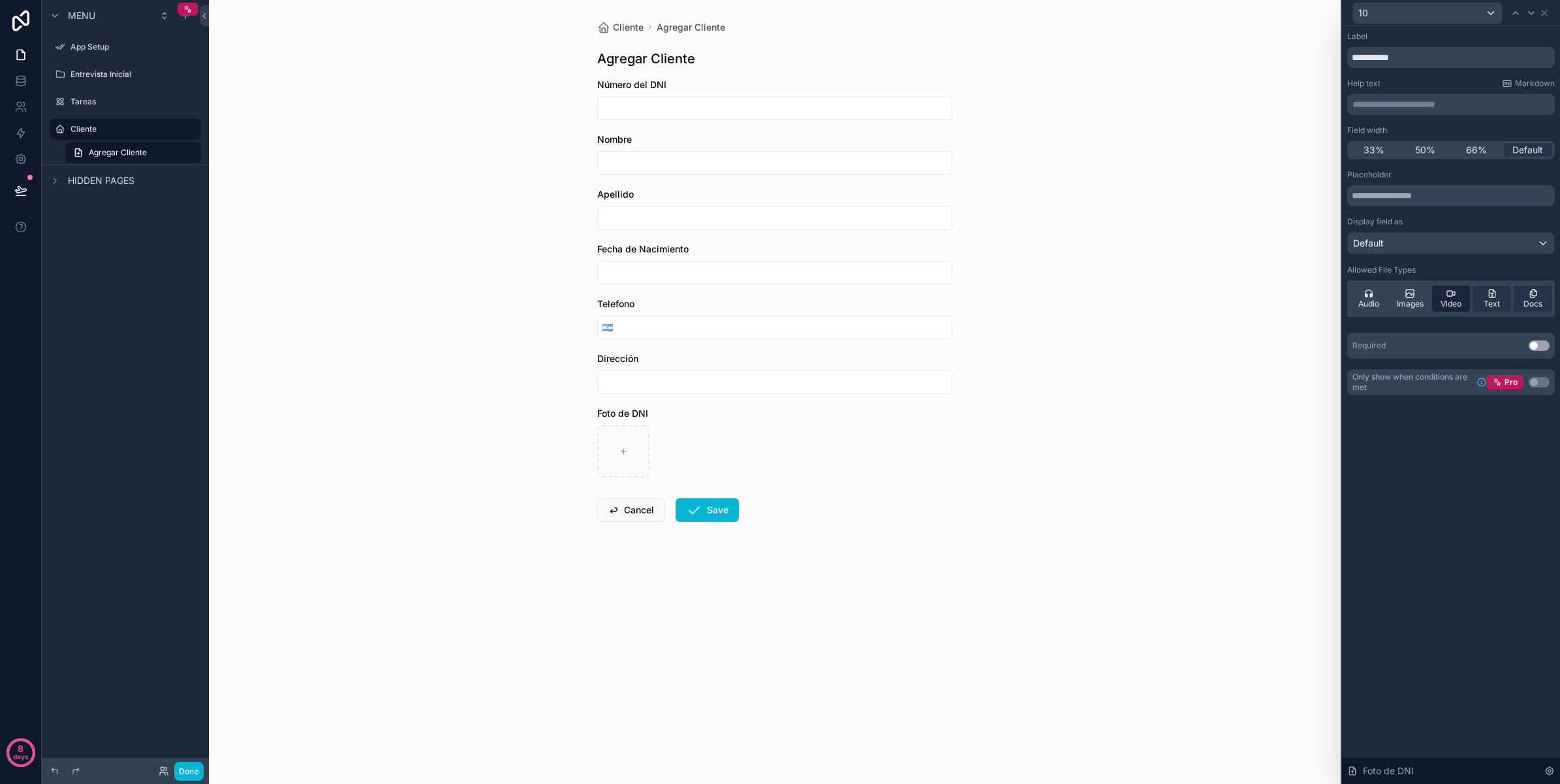
click at [1439, 295] on div "Video" at bounding box center [1451, 299] width 39 height 26
click at [1496, 295] on icon at bounding box center [1492, 293] width 11 height 11
click at [1535, 295] on icon at bounding box center [1533, 293] width 11 height 11
click at [1418, 299] on span "Images" at bounding box center [1410, 304] width 27 height 11
click at [1378, 306] on span "Audio" at bounding box center [1369, 304] width 21 height 11
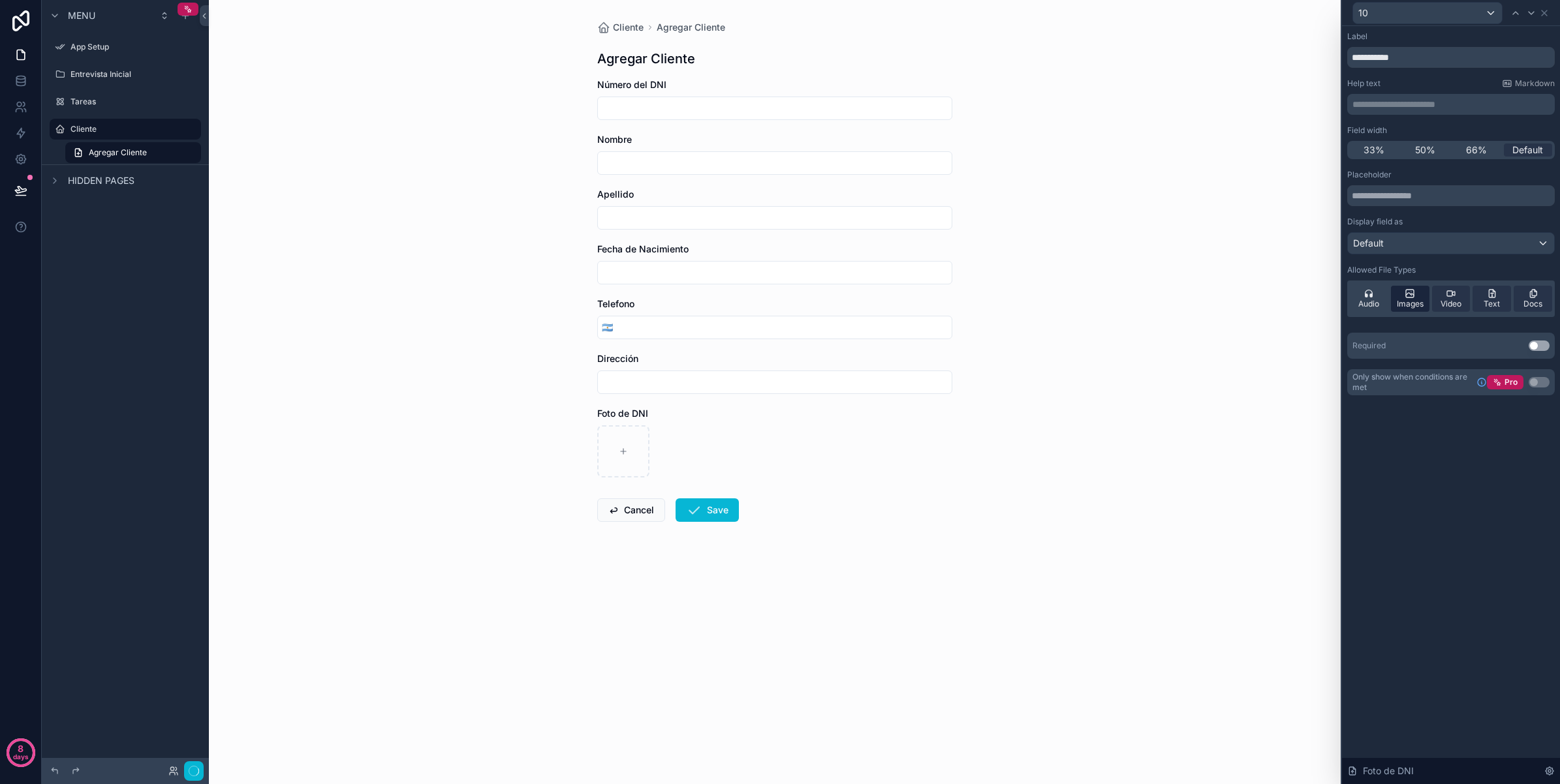
click at [1404, 306] on span "Images" at bounding box center [1410, 304] width 27 height 11
click at [1447, 304] on span "Video" at bounding box center [1451, 304] width 21 height 11
click at [1477, 304] on div "Text" at bounding box center [1492, 299] width 39 height 26
click at [1521, 304] on div "Docs" at bounding box center [1533, 299] width 39 height 26
click at [1446, 243] on div "Default" at bounding box center [1451, 244] width 206 height 21
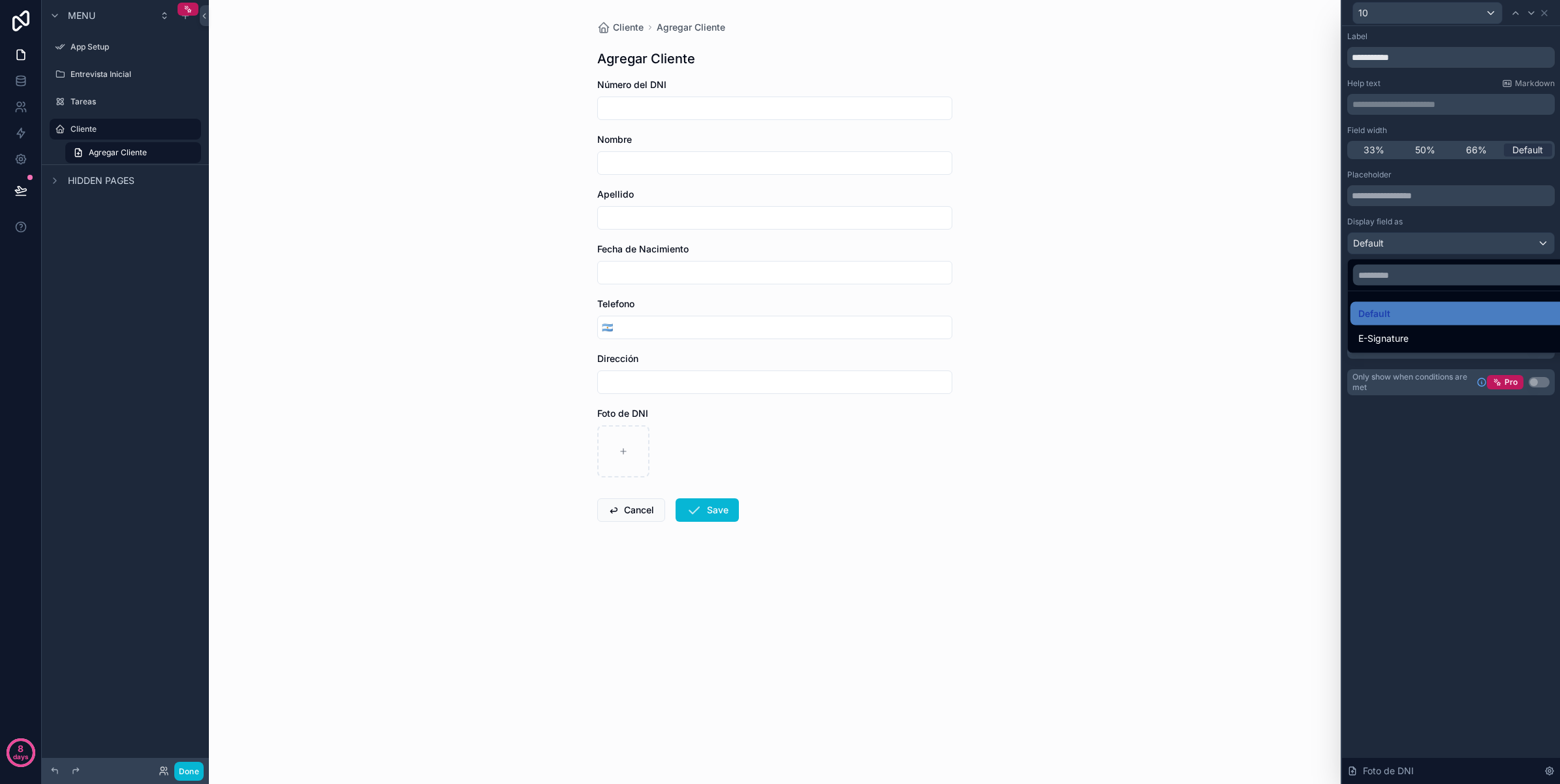
click at [1417, 448] on div at bounding box center [1450, 392] width 218 height 784
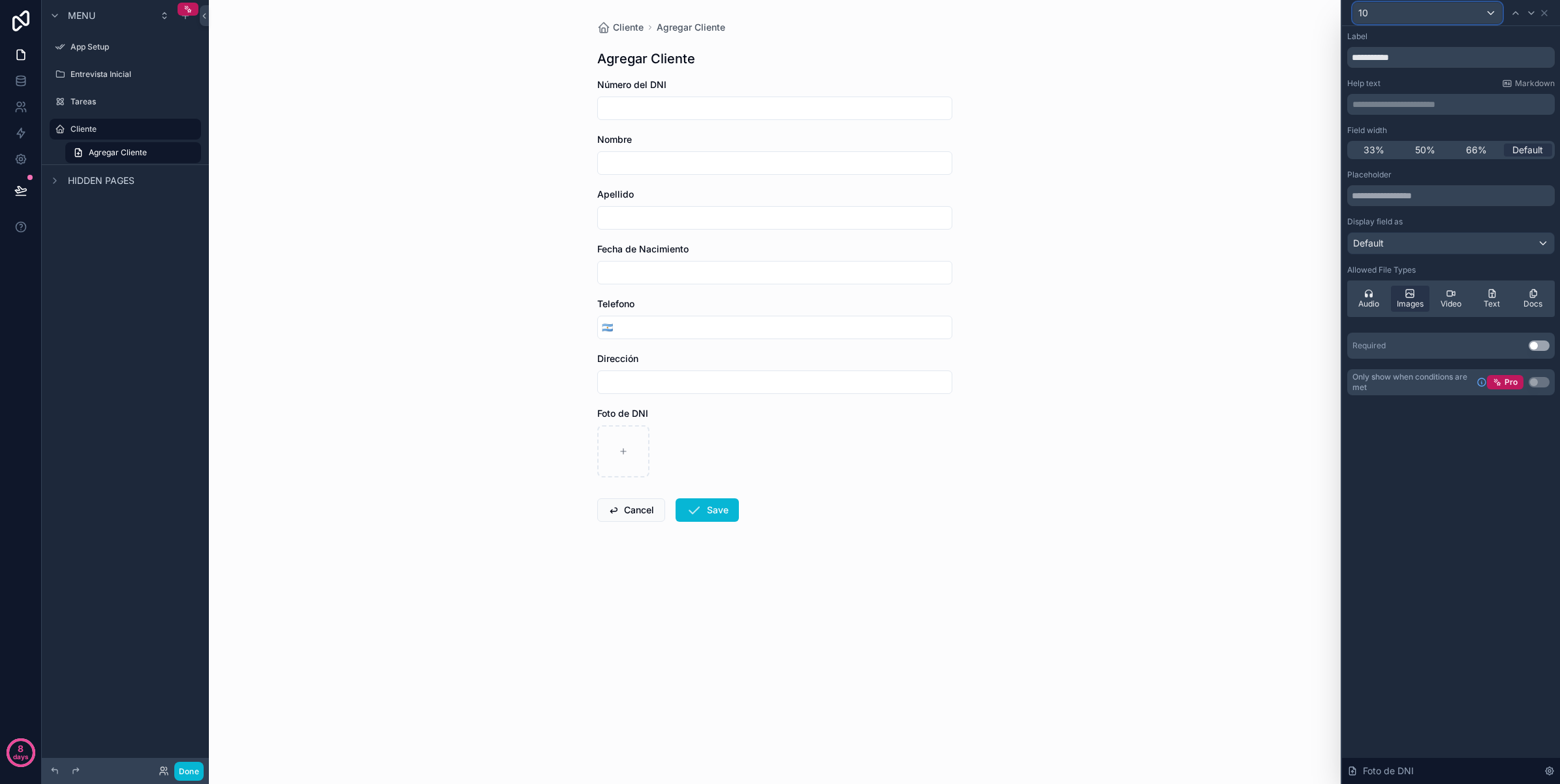
click at [1482, 13] on div "10" at bounding box center [1427, 13] width 149 height 21
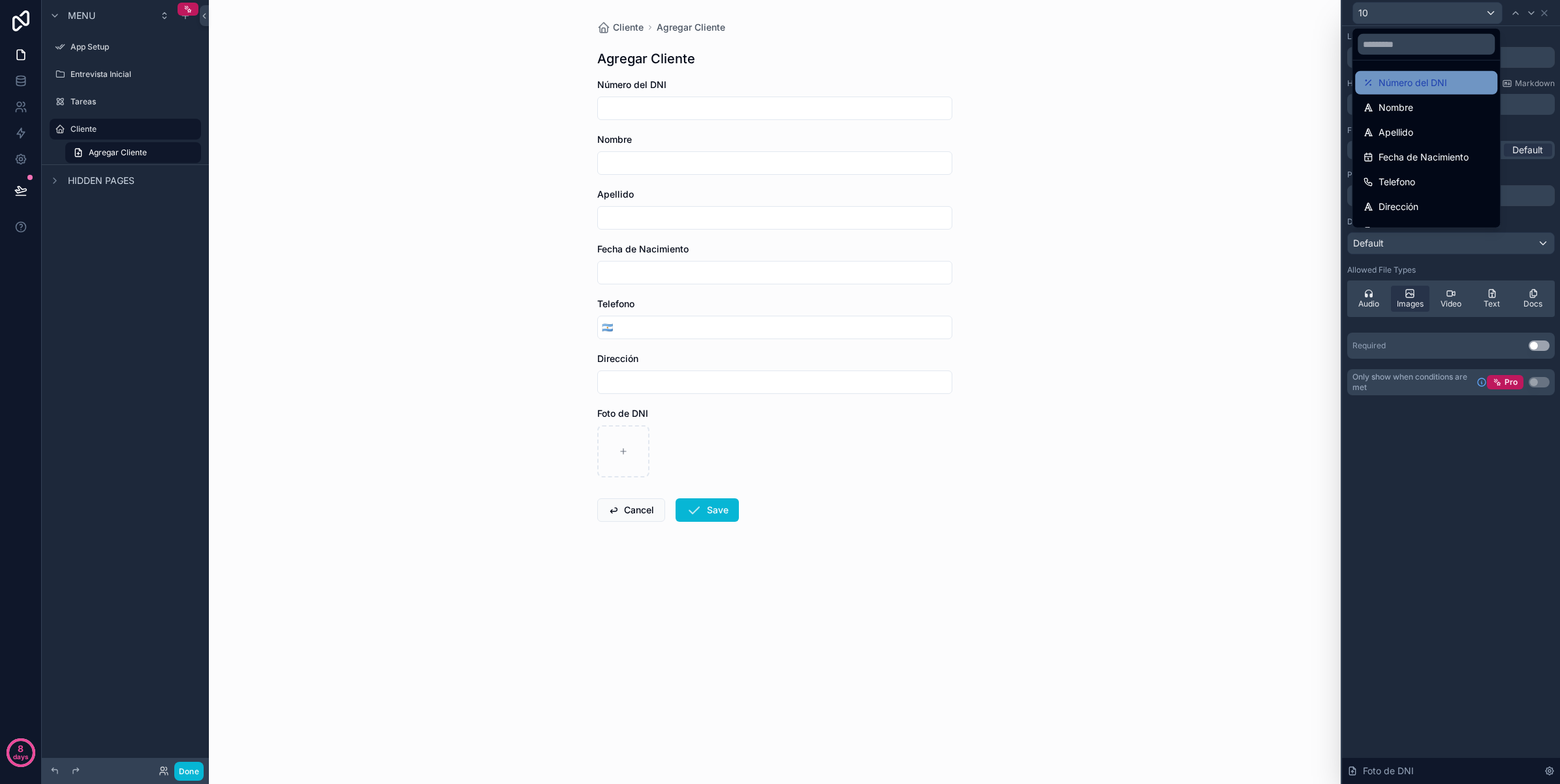
click at [1434, 83] on span "Número del DNI" at bounding box center [1412, 83] width 68 height 15
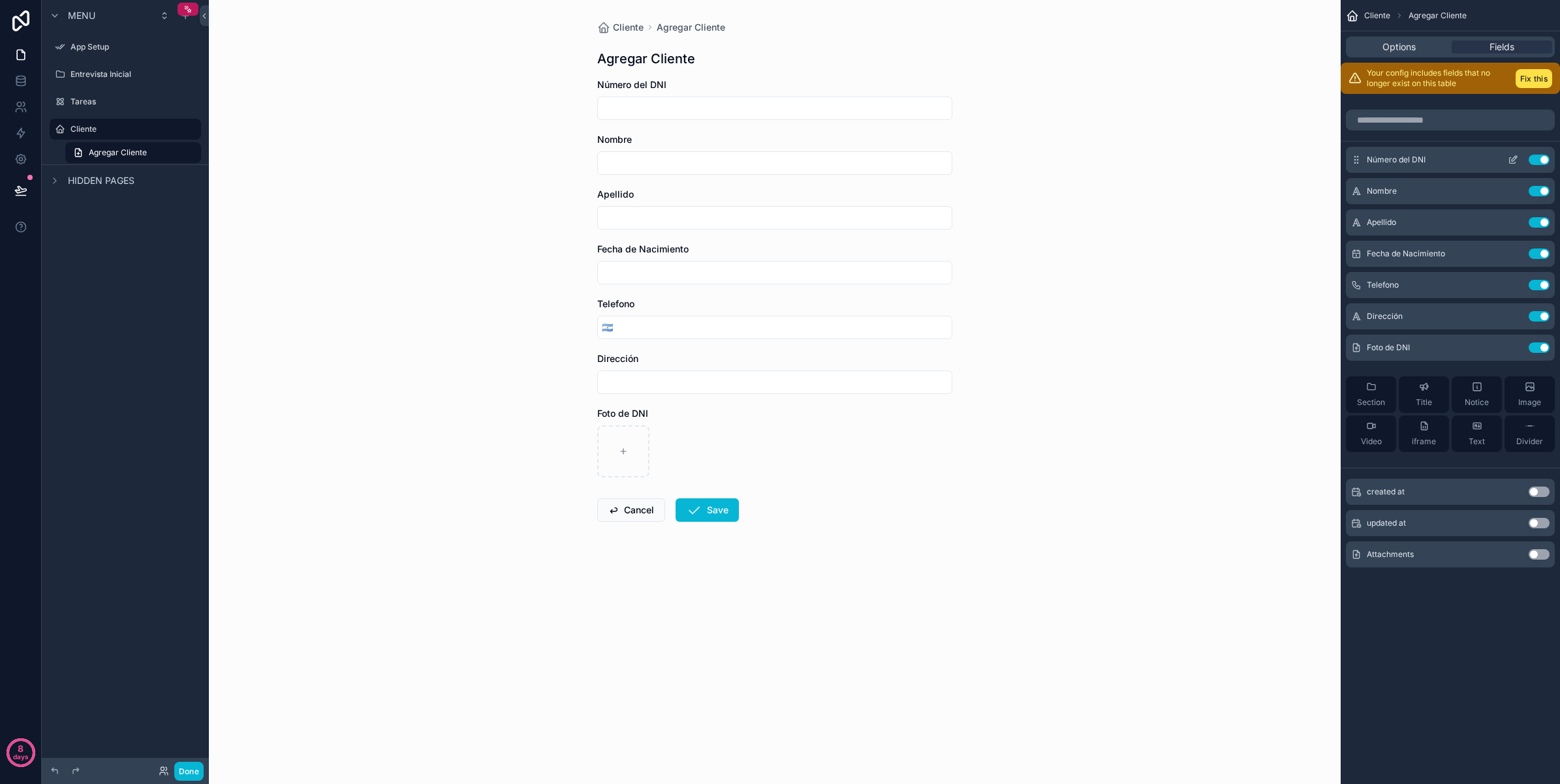
click at [1513, 161] on icon "scrollable content" at bounding box center [1513, 158] width 5 height 5
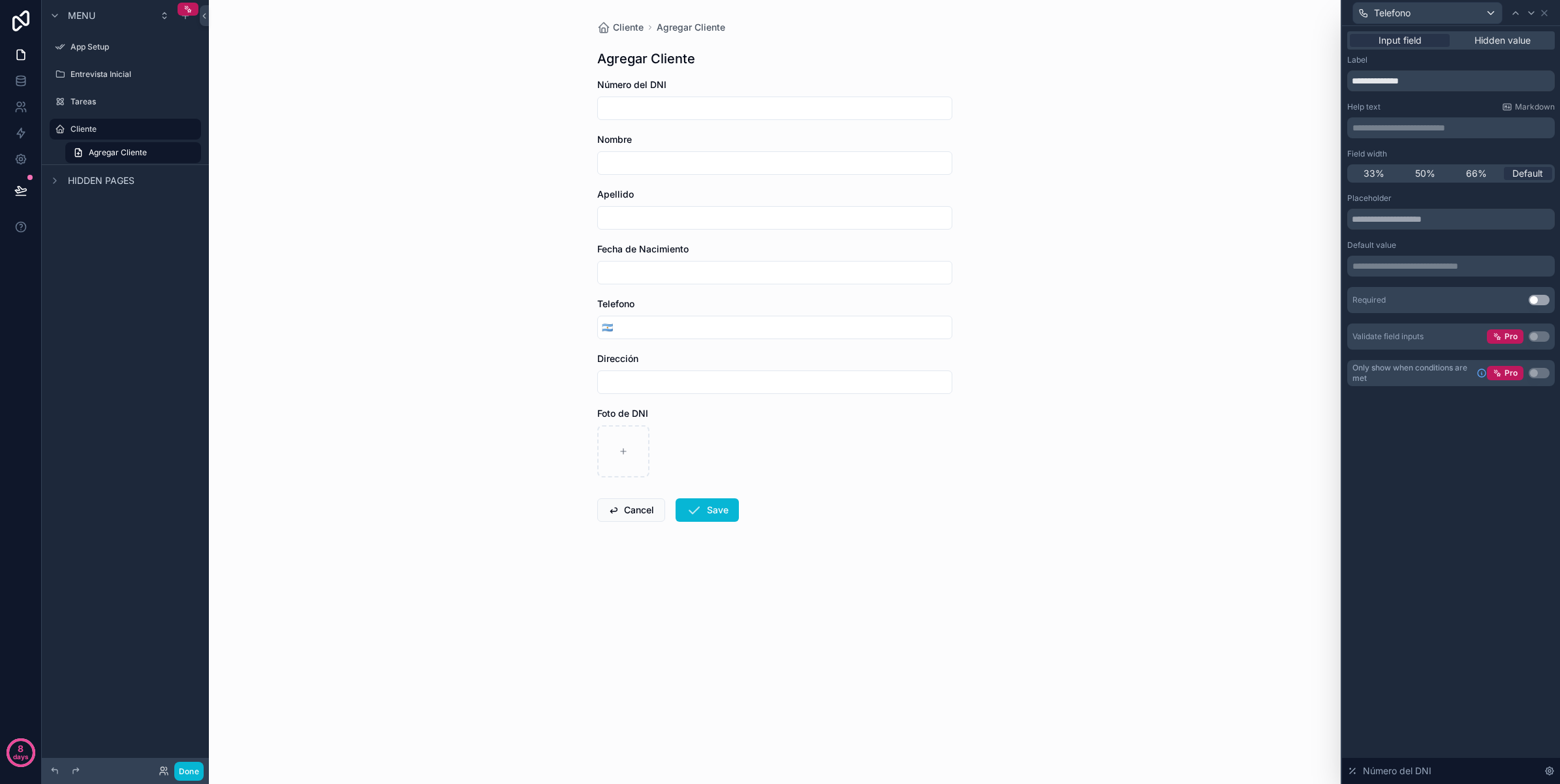
click at [1539, 301] on button "Use setting" at bounding box center [1539, 300] width 21 height 11
click at [881, 268] on input "scrollable content" at bounding box center [774, 273] width 354 height 18
click at [862, 273] on input "scrollable content" at bounding box center [774, 273] width 354 height 18
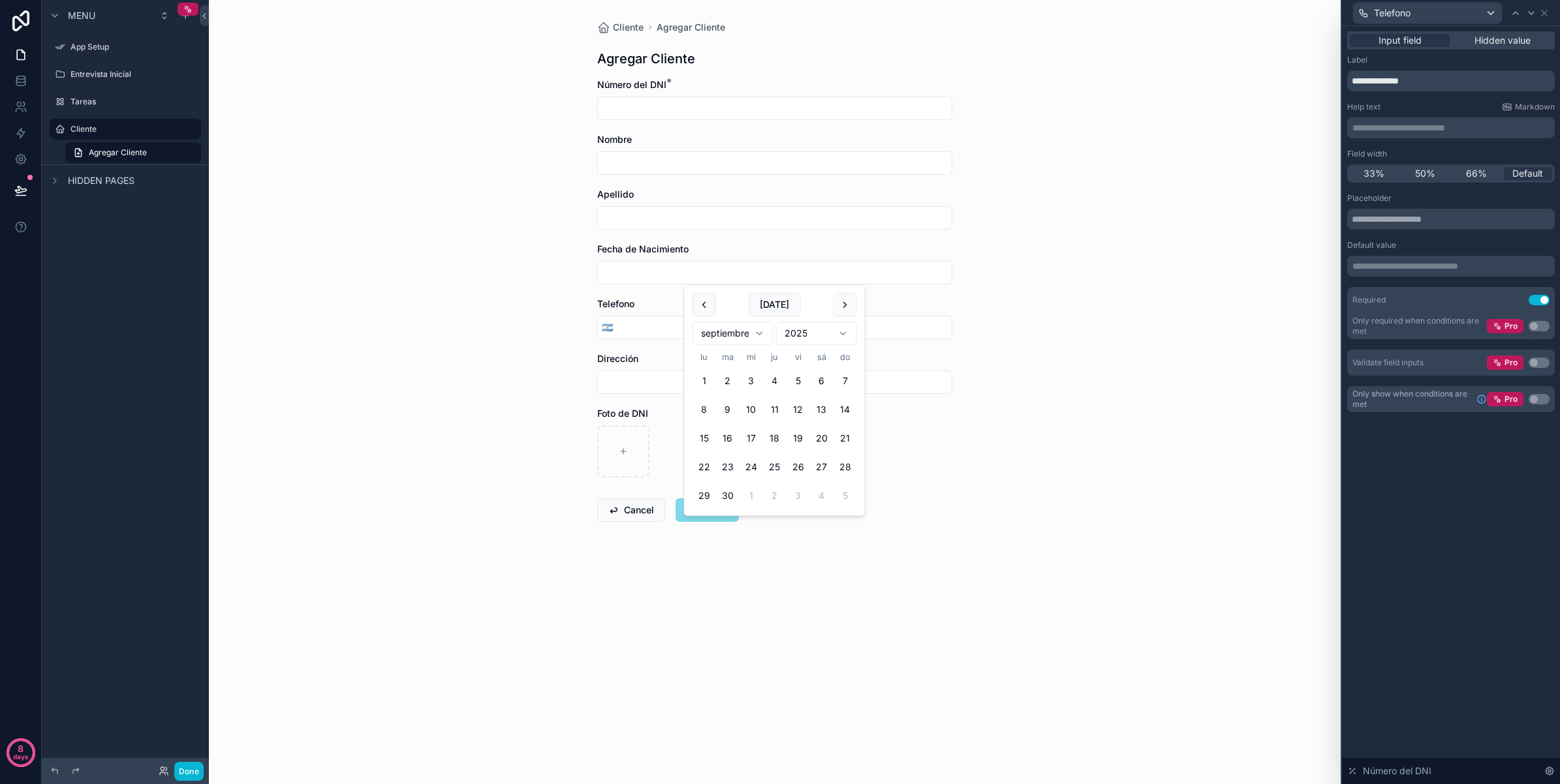
click at [1029, 213] on div "Cliente Agregar Cliente Agregar Cliente Número del DNI * Nombre Apellido Fecha …" at bounding box center [774, 392] width 1132 height 784
click at [620, 272] on input "scrollable content" at bounding box center [774, 273] width 354 height 18
click at [1032, 314] on div "Cliente Agregar Cliente Agregar Cliente Número del DNI * Nombre Apellido Fecha …" at bounding box center [774, 392] width 1132 height 784
click at [755, 110] on input "scrollable content" at bounding box center [774, 108] width 354 height 18
click at [1472, 11] on div "Telefono" at bounding box center [1427, 13] width 149 height 21
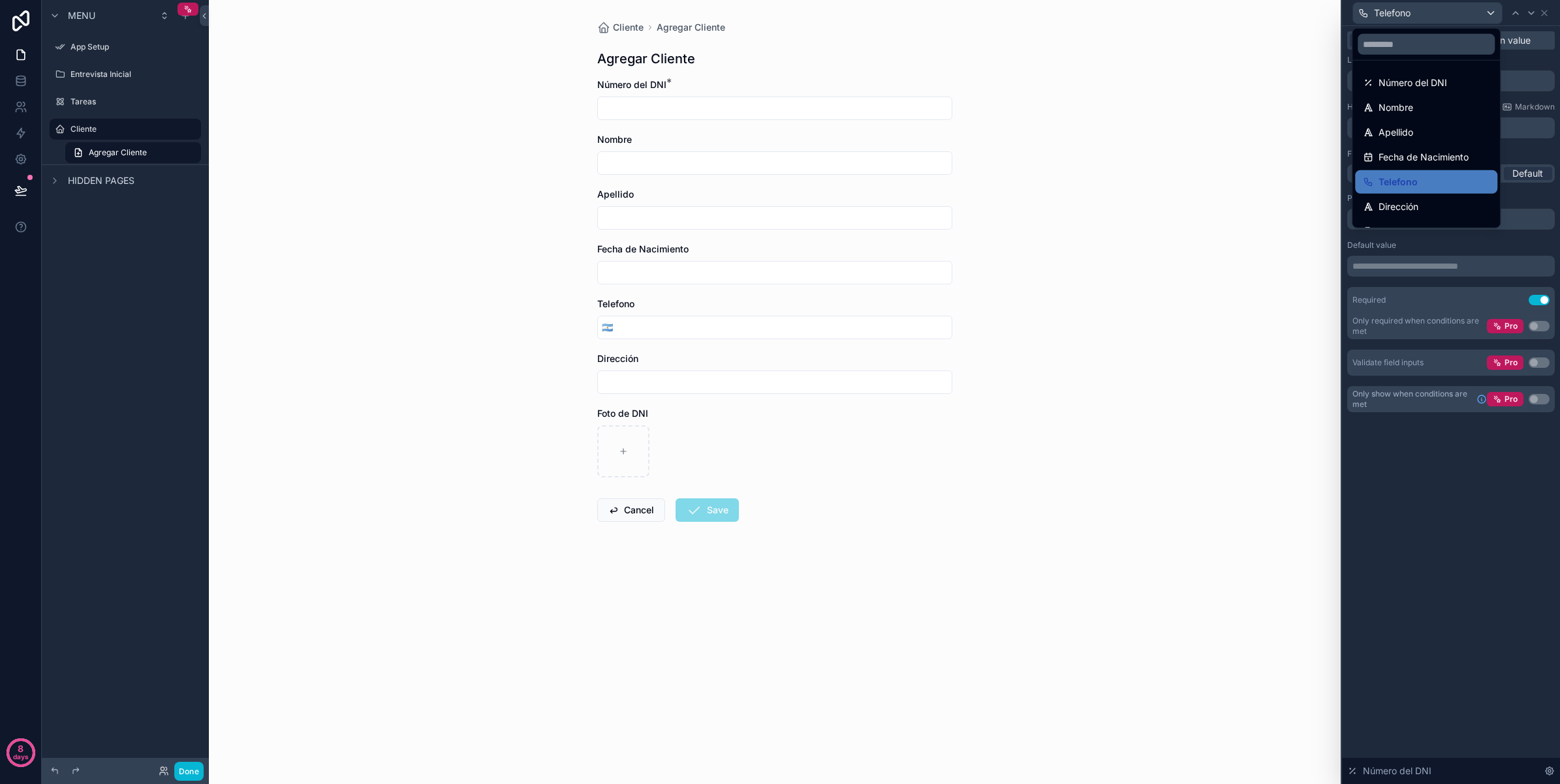
click at [1446, 488] on div at bounding box center [1450, 392] width 218 height 784
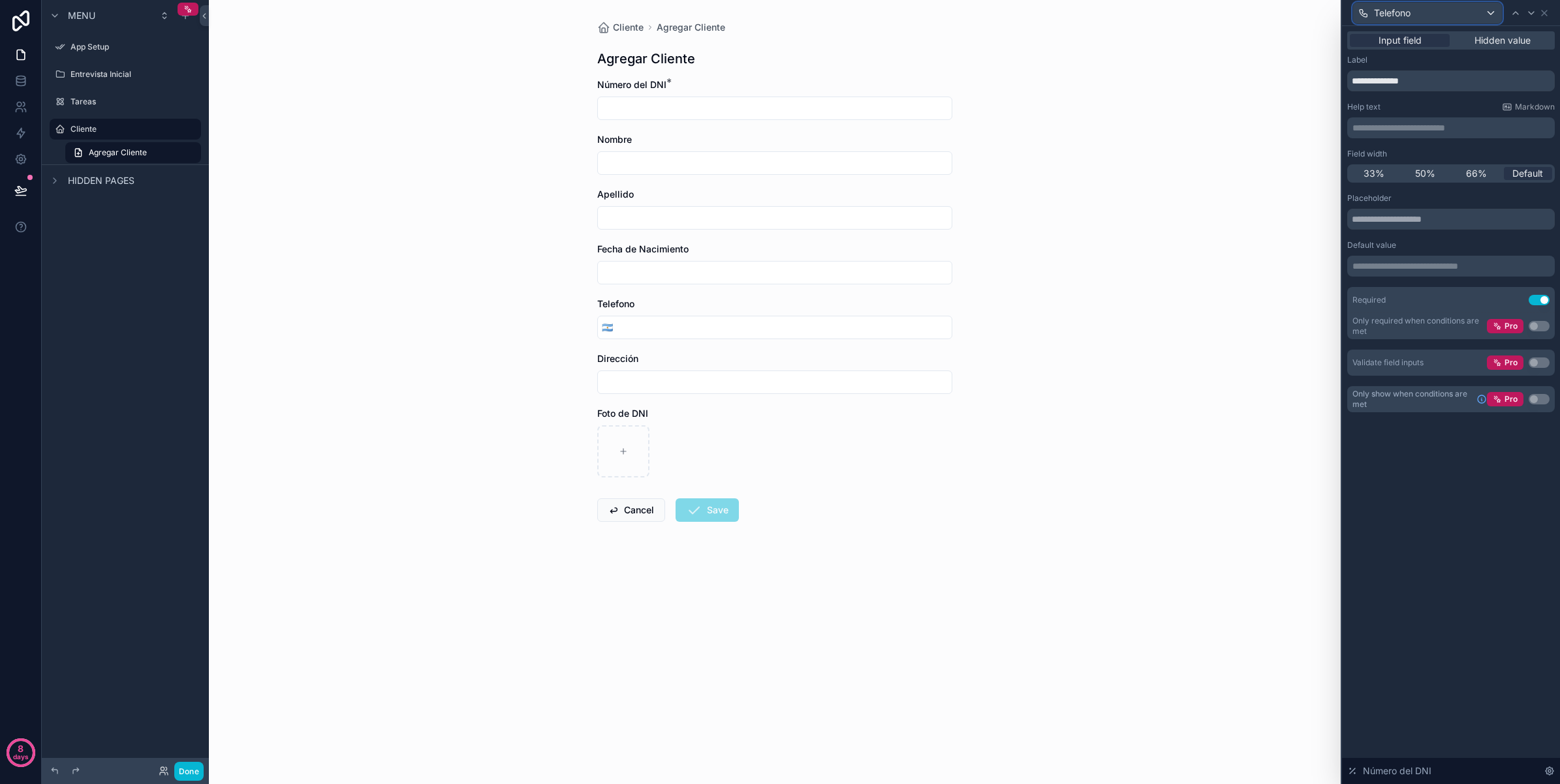
click at [1479, 12] on div "Telefono" at bounding box center [1427, 13] width 149 height 21
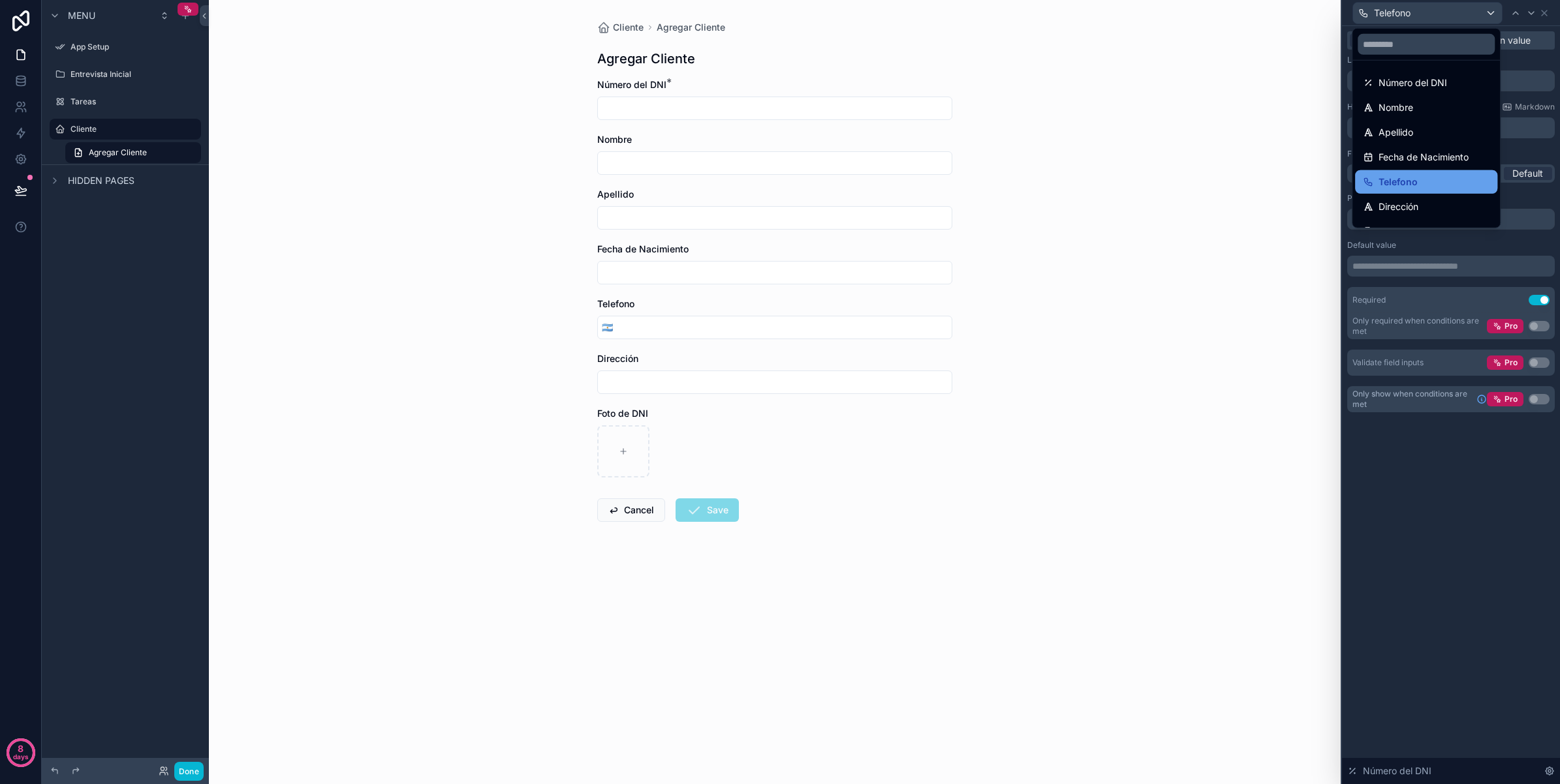
click at [1417, 184] on span "Telefono" at bounding box center [1398, 182] width 39 height 15
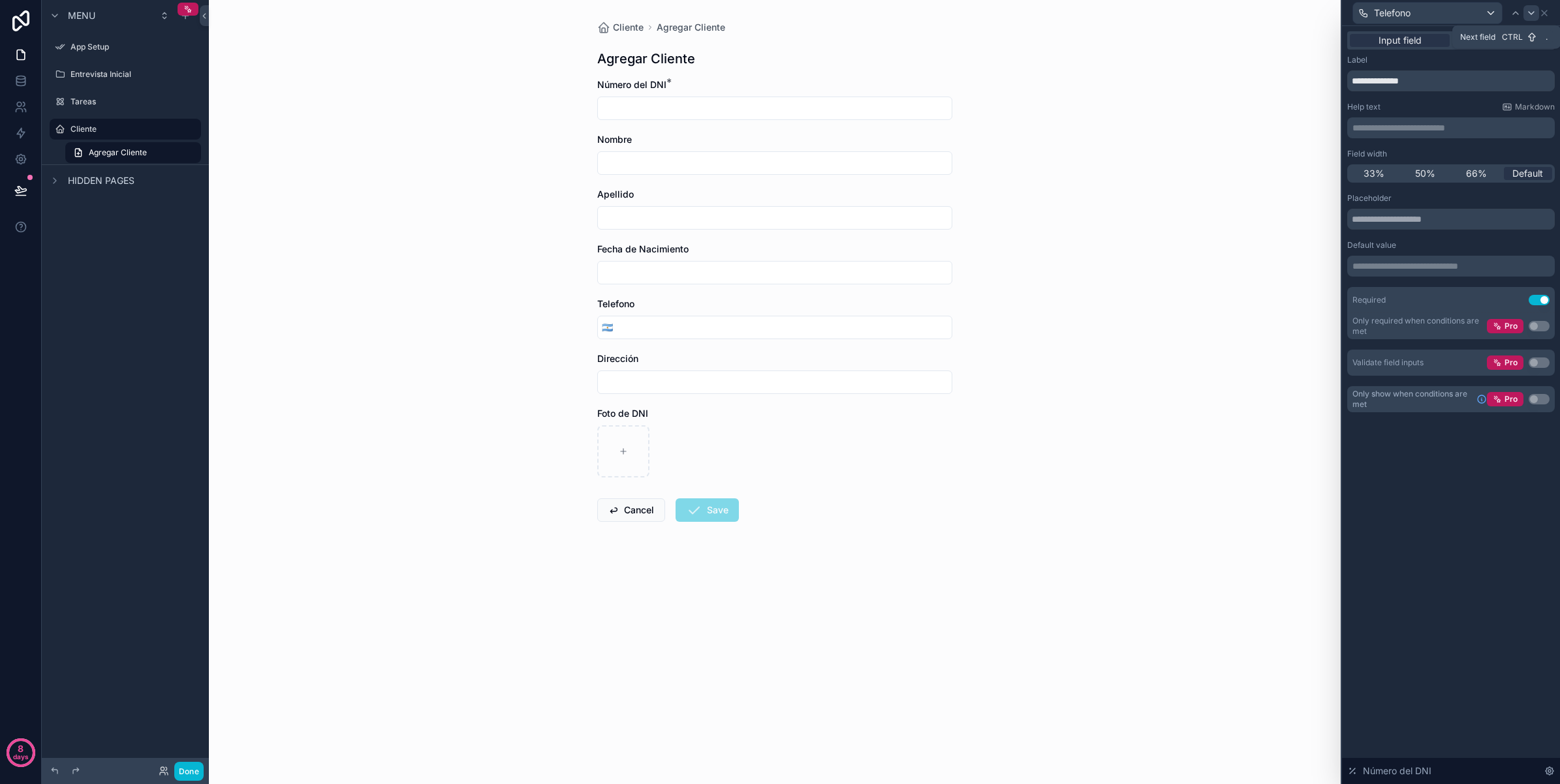
click at [1529, 14] on icon at bounding box center [1531, 13] width 11 height 11
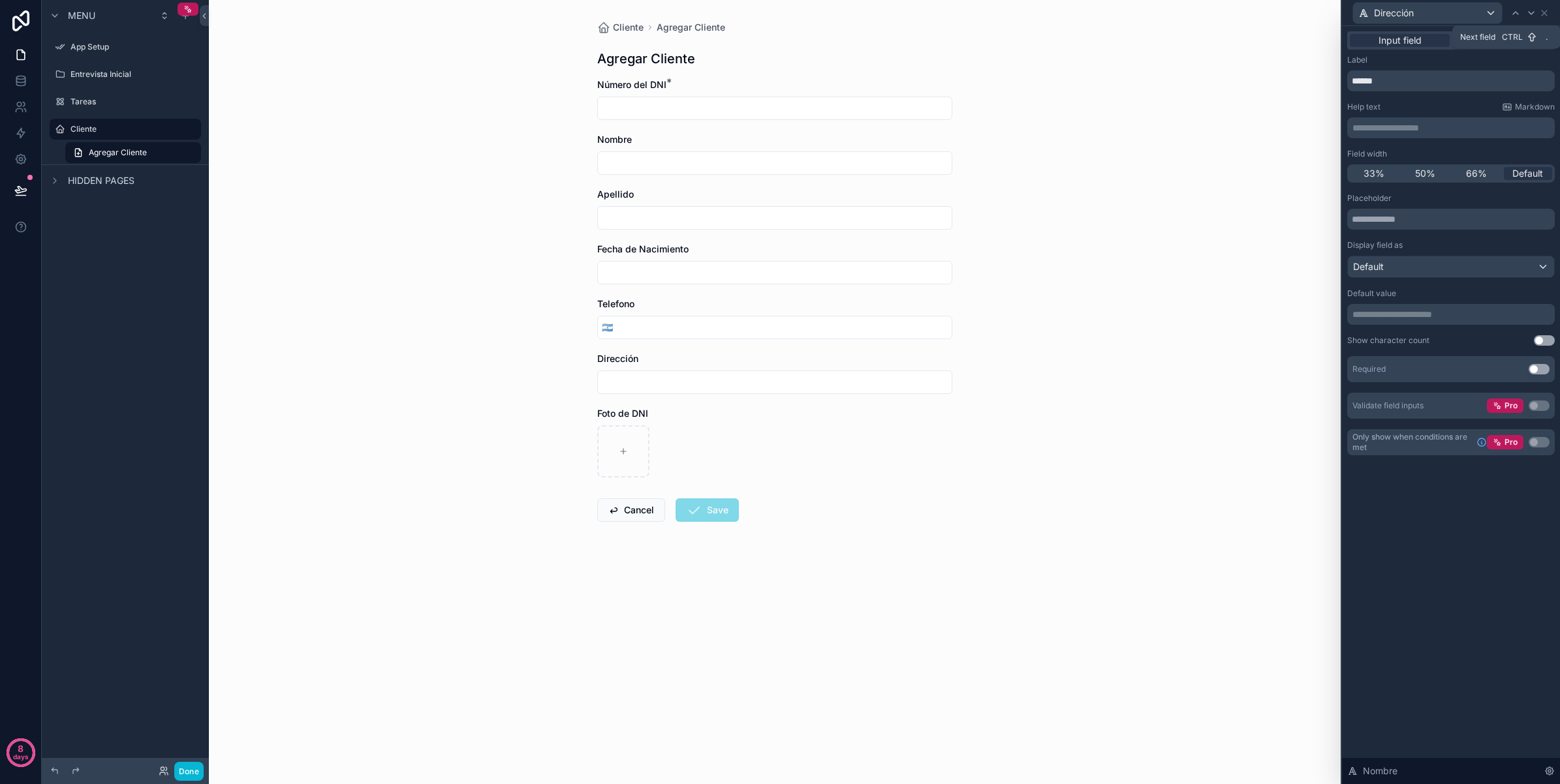
click at [1529, 14] on icon at bounding box center [1531, 13] width 11 height 11
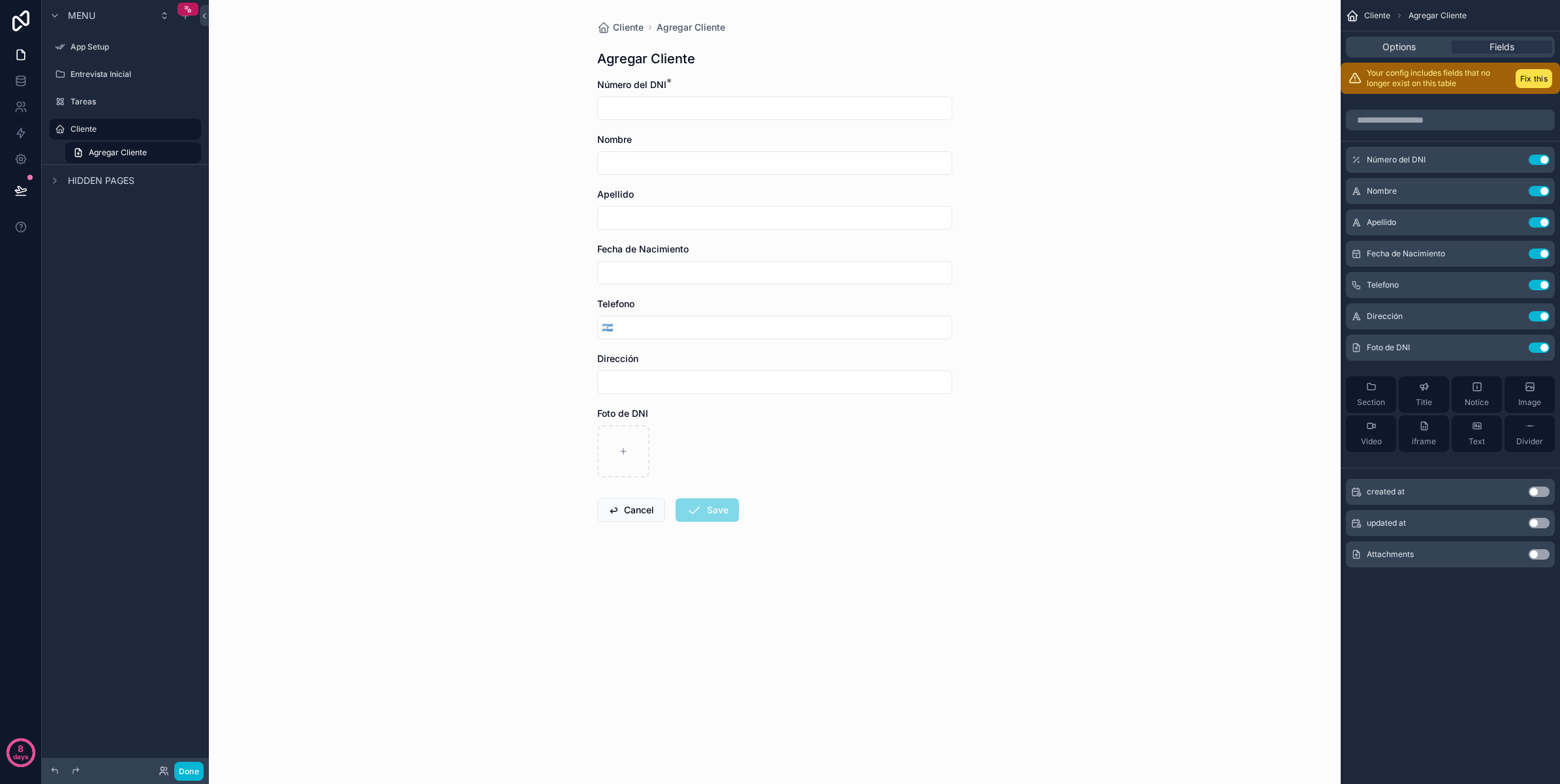
click at [625, 302] on span "Telefono" at bounding box center [616, 304] width 37 height 11
click at [615, 304] on span "Telefono" at bounding box center [616, 304] width 37 height 11
click at [1034, 342] on div "Cliente Agregar Cliente Agregar Cliente Número del DNI * Nombre Apellido Fecha …" at bounding box center [774, 392] width 1132 height 784
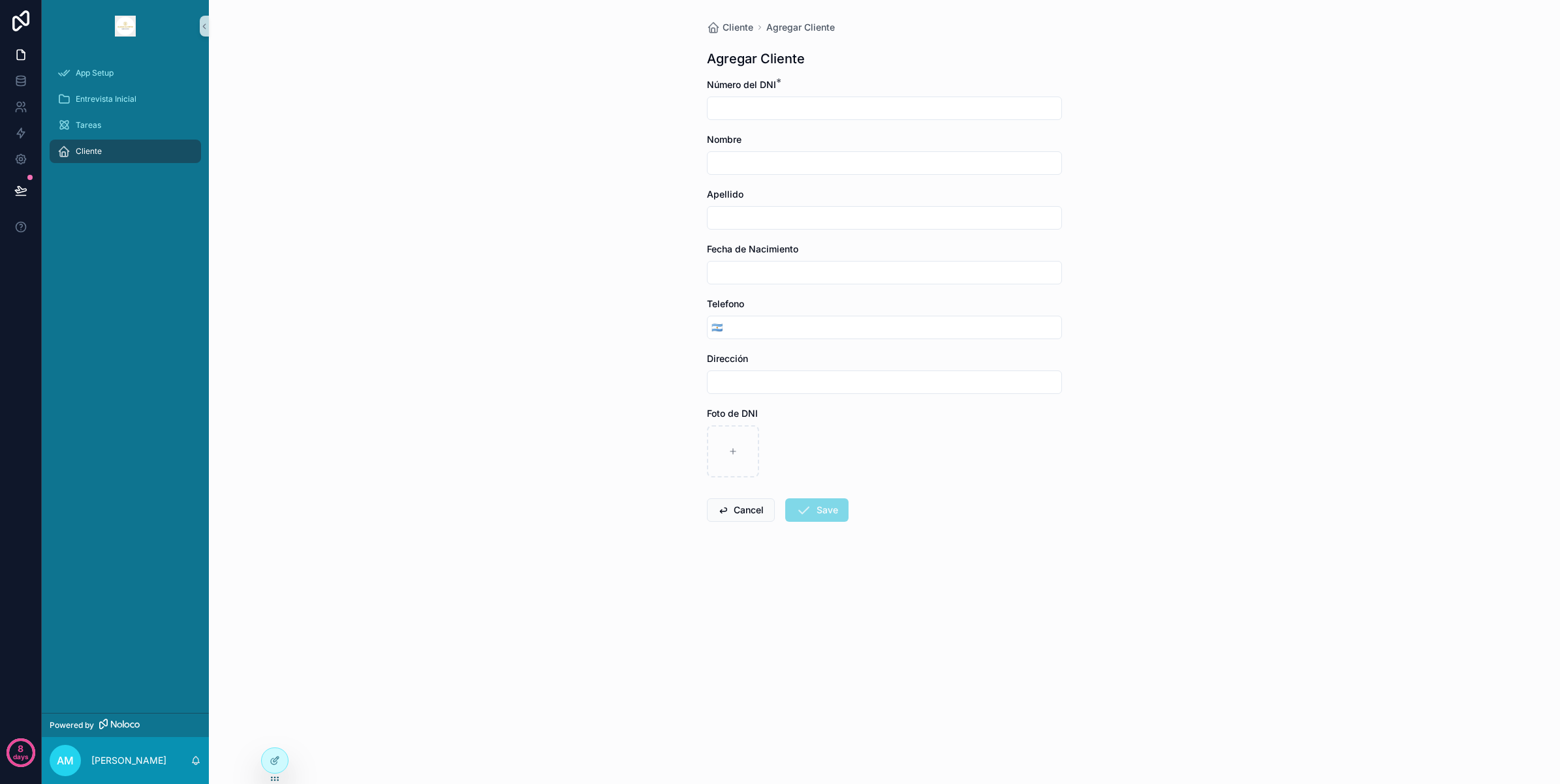
click at [95, 151] on span "Cliente" at bounding box center [88, 151] width 26 height 11
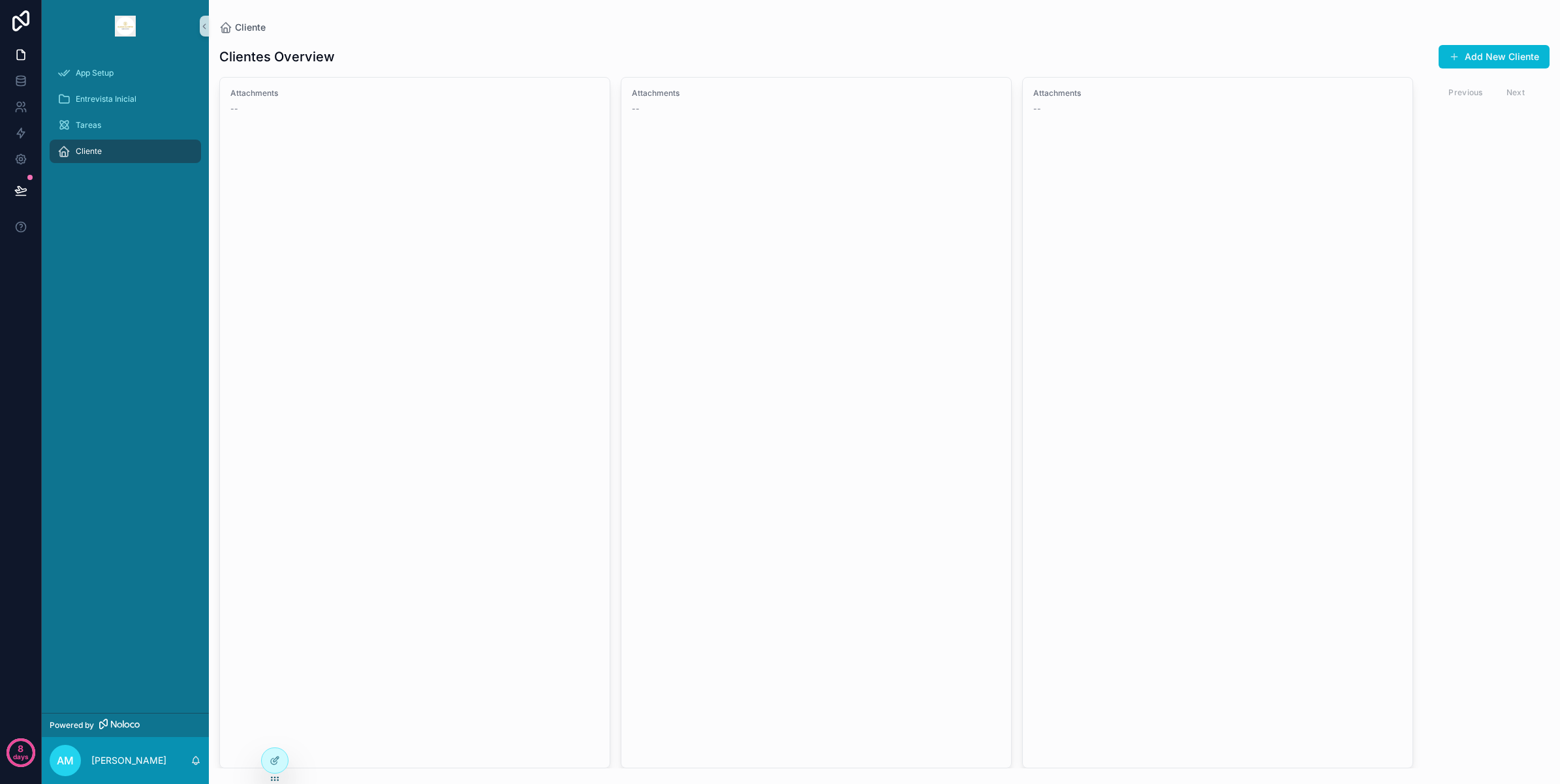
click at [109, 144] on div "Cliente" at bounding box center [125, 151] width 136 height 21
click at [106, 128] on div "Tareas" at bounding box center [125, 125] width 136 height 21
click at [111, 147] on div "Cliente" at bounding box center [125, 151] width 136 height 21
click at [25, 54] on icon at bounding box center [20, 55] width 13 height 13
click at [21, 23] on icon at bounding box center [21, 21] width 17 height 21
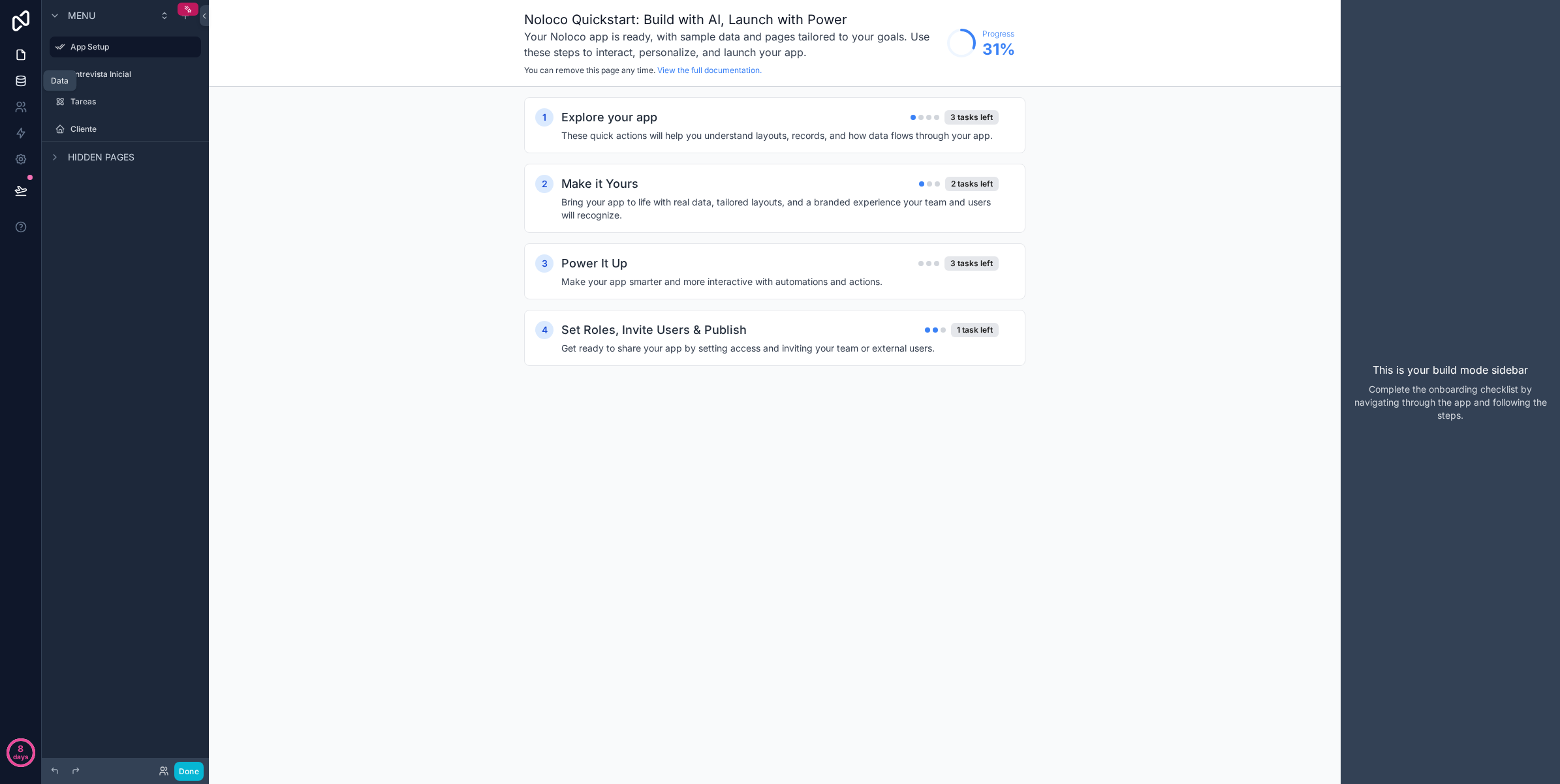
click at [23, 80] on icon at bounding box center [20, 81] width 13 height 13
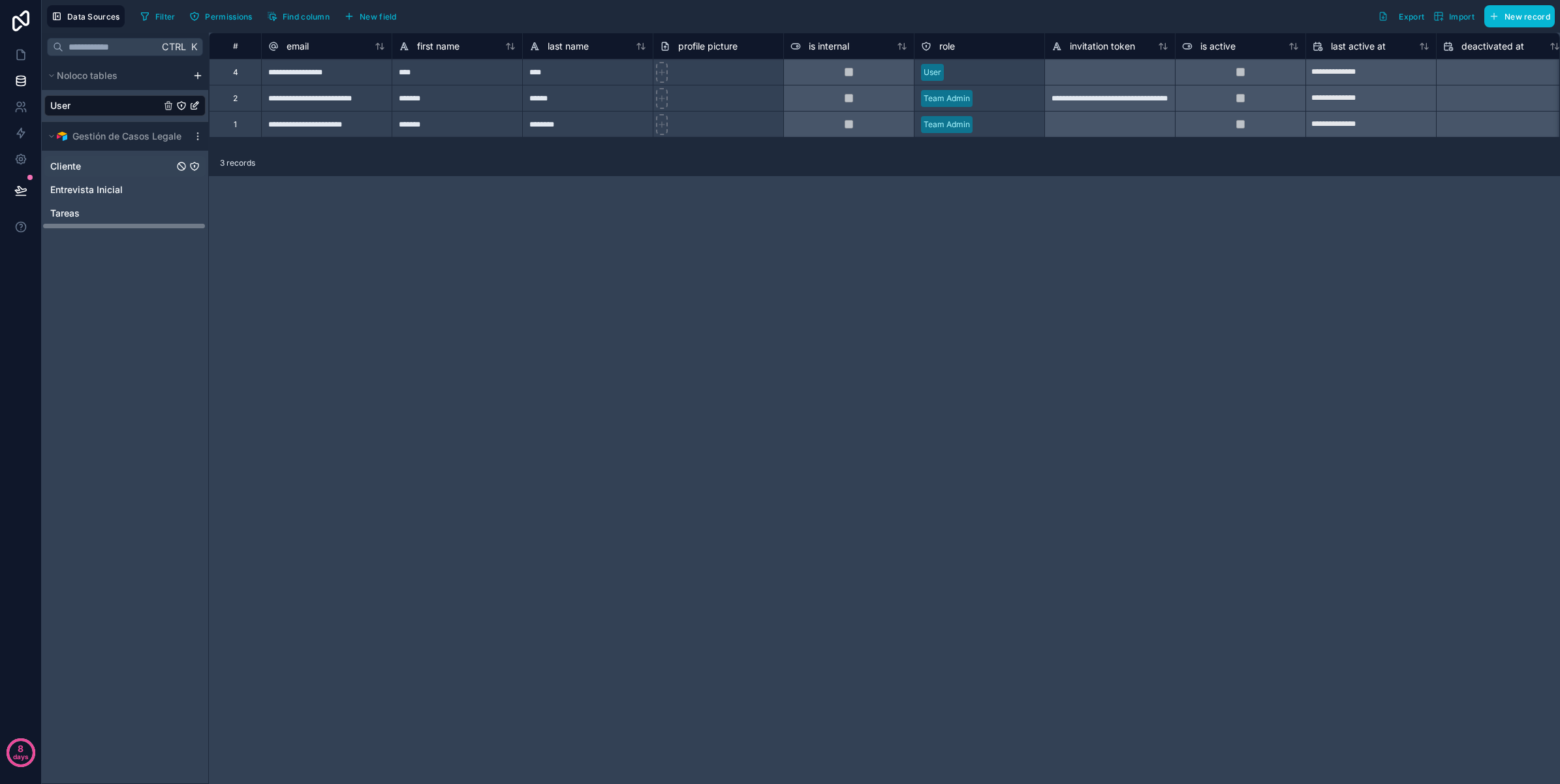
click at [82, 170] on link "Cliente" at bounding box center [125, 166] width 161 height 21
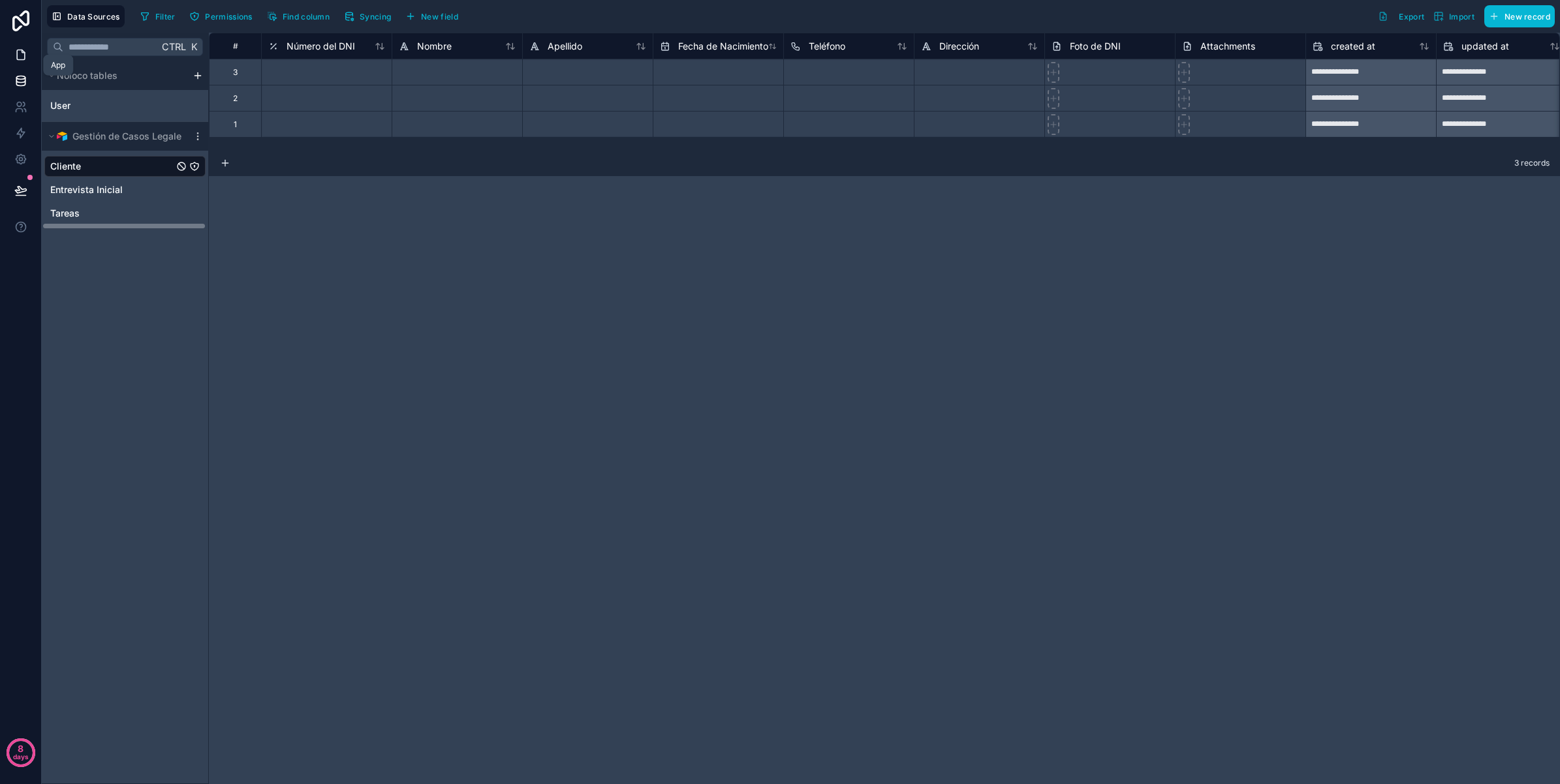
click at [22, 66] on link at bounding box center [20, 54] width 41 height 26
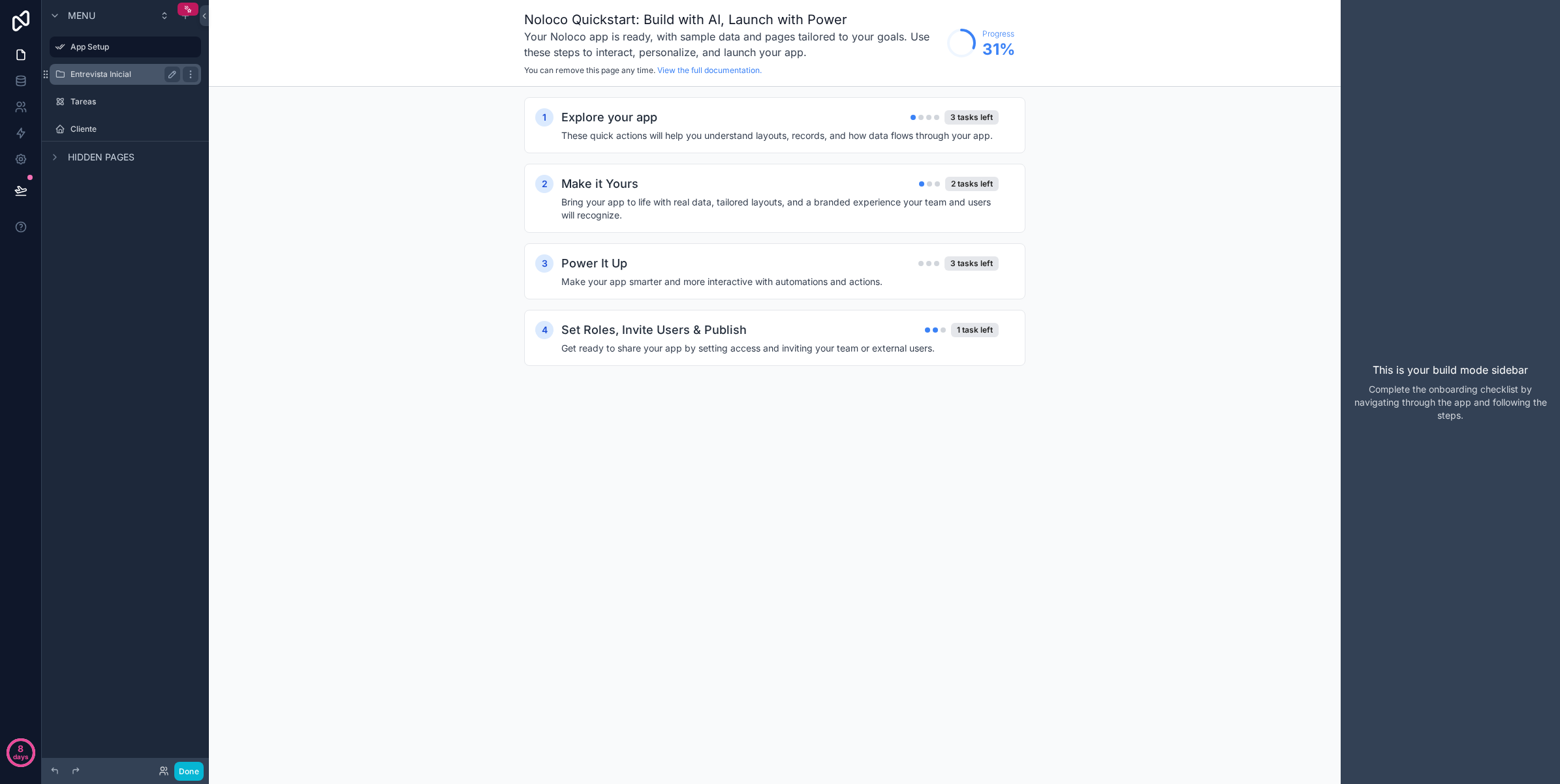
click at [113, 75] on label "Entrevista Inicial" at bounding box center [123, 74] width 104 height 11
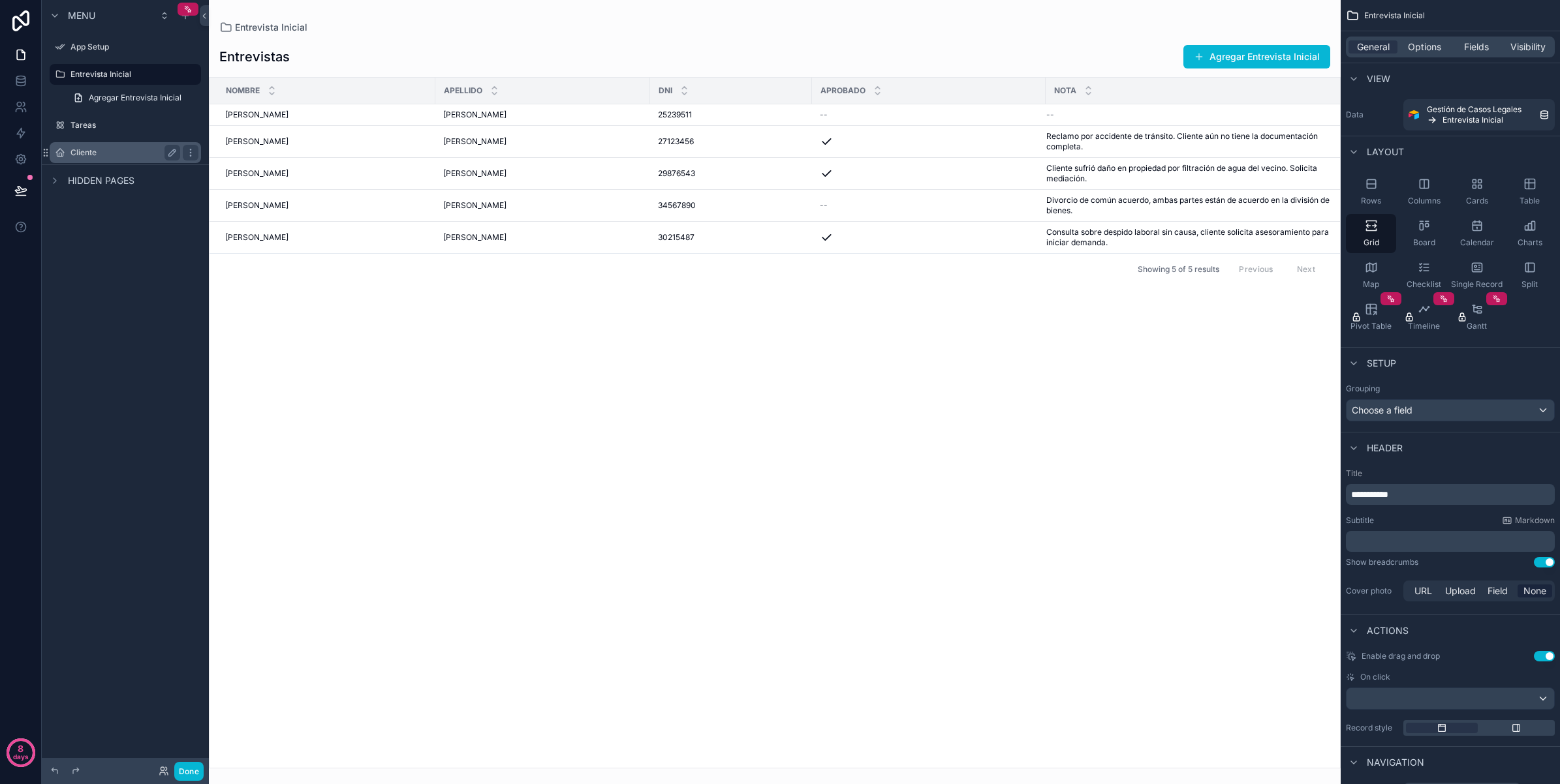
click at [109, 148] on label "Cliente" at bounding box center [123, 152] width 104 height 11
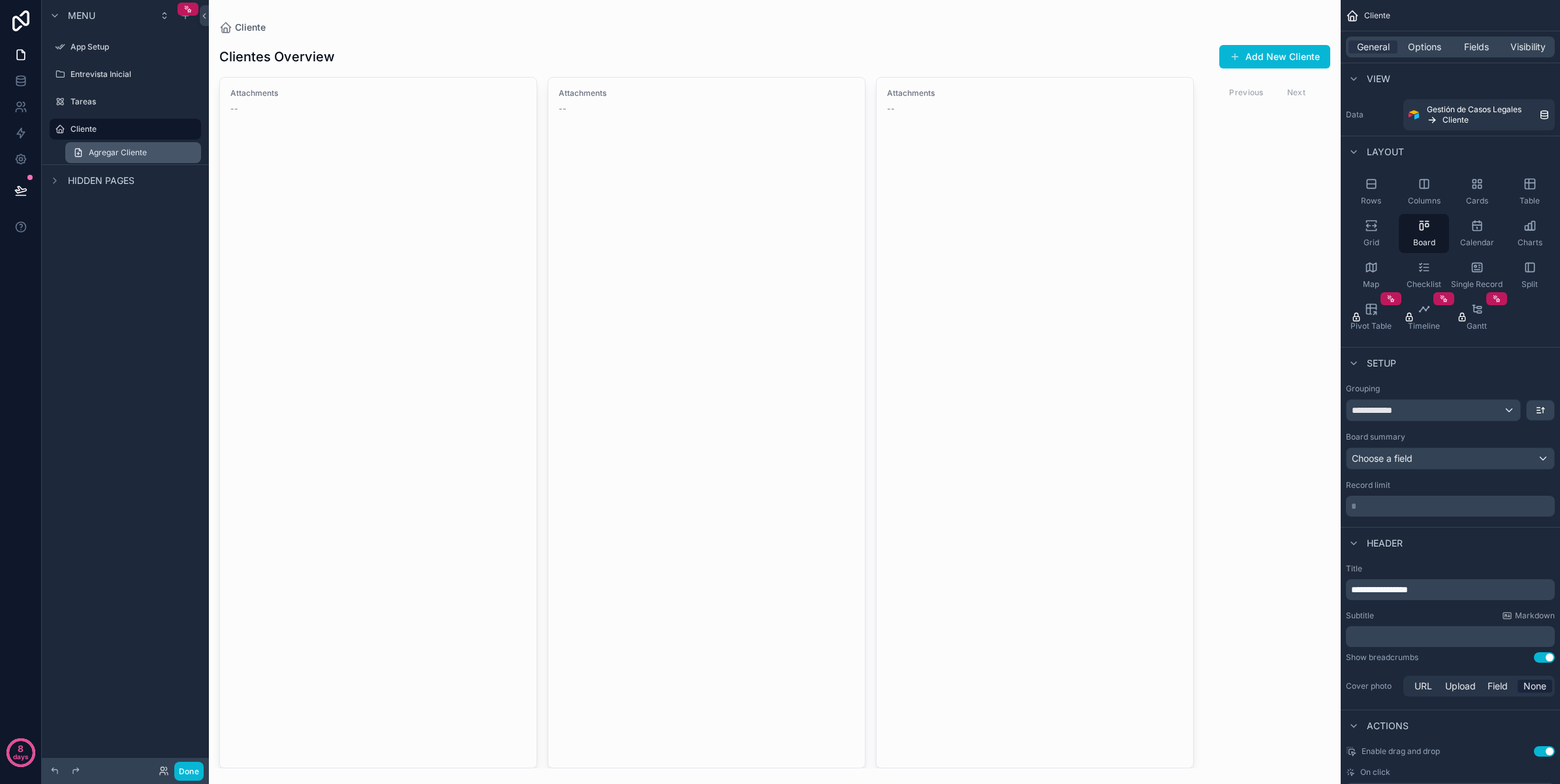
click at [130, 157] on span "Agregar Cliente" at bounding box center [118, 152] width 58 height 11
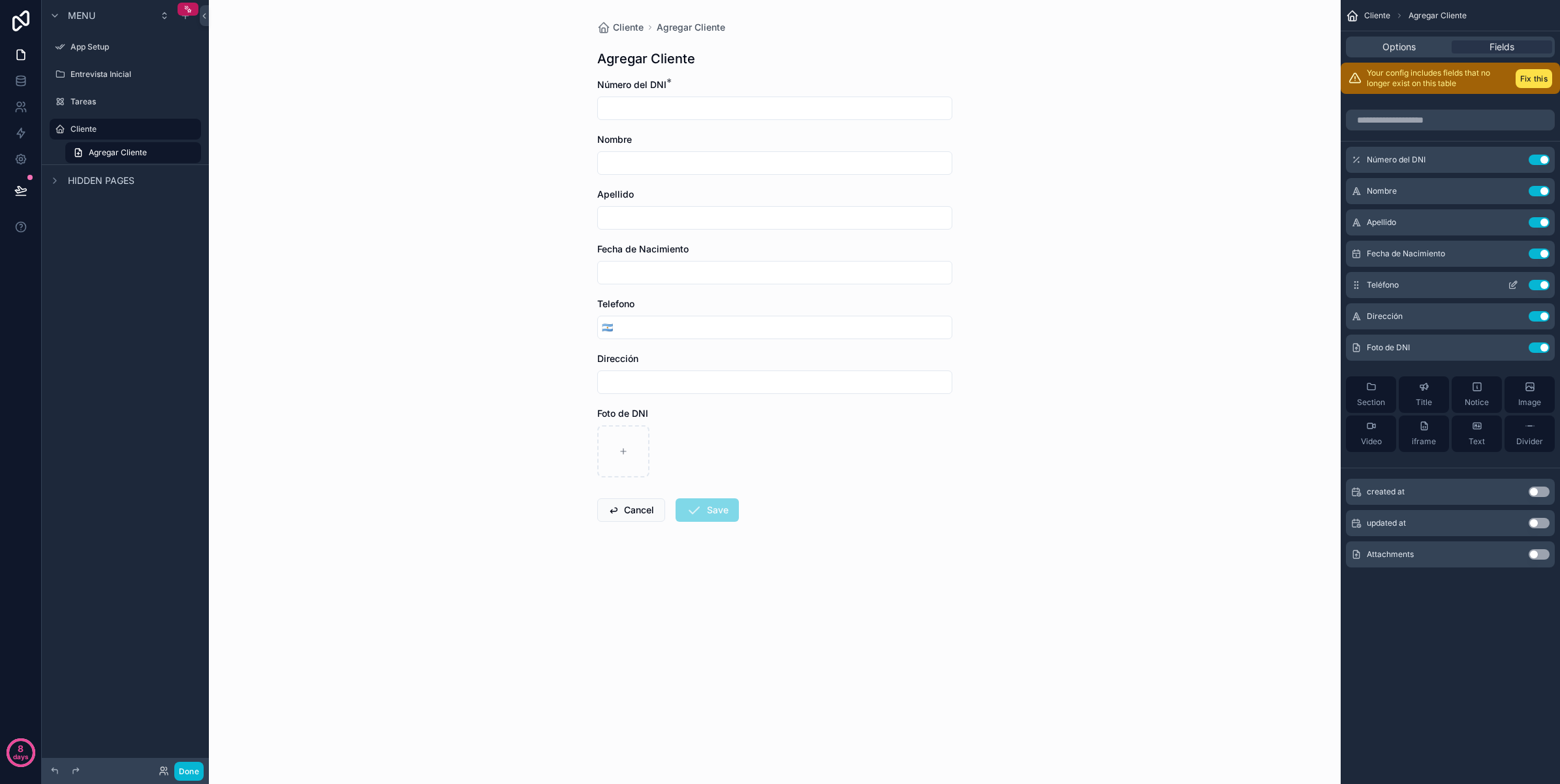
click at [1544, 285] on button "Use setting" at bounding box center [1539, 285] width 21 height 11
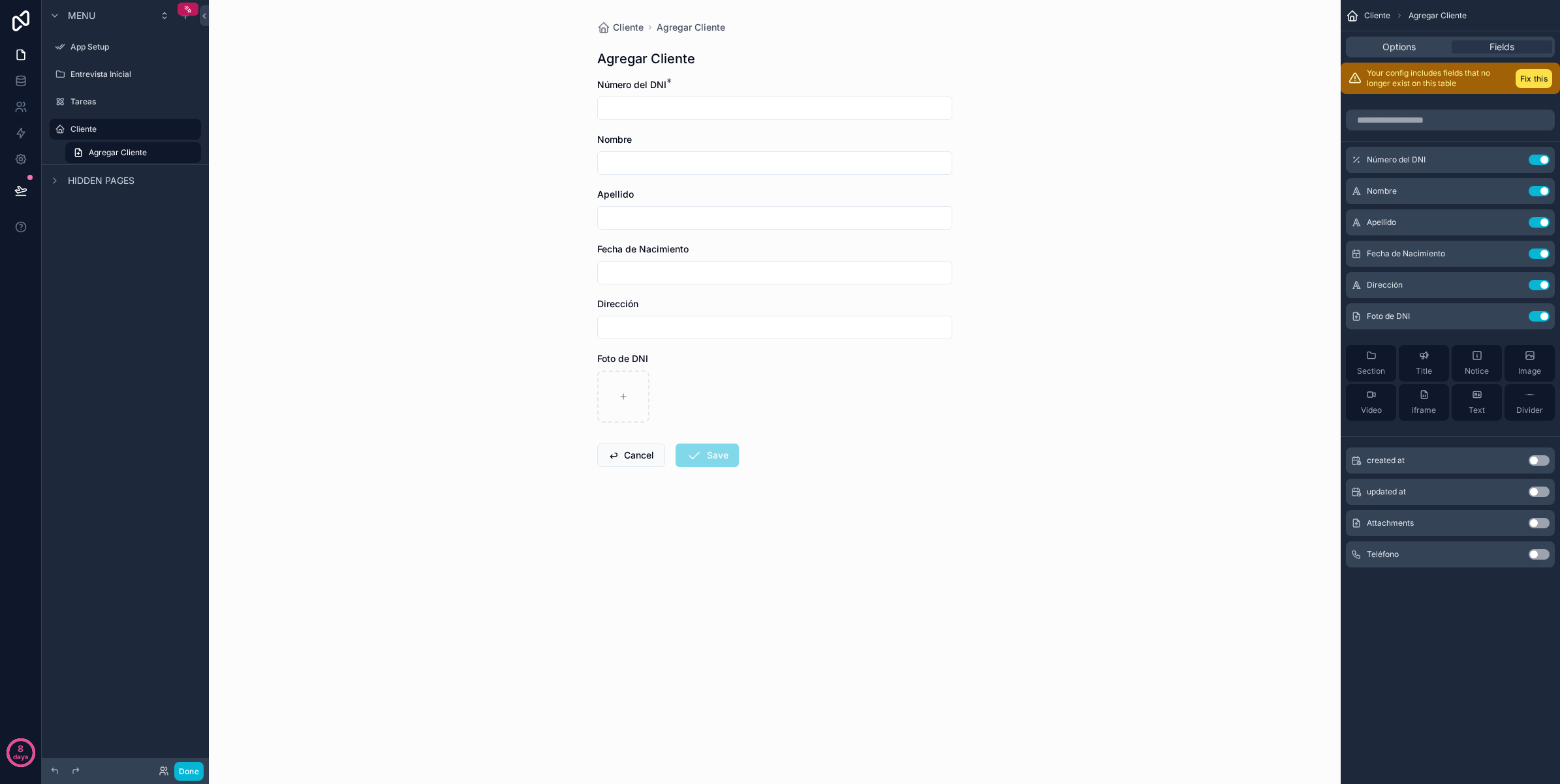
click at [1535, 556] on button "Use setting" at bounding box center [1539, 554] width 21 height 11
